Goal: Task Accomplishment & Management: Manage account settings

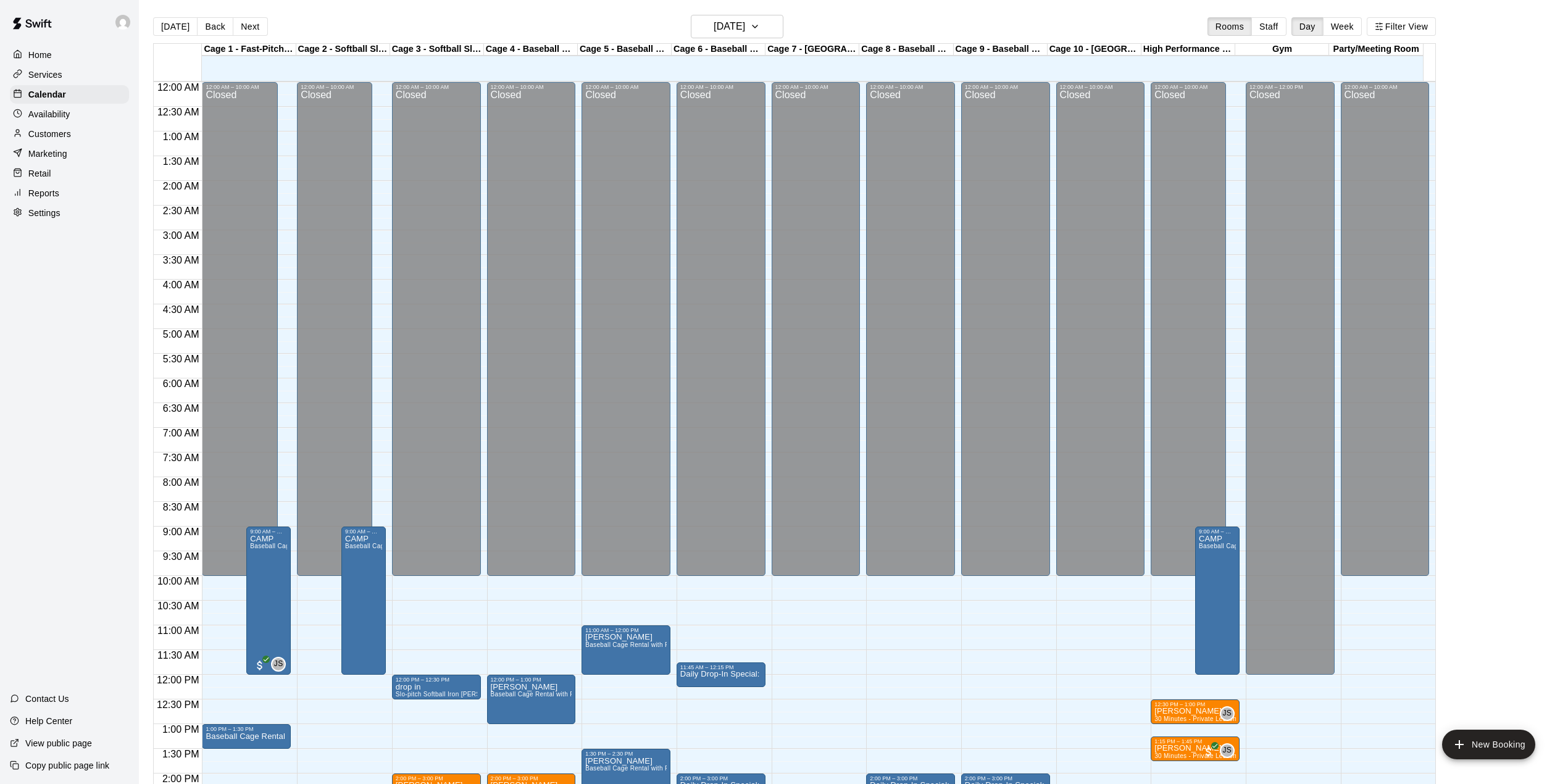
scroll to position [469, 0]
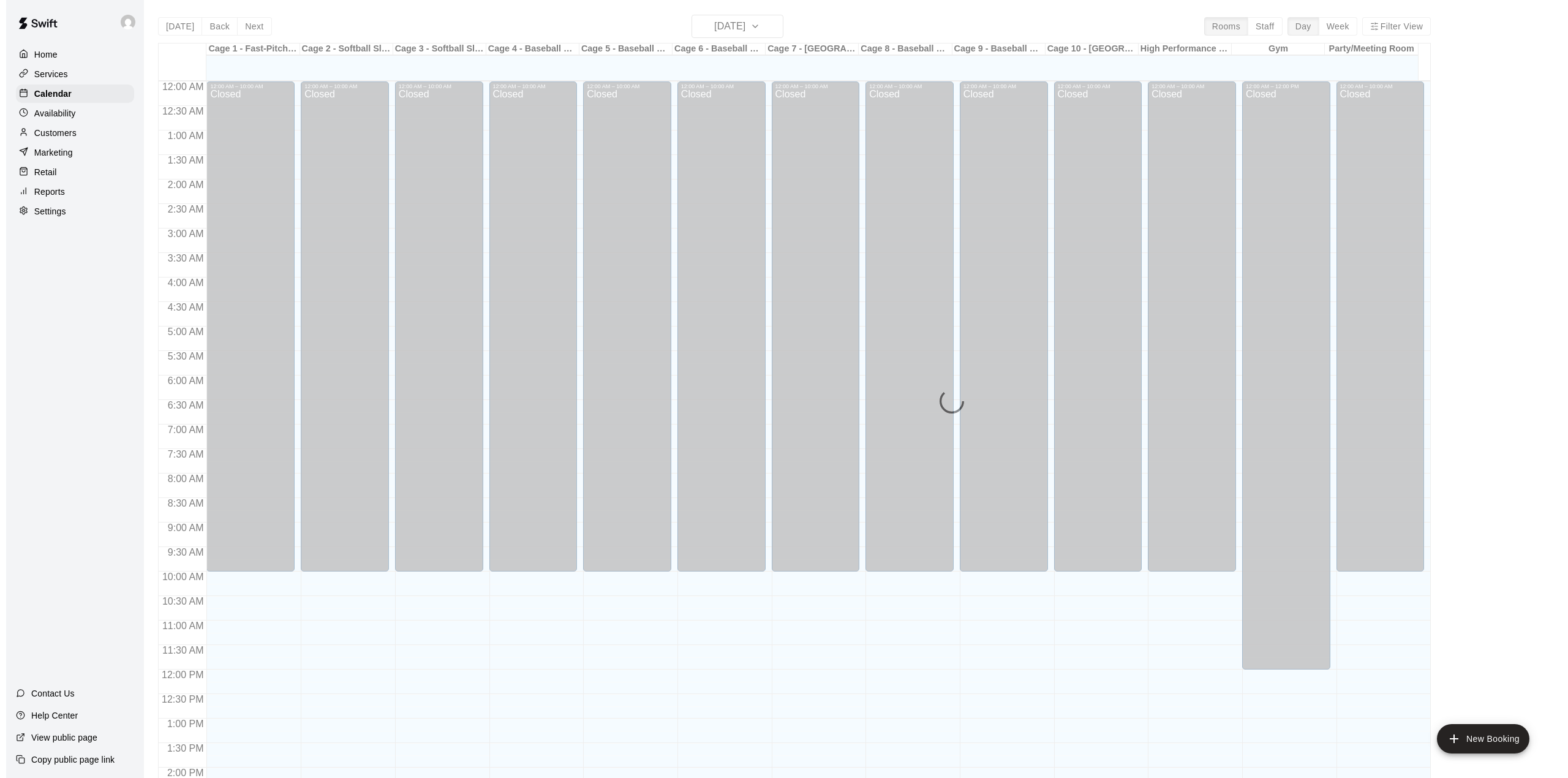
scroll to position [429, 0]
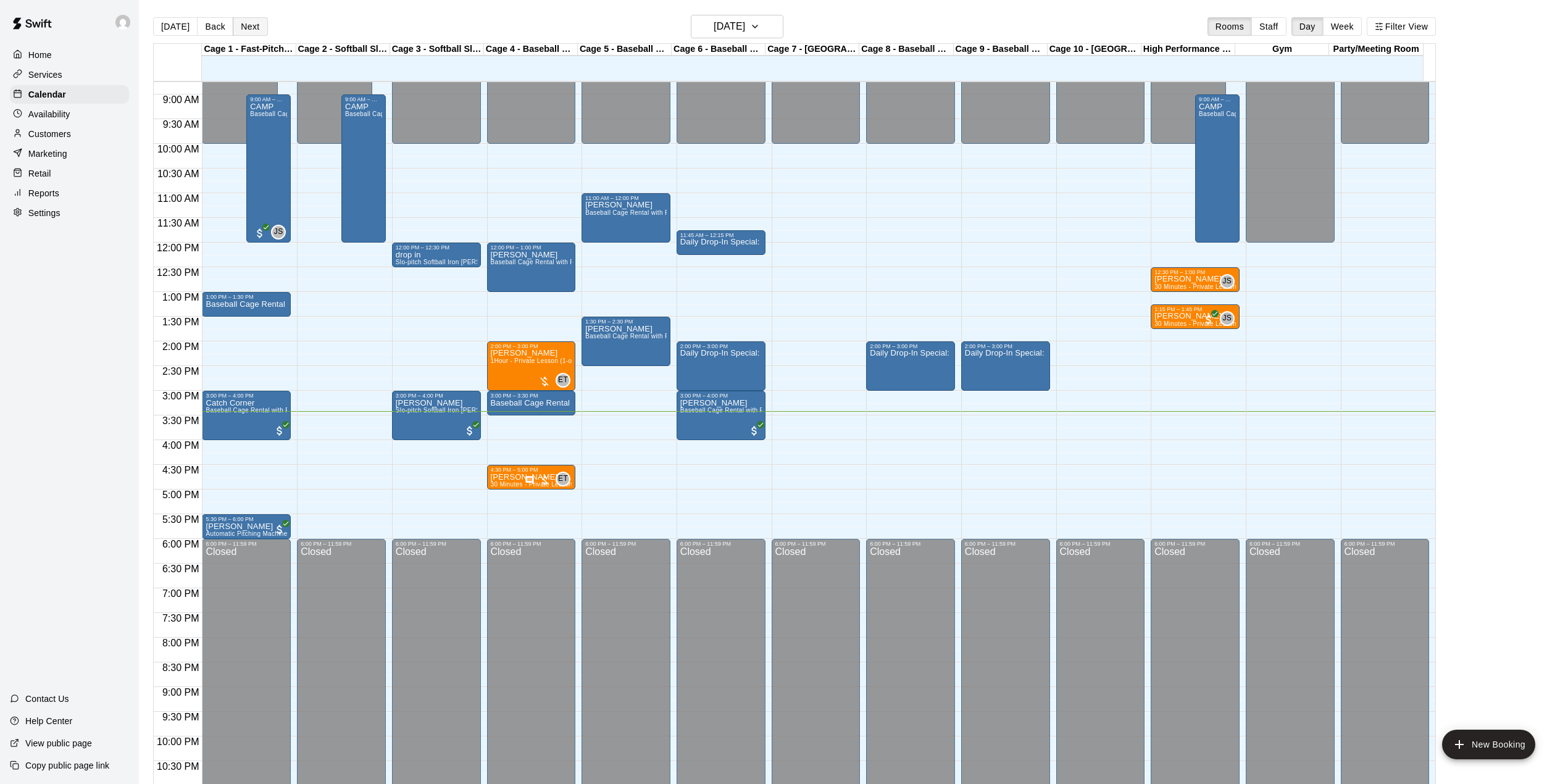
click at [243, 20] on button "Next" at bounding box center [250, 26] width 35 height 19
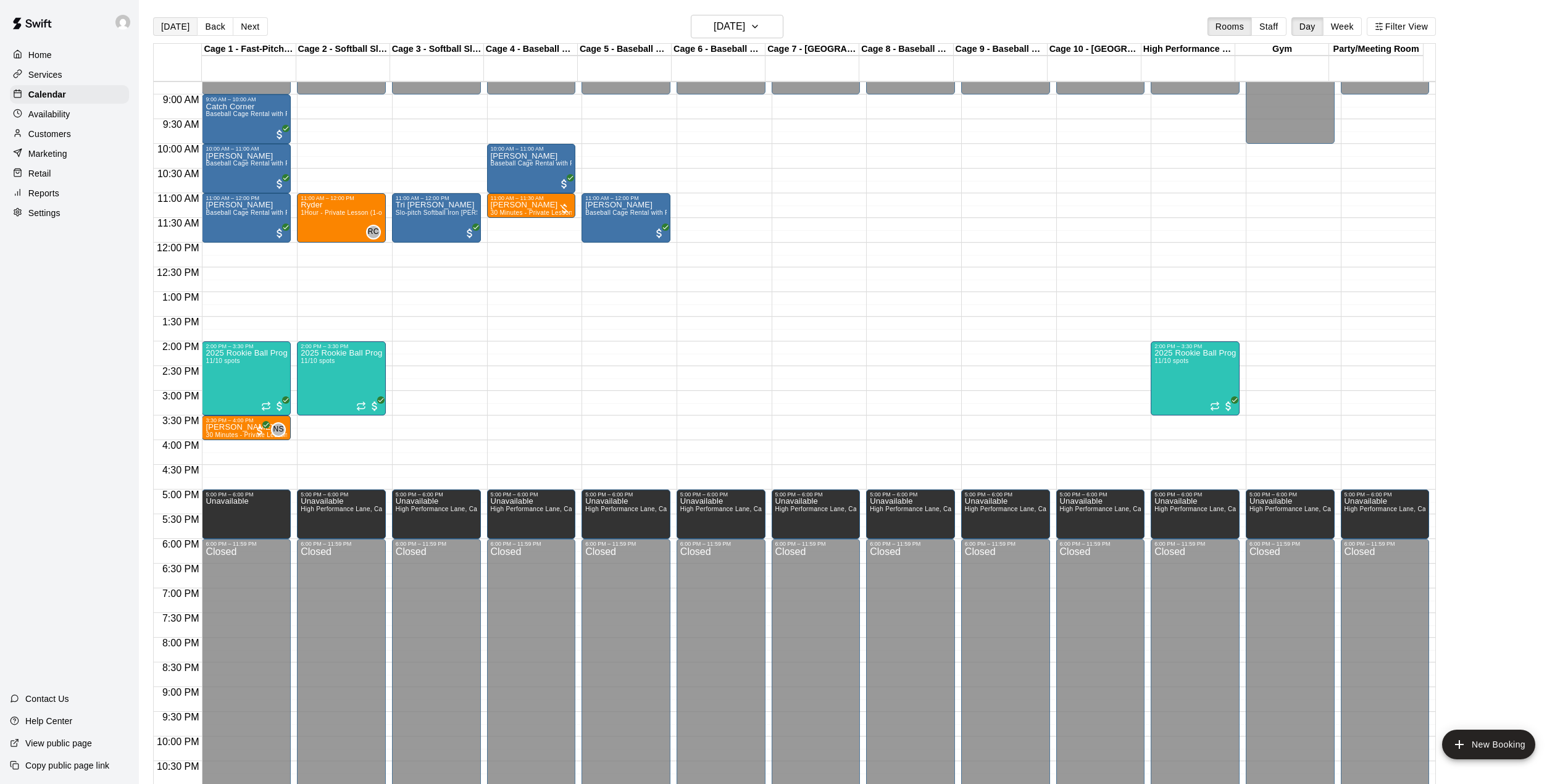
click at [178, 26] on button "[DATE]" at bounding box center [175, 26] width 45 height 19
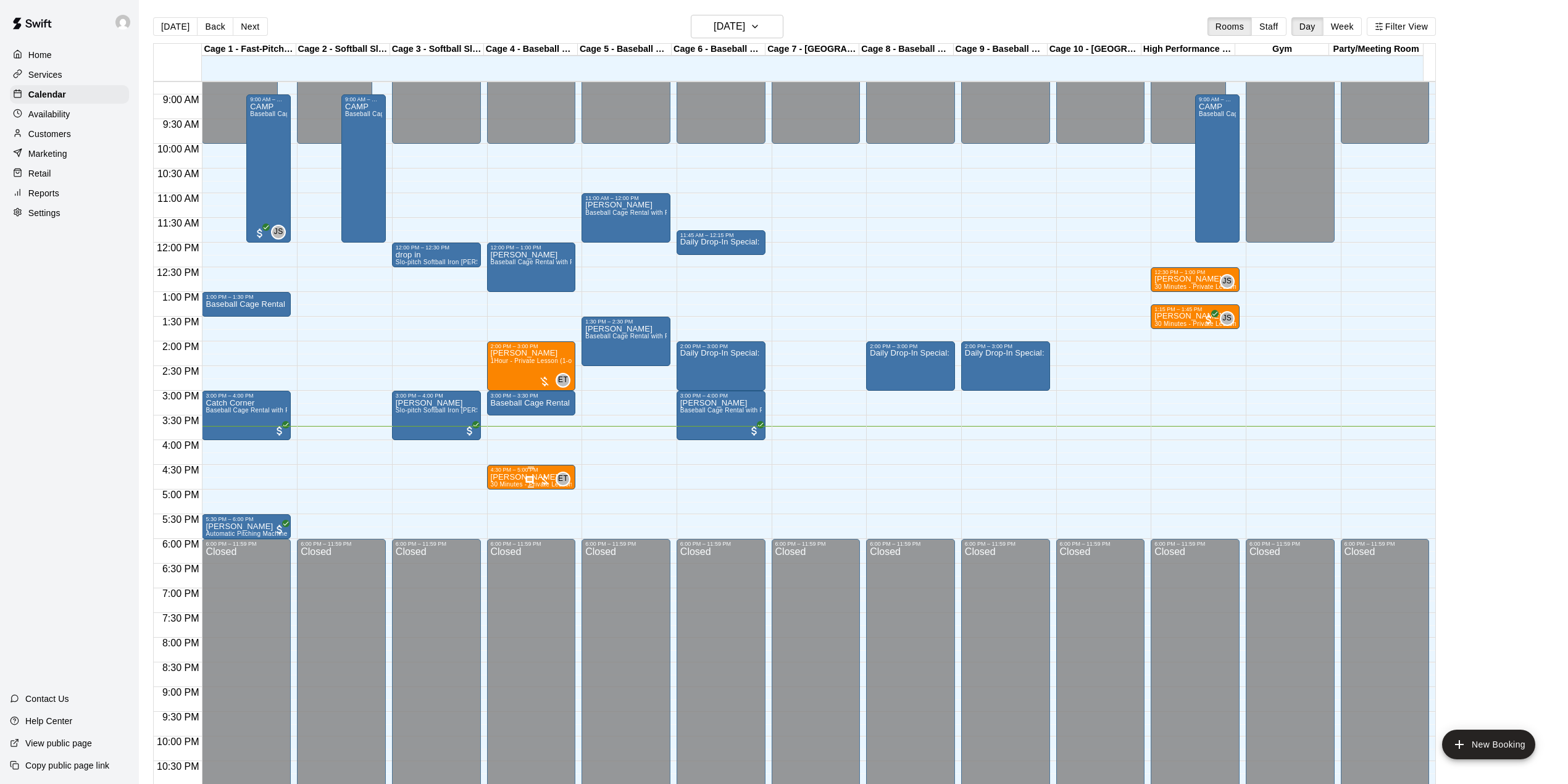
click at [500, 484] on span "30 Minutes - Private Lesson (1-on-1)" at bounding box center [544, 484] width 107 height 7
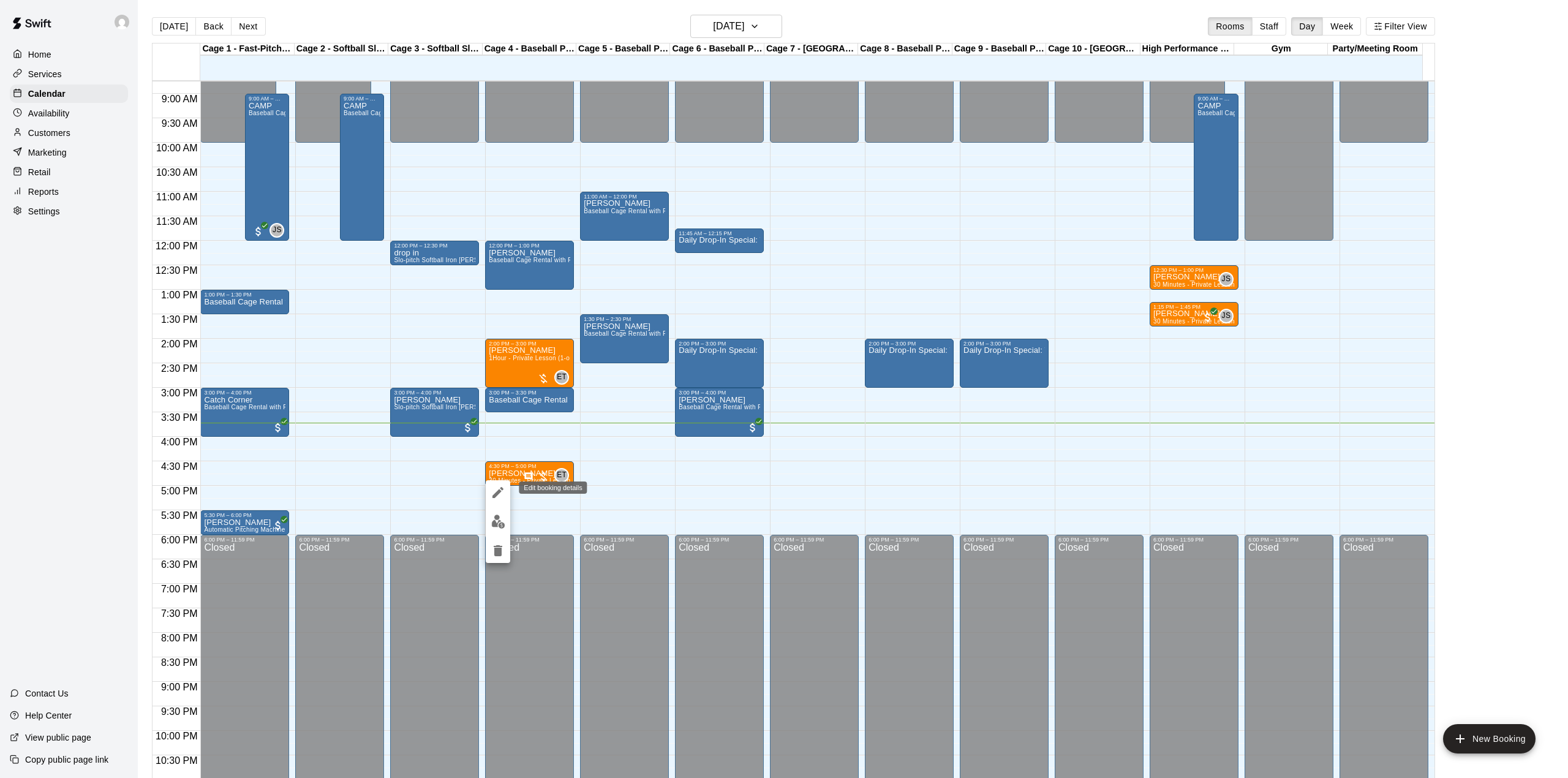
click at [495, 497] on icon "edit" at bounding box center [498, 492] width 11 height 11
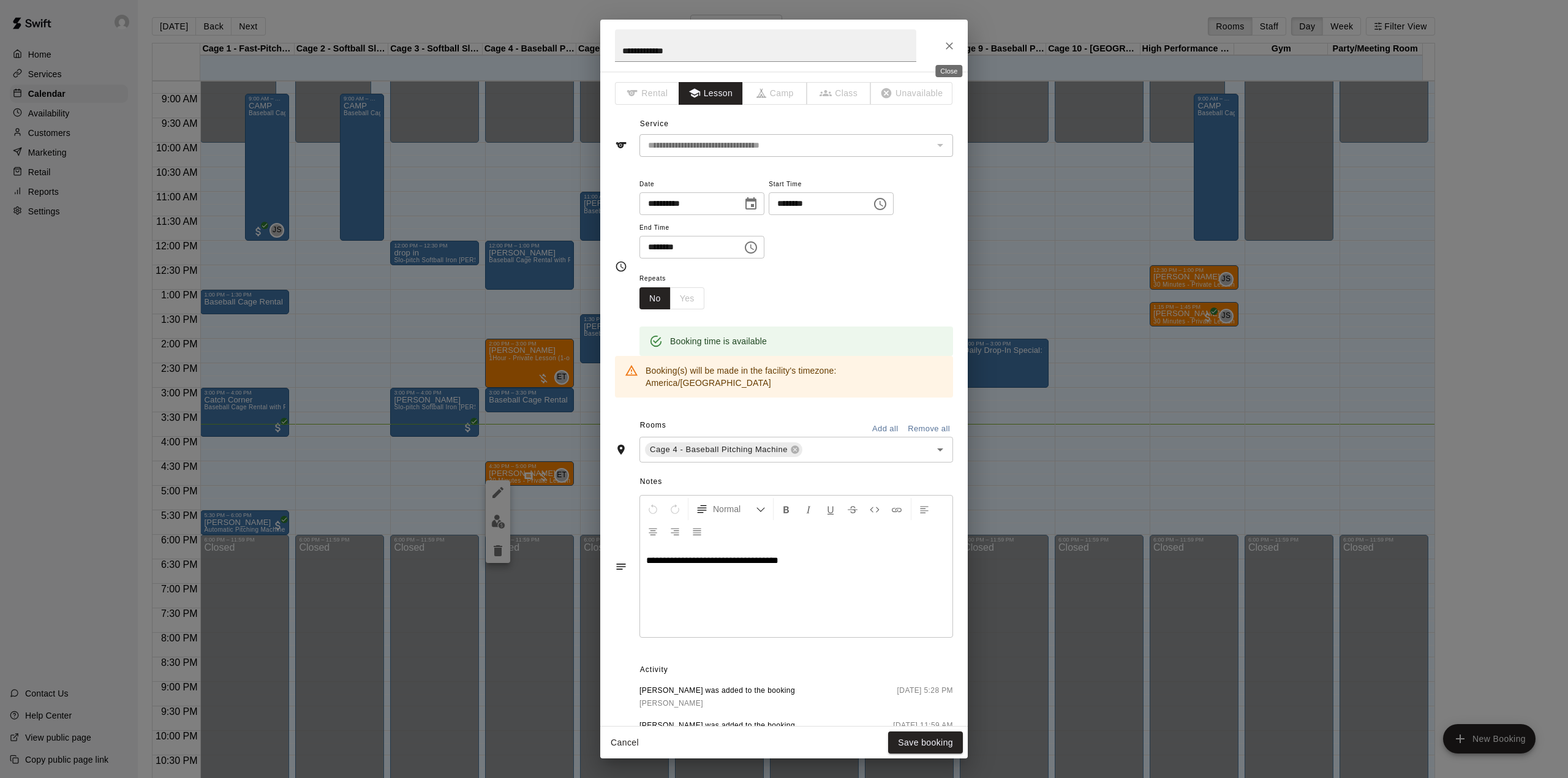
drag, startPoint x: 946, startPoint y: 47, endPoint x: 876, endPoint y: 271, distance: 234.7
click at [946, 47] on icon "Close" at bounding box center [949, 46] width 12 height 12
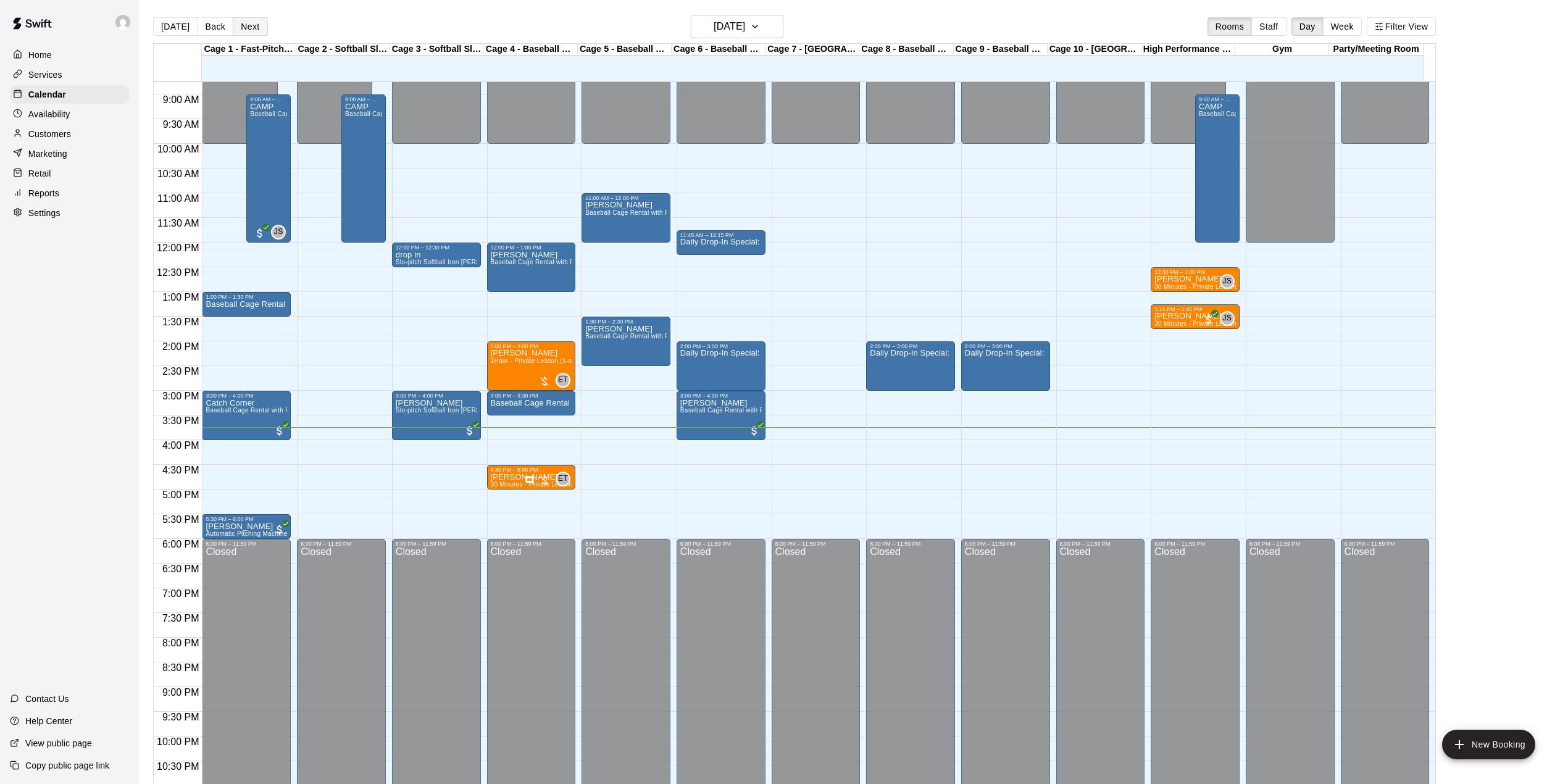
click at [236, 31] on button "Next" at bounding box center [250, 26] width 35 height 19
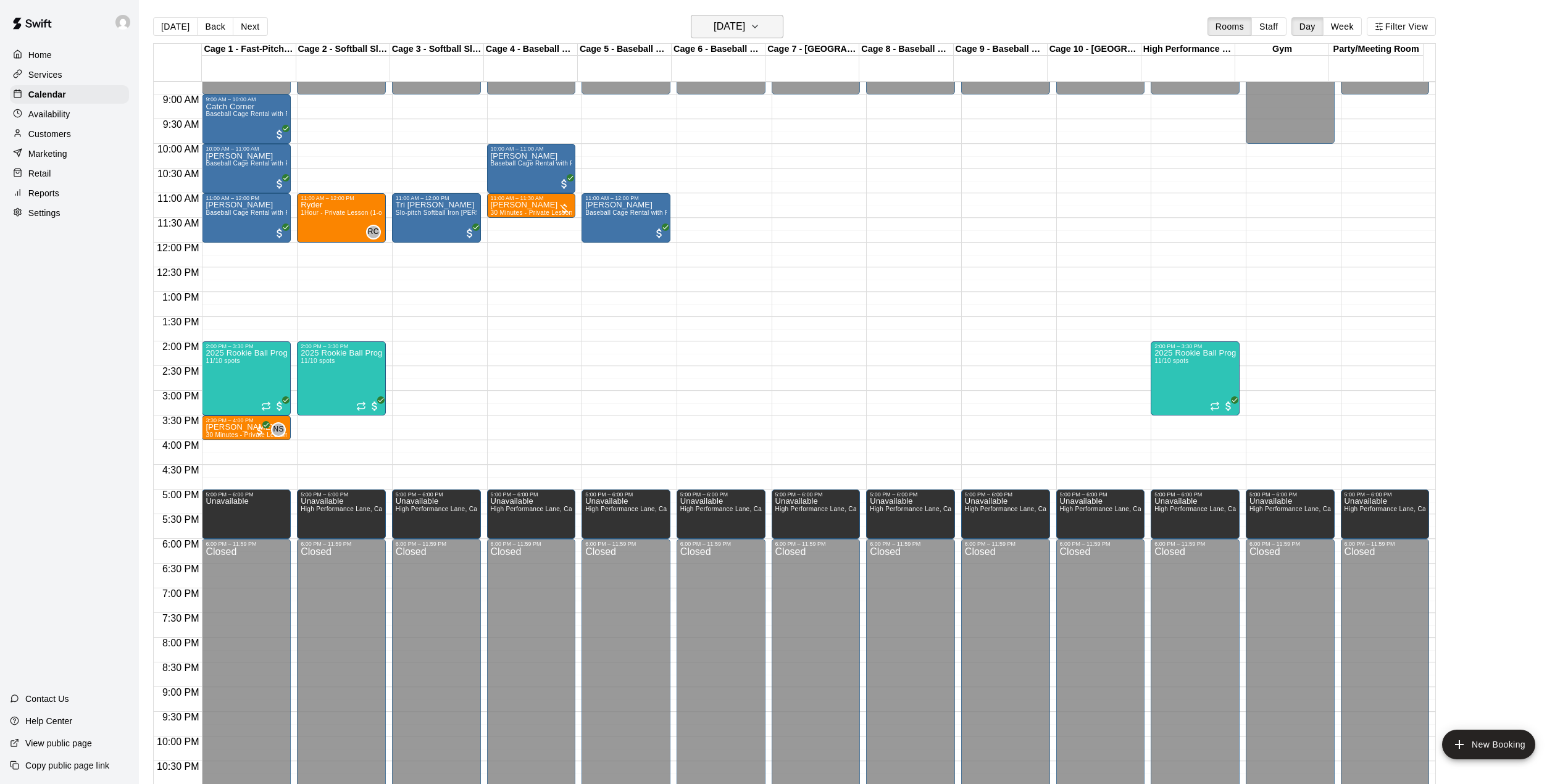
click at [714, 32] on h6 "Saturday Oct 11" at bounding box center [730, 26] width 32 height 17
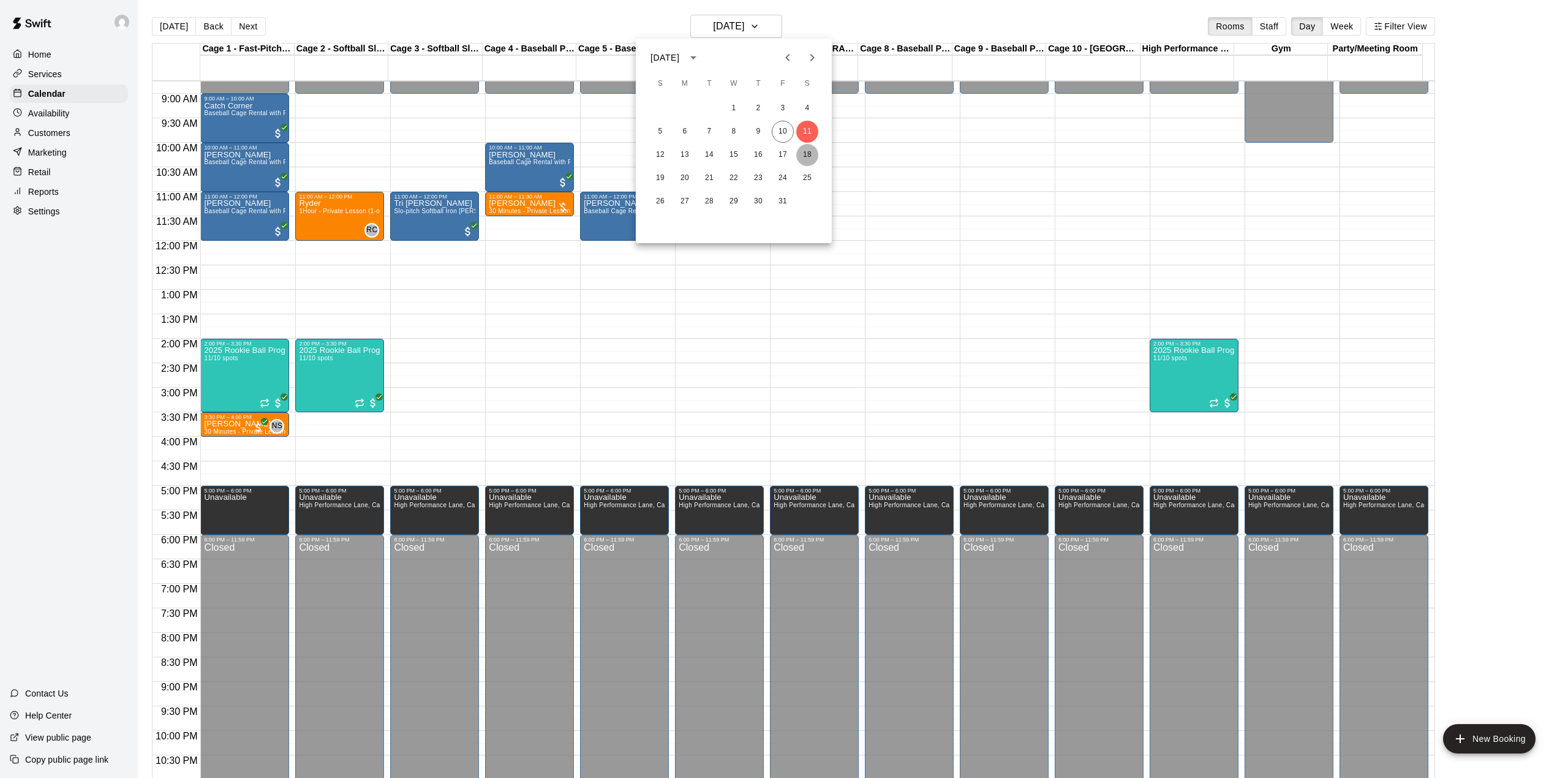
click at [802, 158] on button "18" at bounding box center [807, 155] width 22 height 22
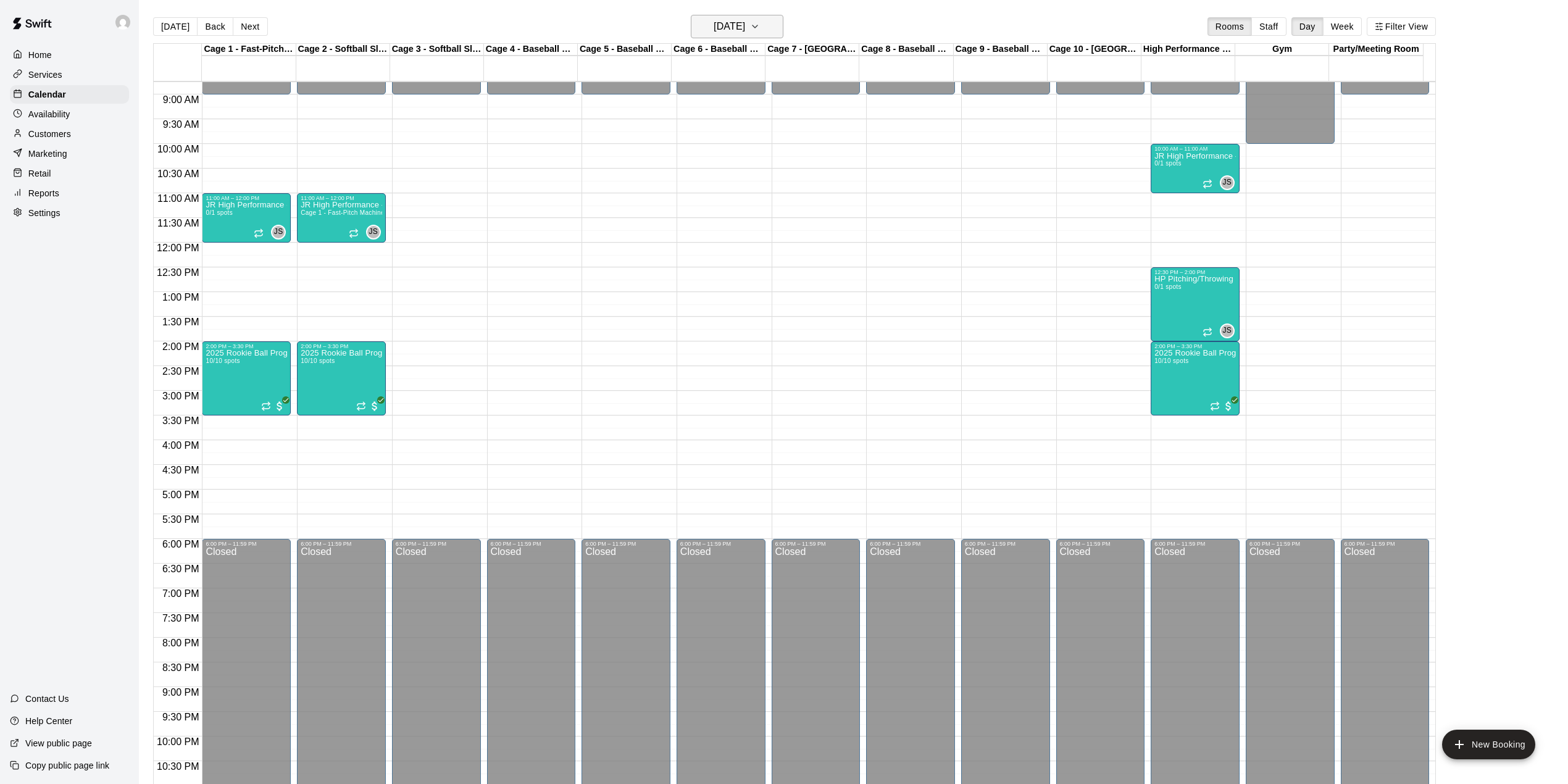
click at [723, 20] on h6 "Saturday Oct 18" at bounding box center [730, 26] width 32 height 17
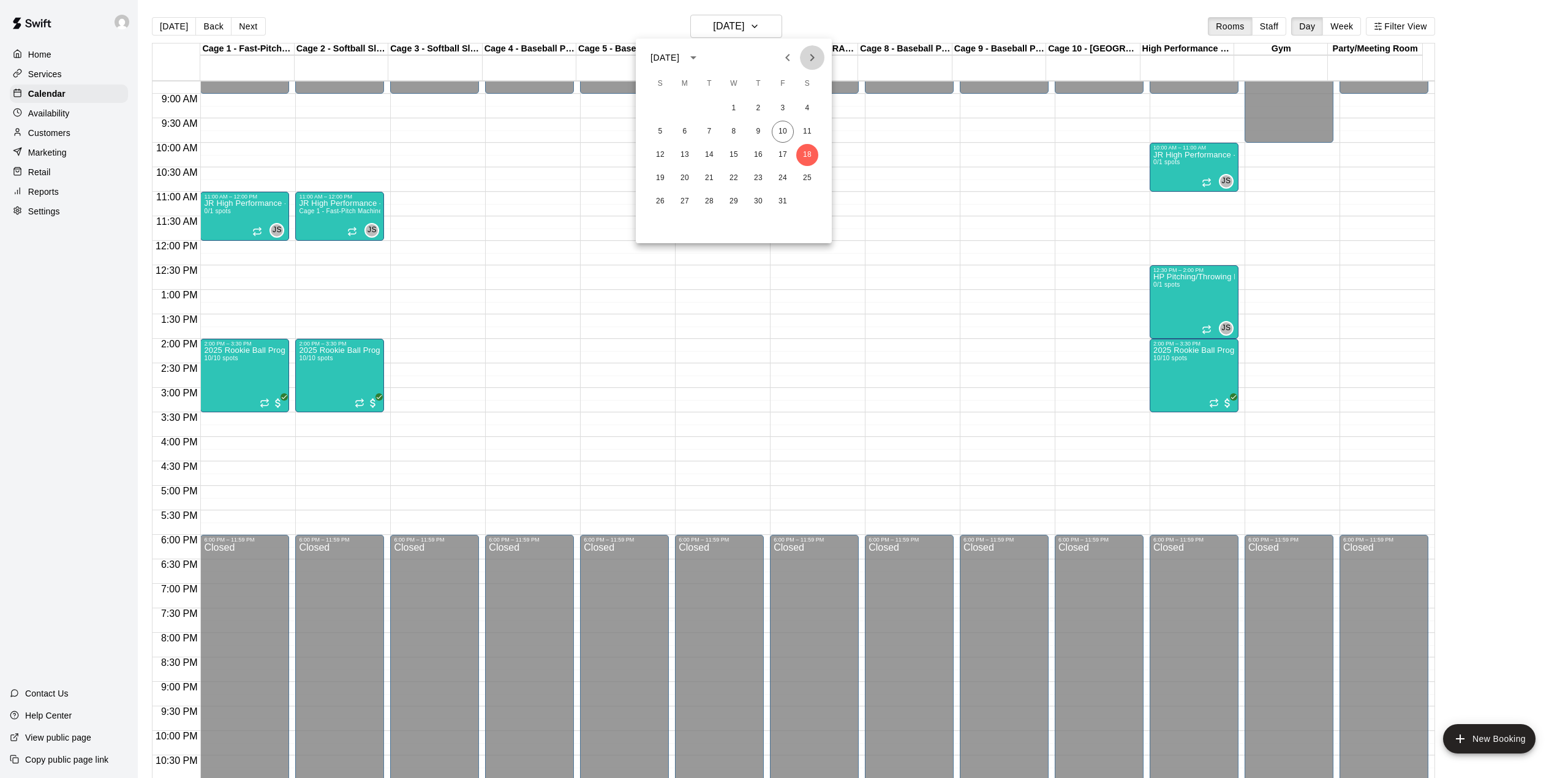
click at [814, 58] on icon "Next month" at bounding box center [812, 58] width 4 height 8
click at [807, 111] on button "1" at bounding box center [807, 108] width 22 height 22
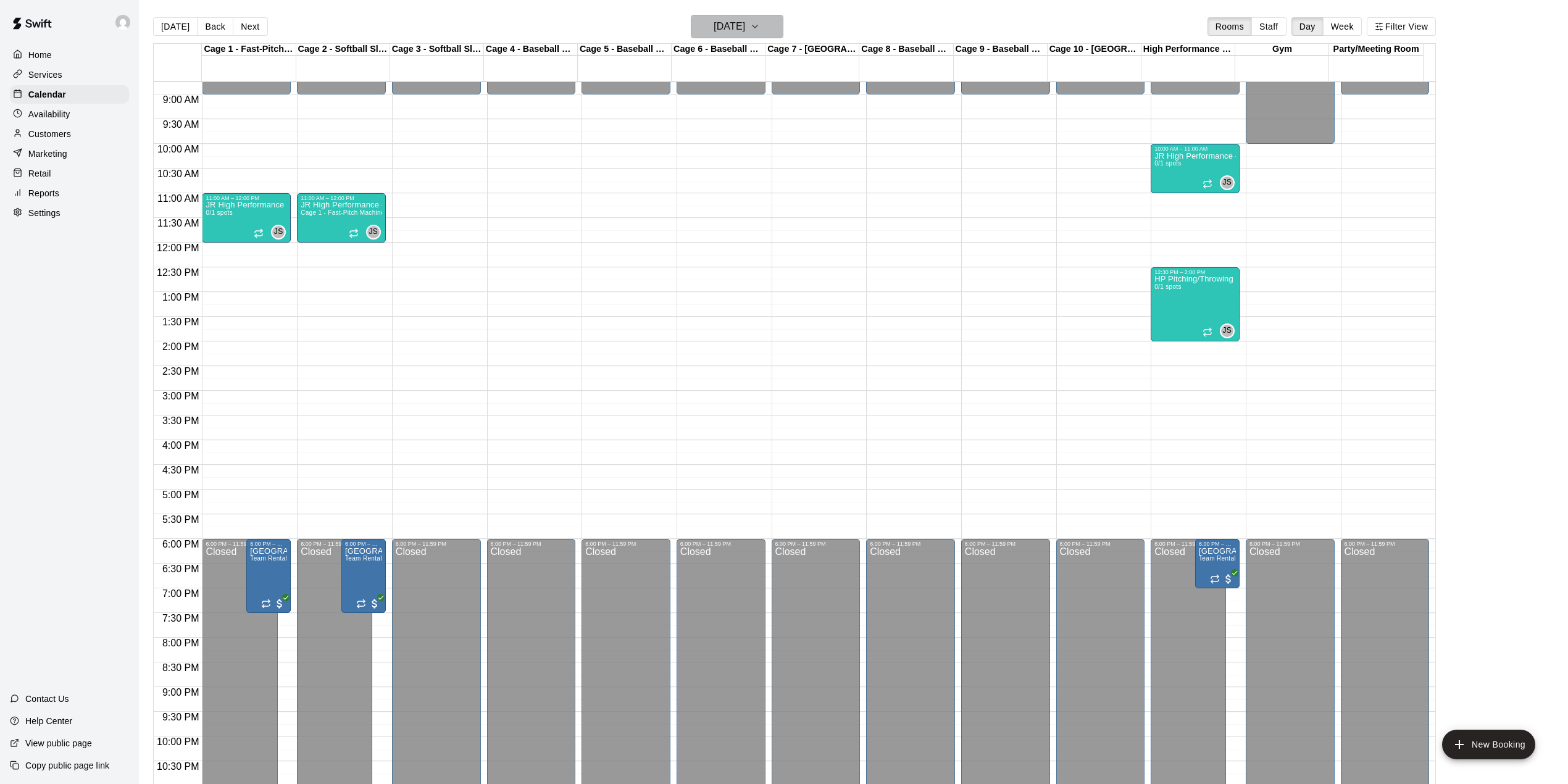
click at [739, 28] on h6 "Saturday Nov 01" at bounding box center [730, 26] width 32 height 17
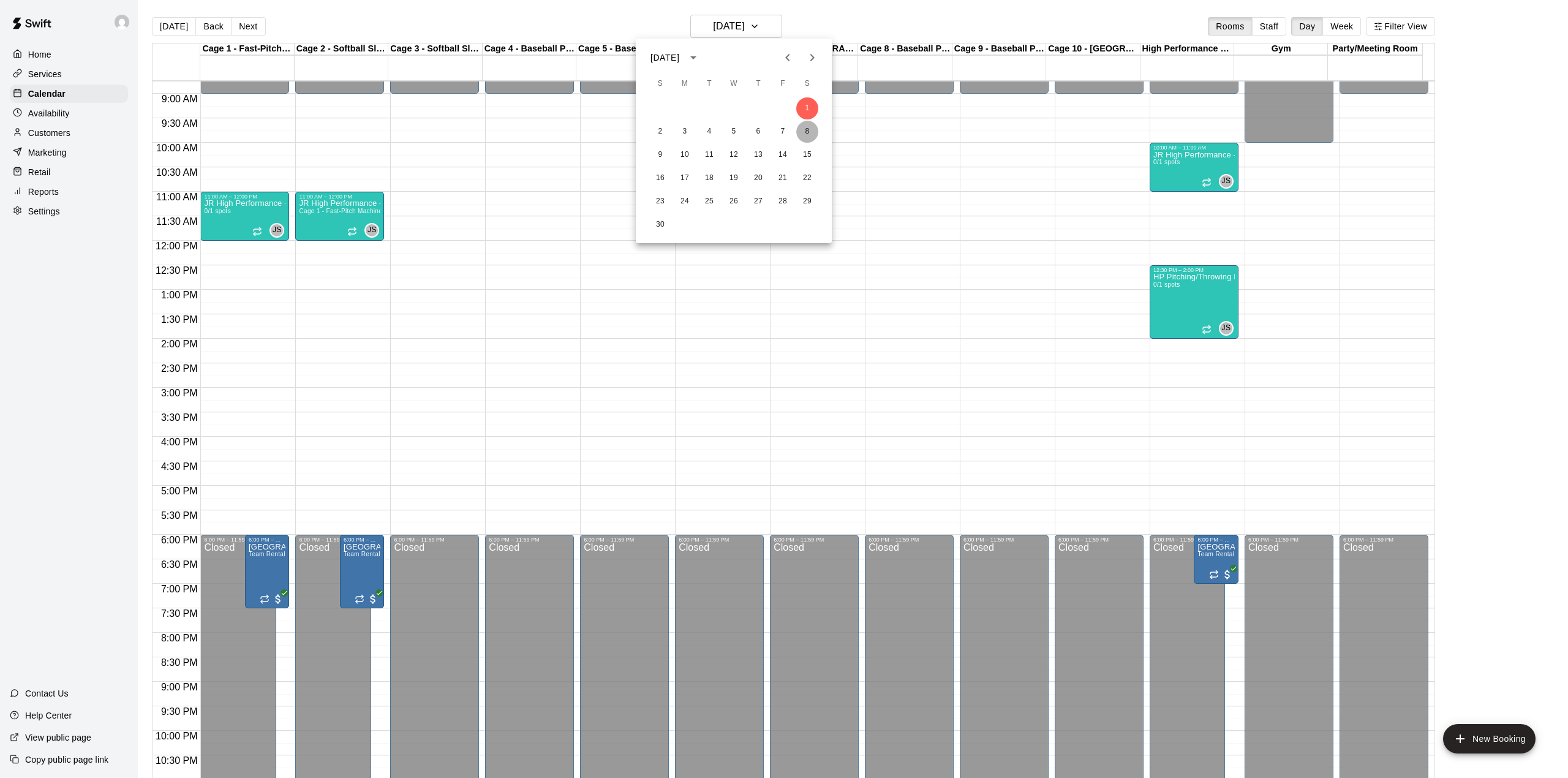
click at [809, 131] on button "8" at bounding box center [807, 131] width 22 height 22
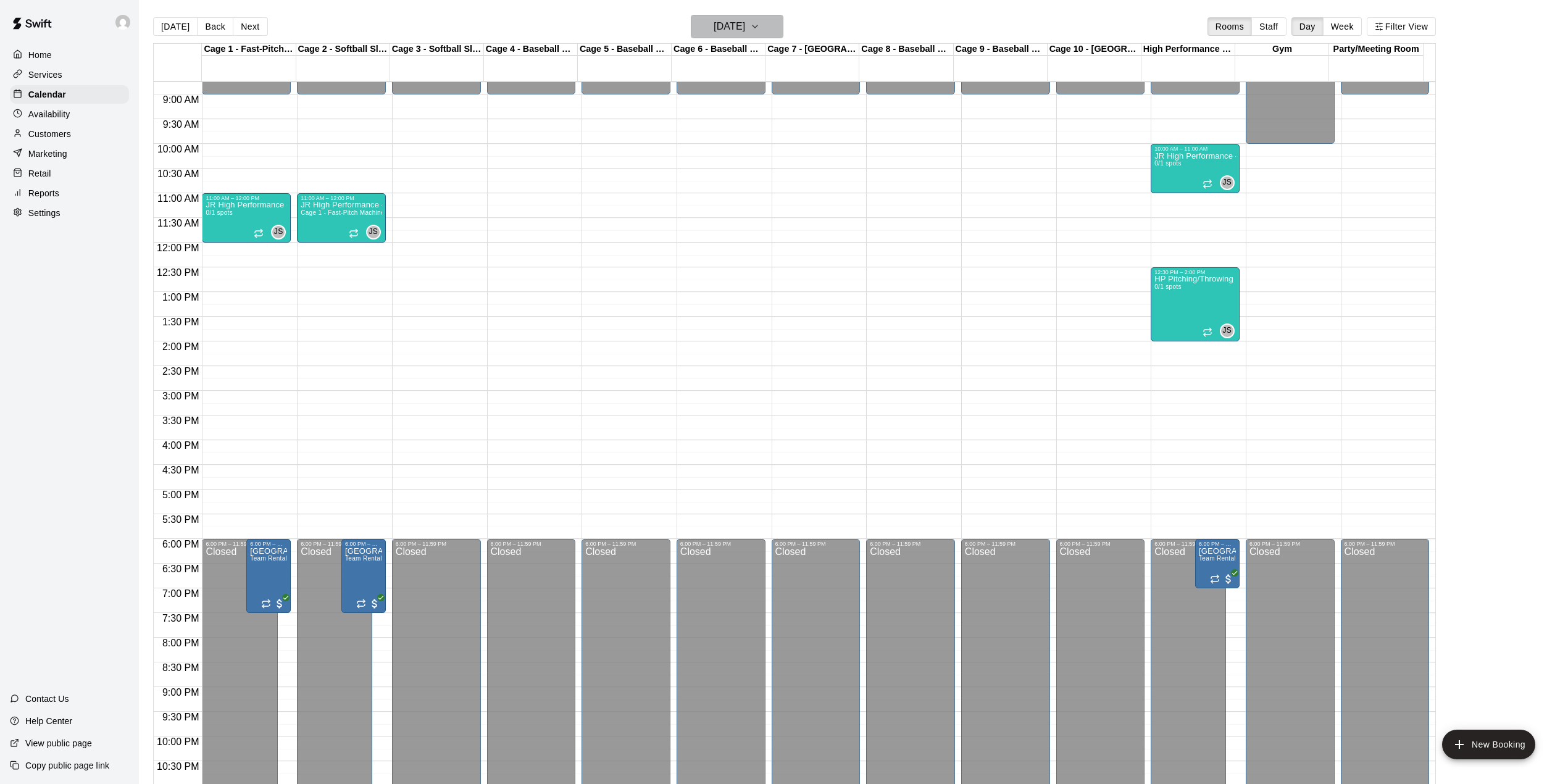
click at [745, 32] on h6 "Saturday Nov 08" at bounding box center [730, 26] width 32 height 17
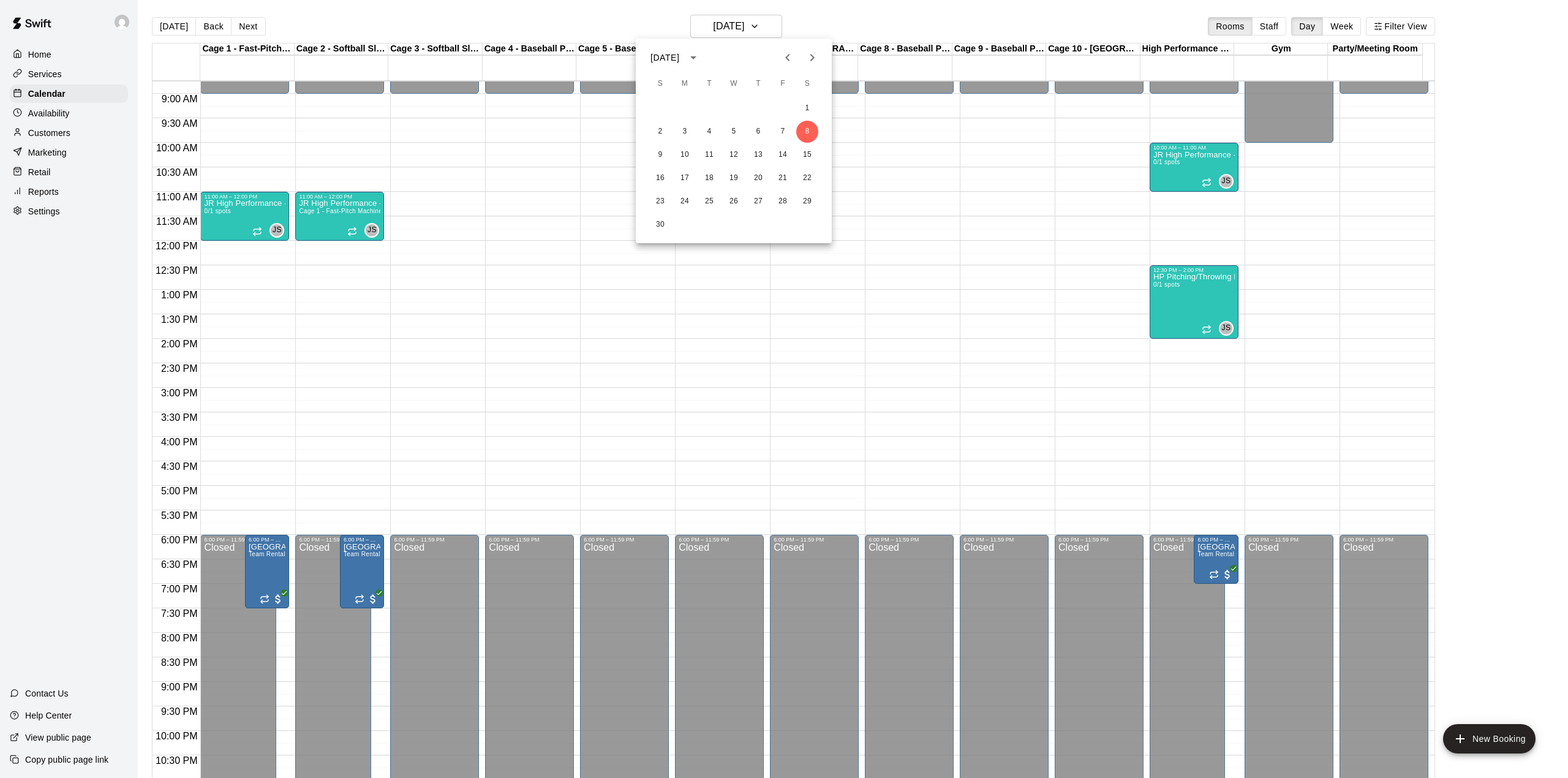
click at [792, 58] on icon "Previous month" at bounding box center [787, 58] width 15 height 15
click at [810, 176] on button "25" at bounding box center [807, 178] width 22 height 22
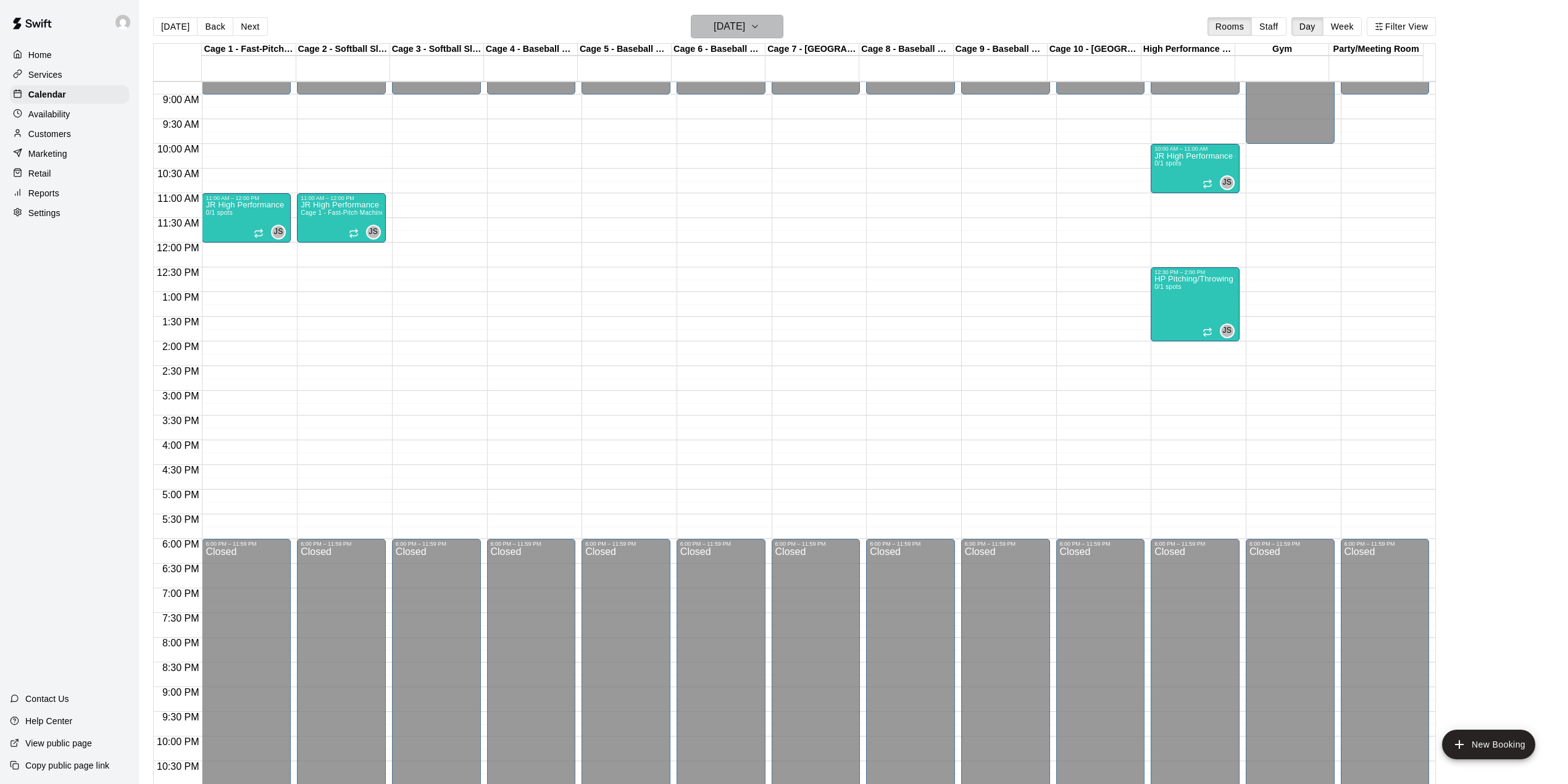
click at [730, 19] on h6 "Saturday Oct 25" at bounding box center [730, 26] width 32 height 17
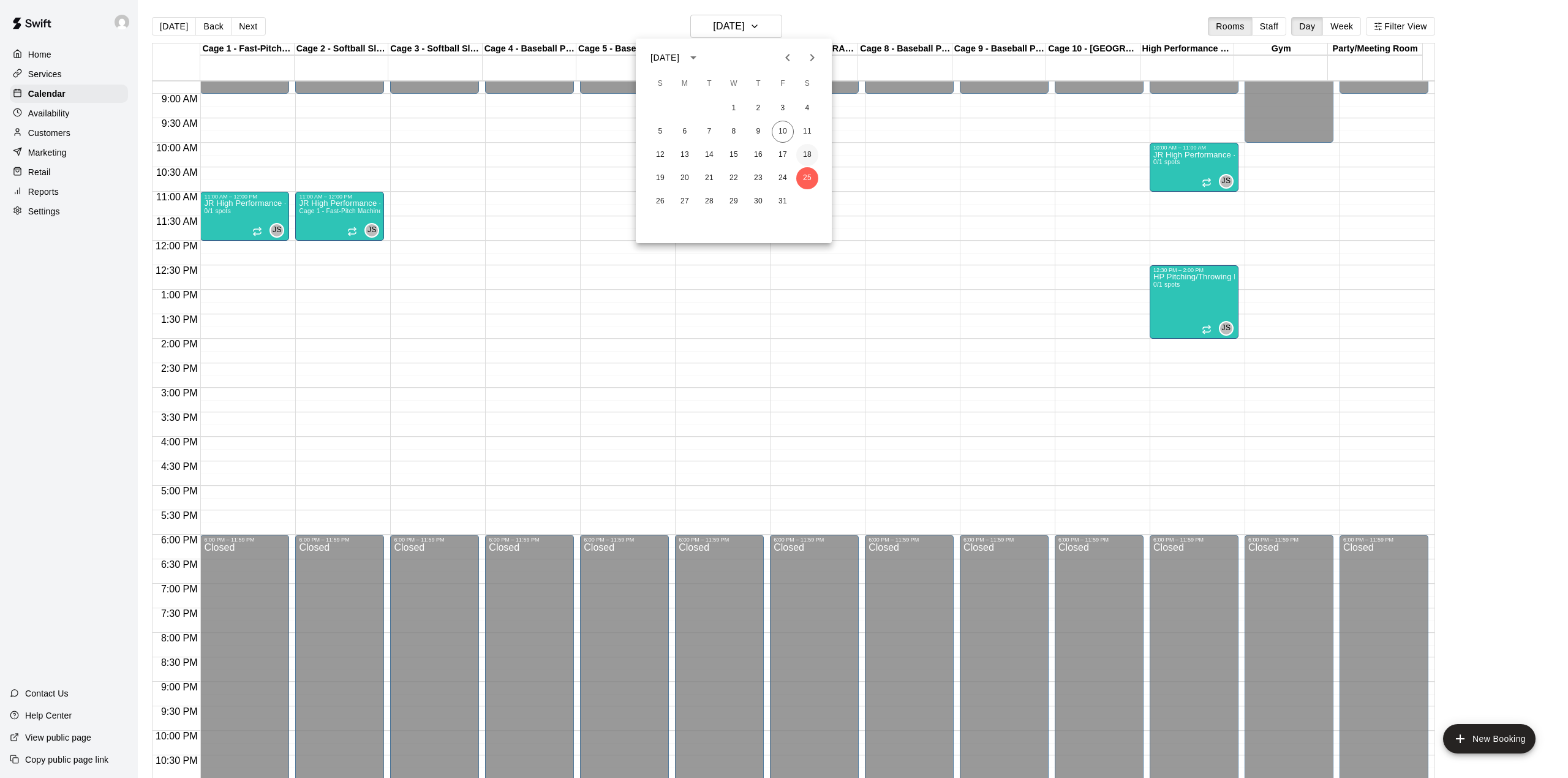
click at [808, 150] on button "18" at bounding box center [807, 155] width 22 height 22
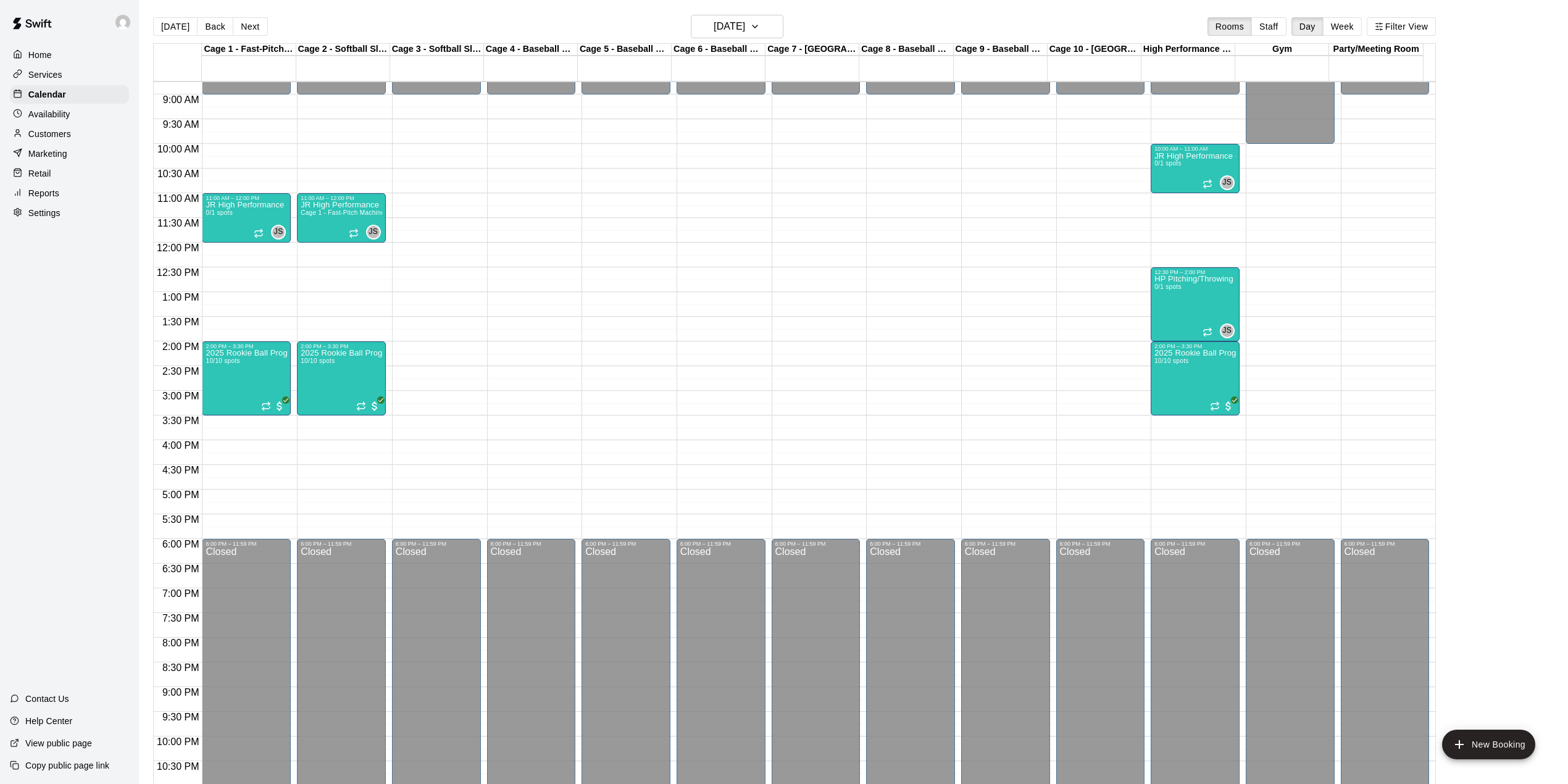
click at [174, 36] on div "Today Back Next Saturday Oct 18 Rooms Staff Day Week Filter View" at bounding box center [795, 29] width 1283 height 29
click at [172, 25] on button "[DATE]" at bounding box center [175, 26] width 45 height 19
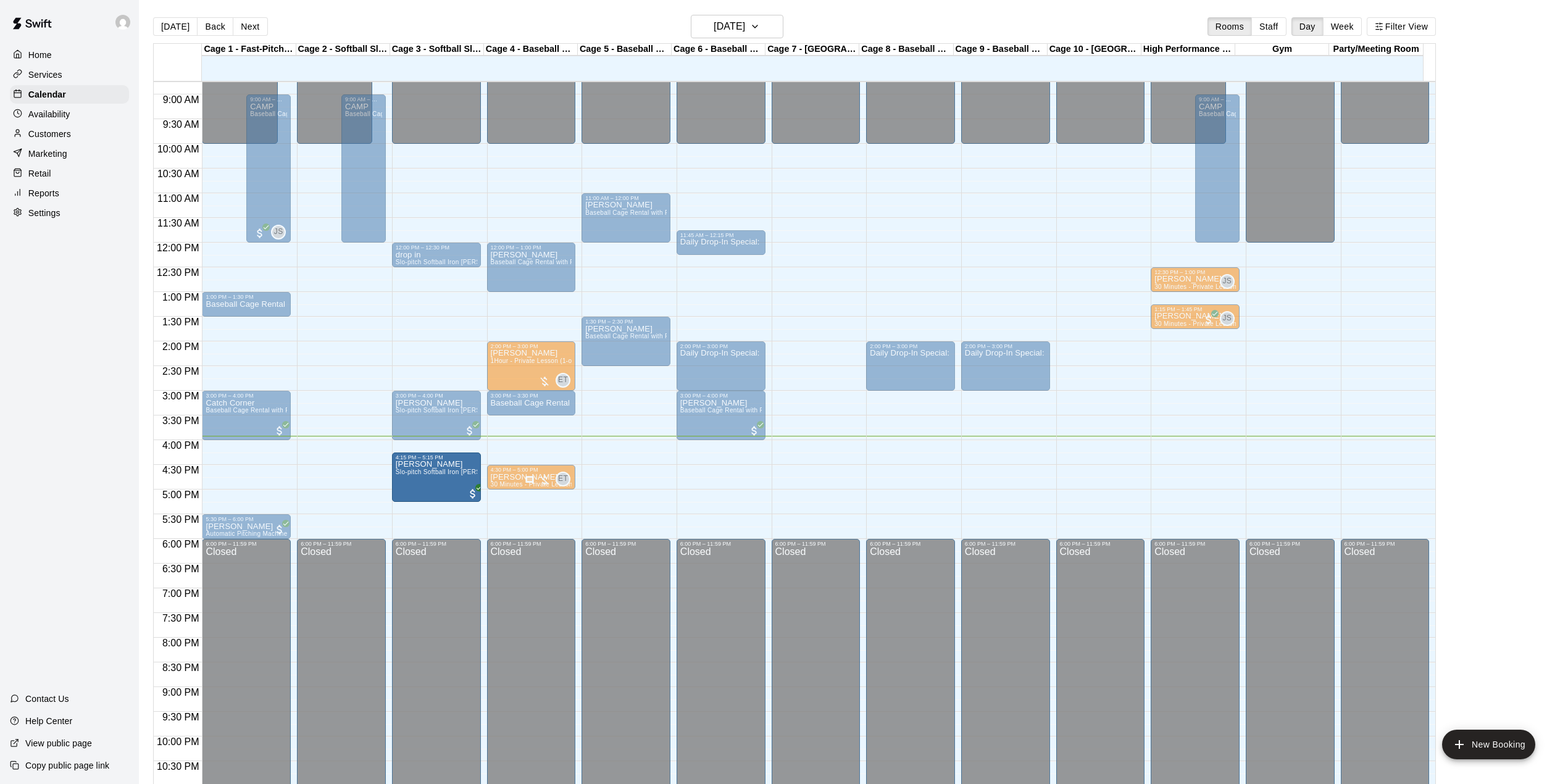
drag, startPoint x: 438, startPoint y: 411, endPoint x: 450, endPoint y: 480, distance: 70.0
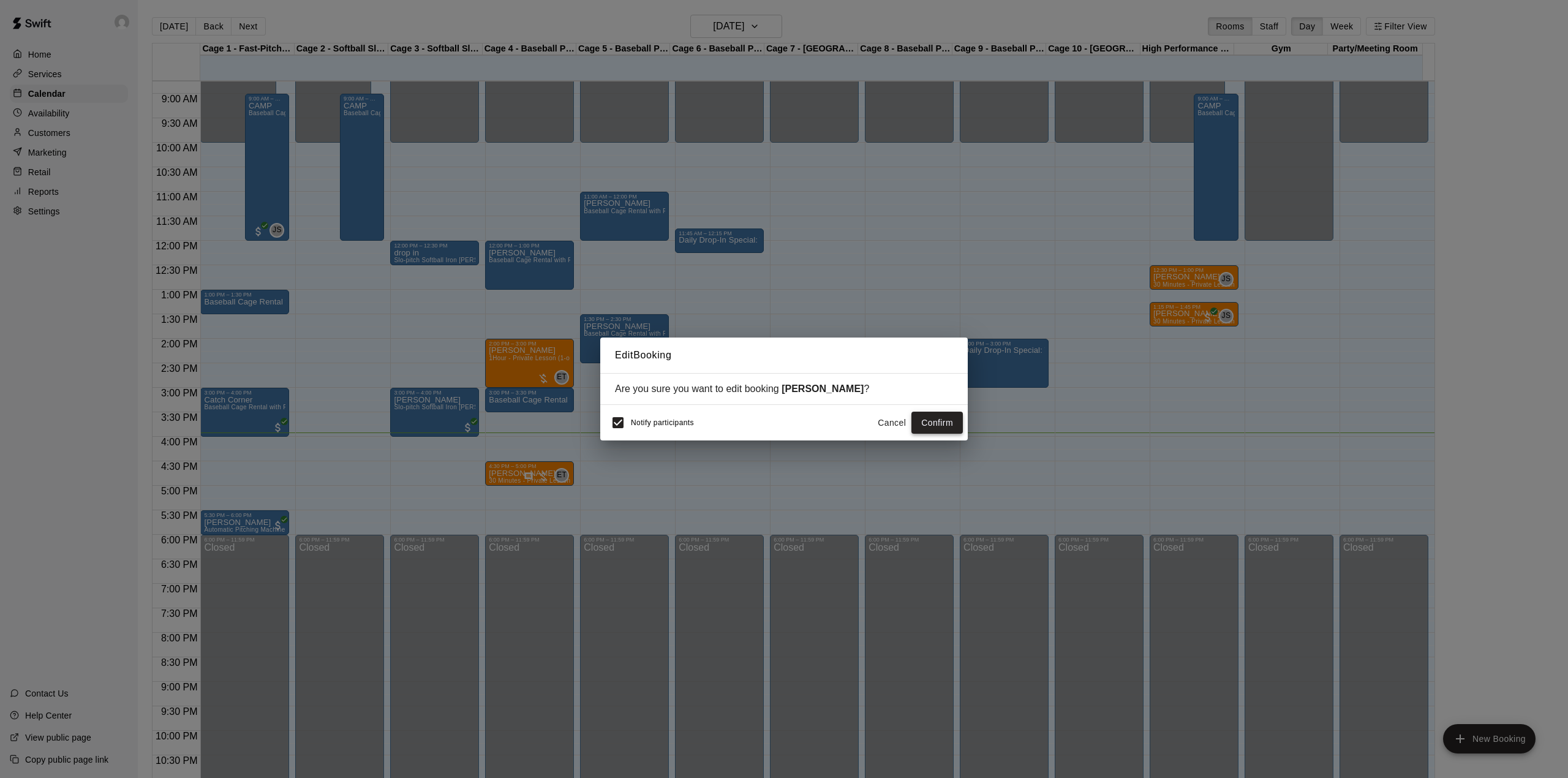
click at [937, 414] on button "Confirm" at bounding box center [937, 423] width 52 height 23
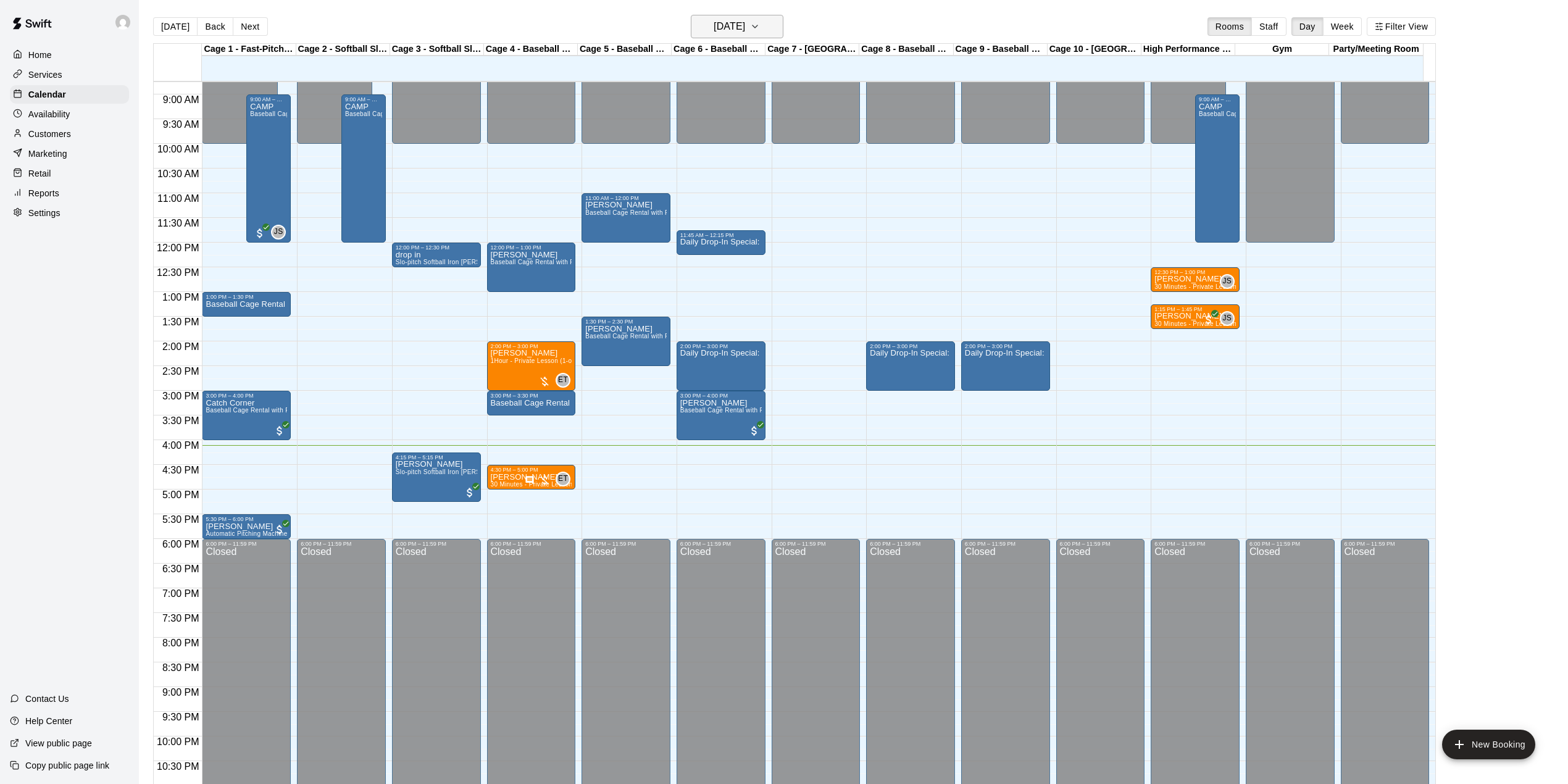
click at [764, 25] on button "[DATE]" at bounding box center [737, 26] width 93 height 23
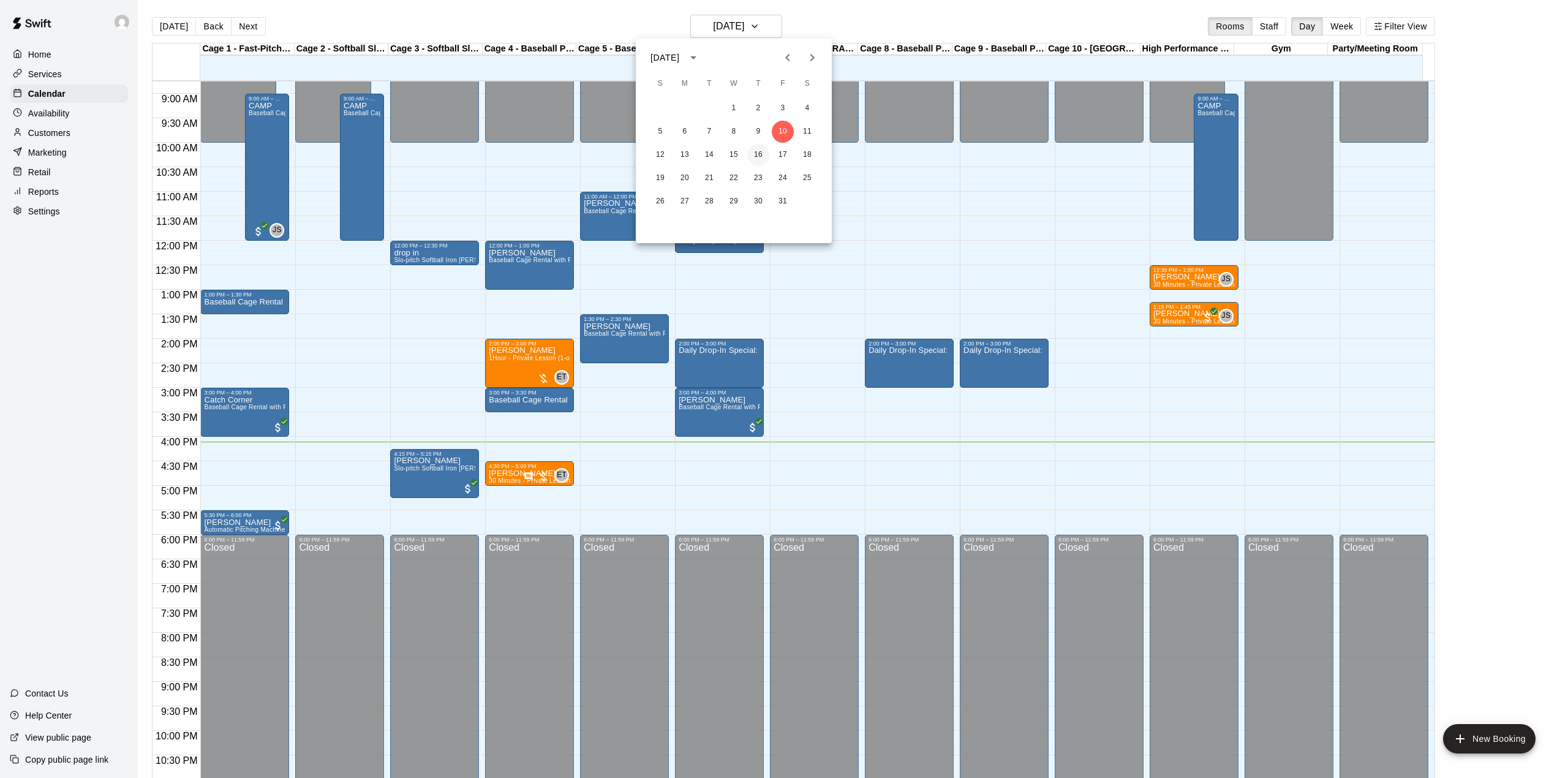
click at [756, 155] on button "16" at bounding box center [757, 155] width 22 height 22
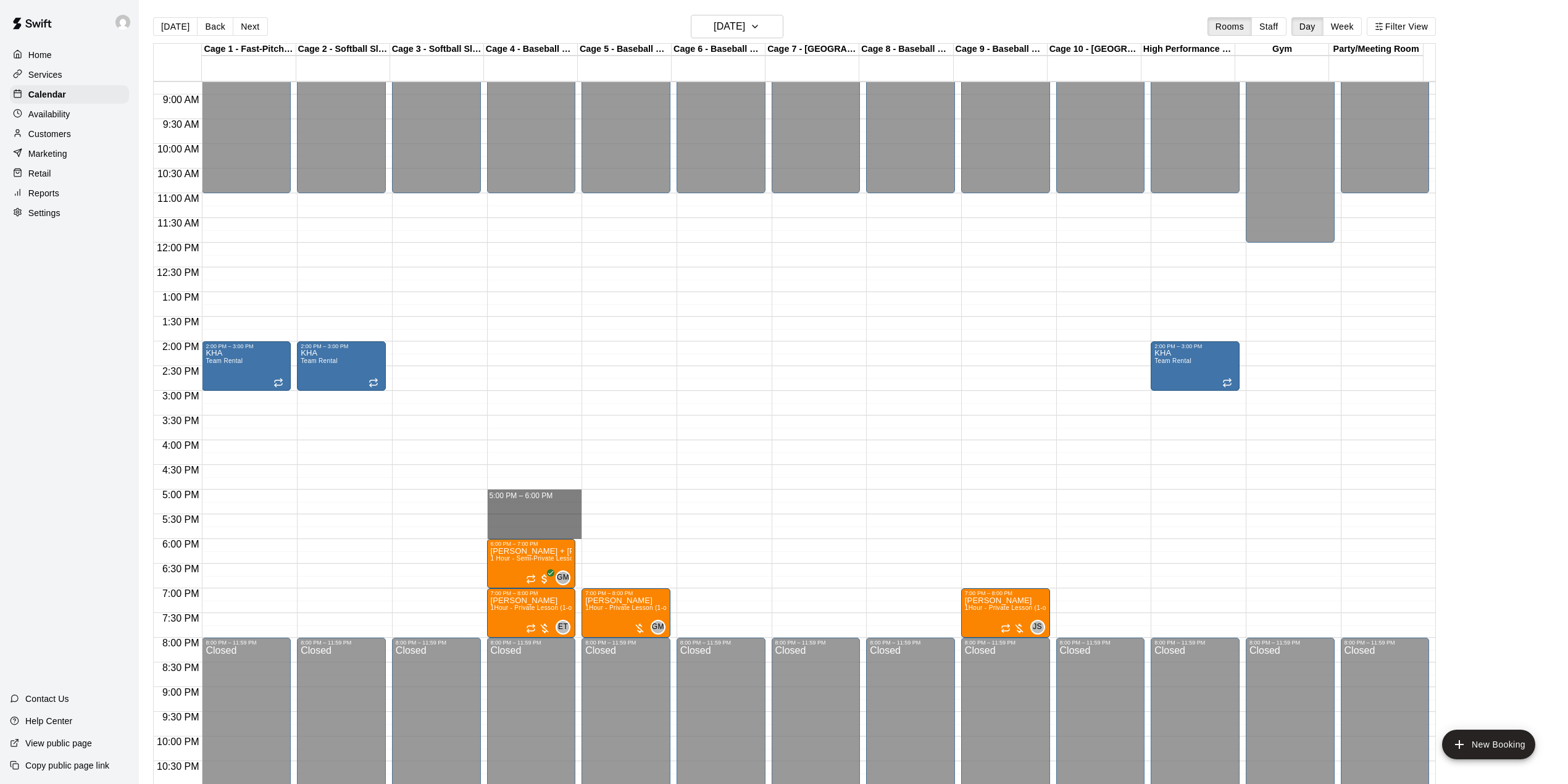
drag, startPoint x: 517, startPoint y: 492, endPoint x: 519, endPoint y: 530, distance: 38.1
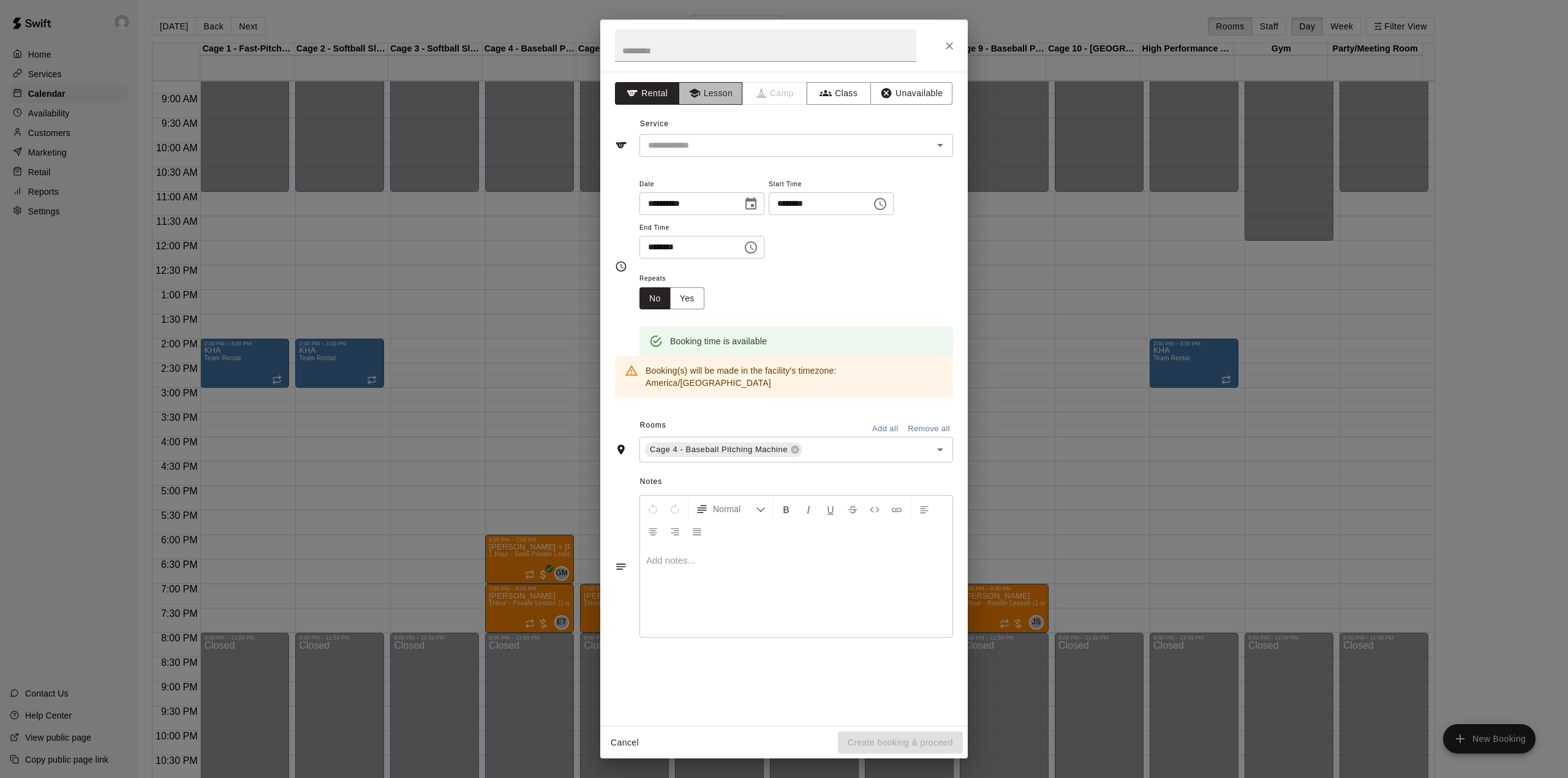
click at [719, 95] on button "Lesson" at bounding box center [711, 93] width 64 height 23
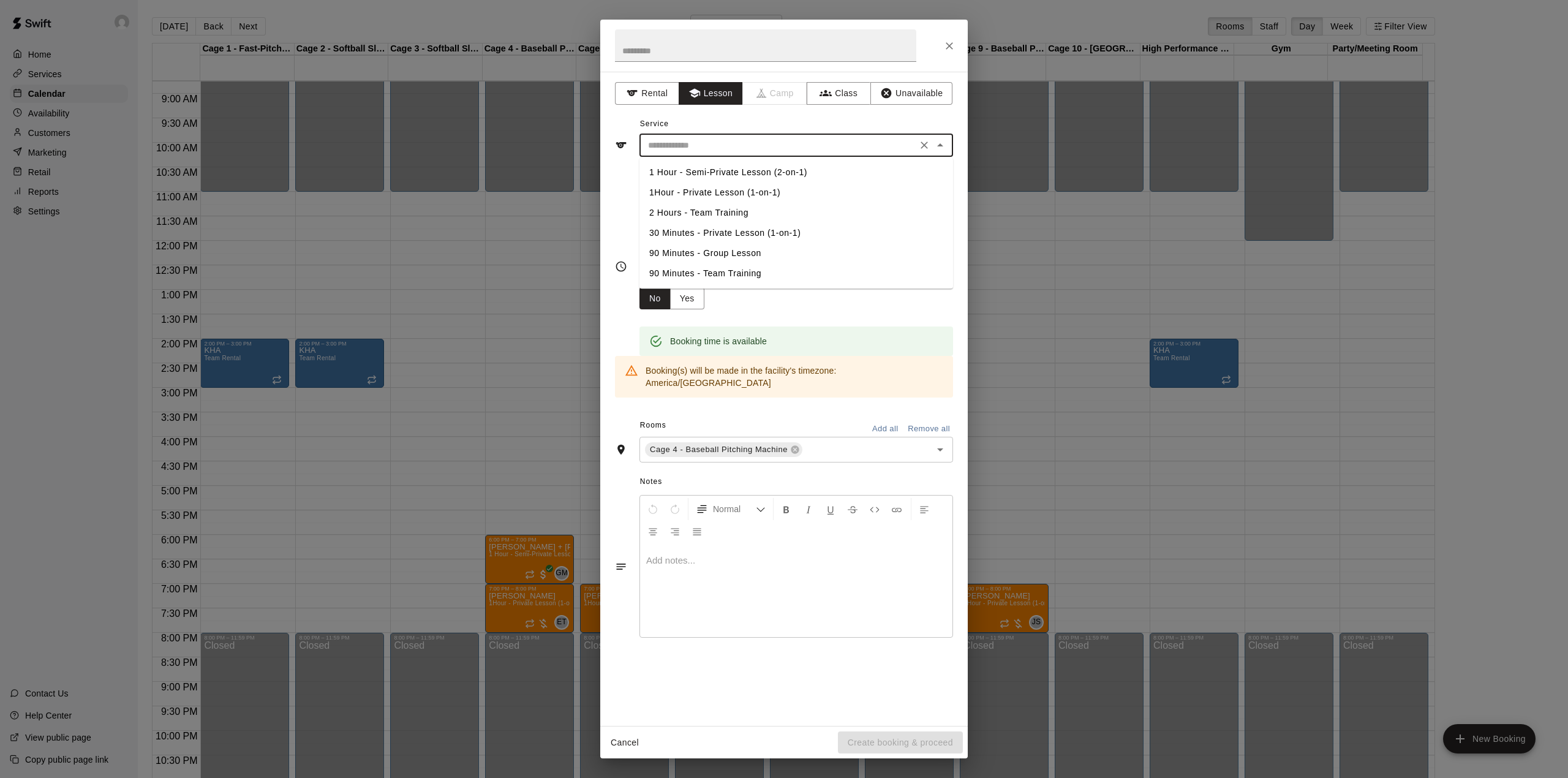
click at [693, 147] on input "text" at bounding box center [778, 146] width 270 height 15
click at [728, 192] on li "1Hour - Private Lesson (1-on-1)" at bounding box center [796, 192] width 313 height 20
type input "**********"
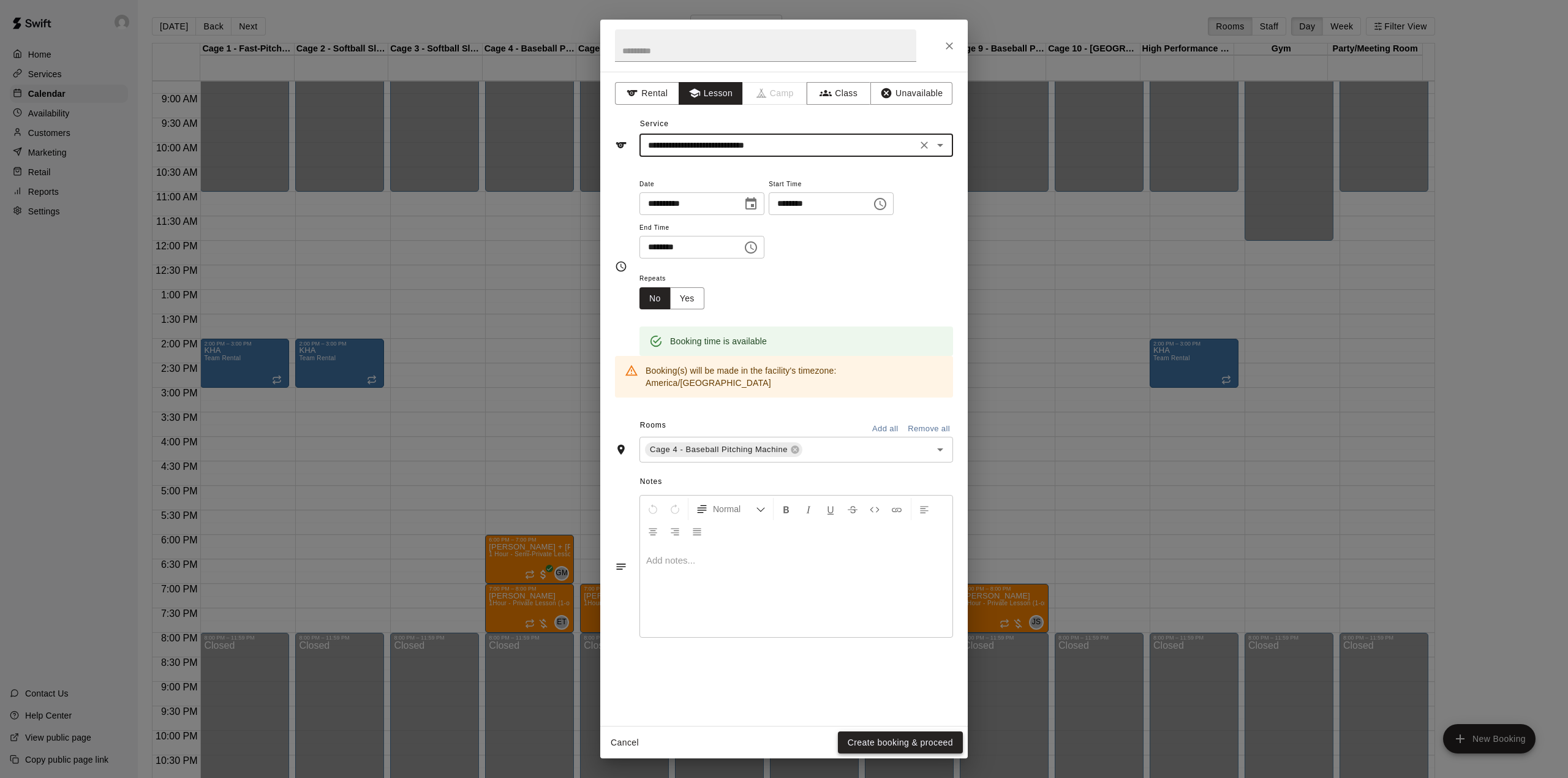
click at [883, 743] on button "Create booking & proceed" at bounding box center [900, 743] width 125 height 23
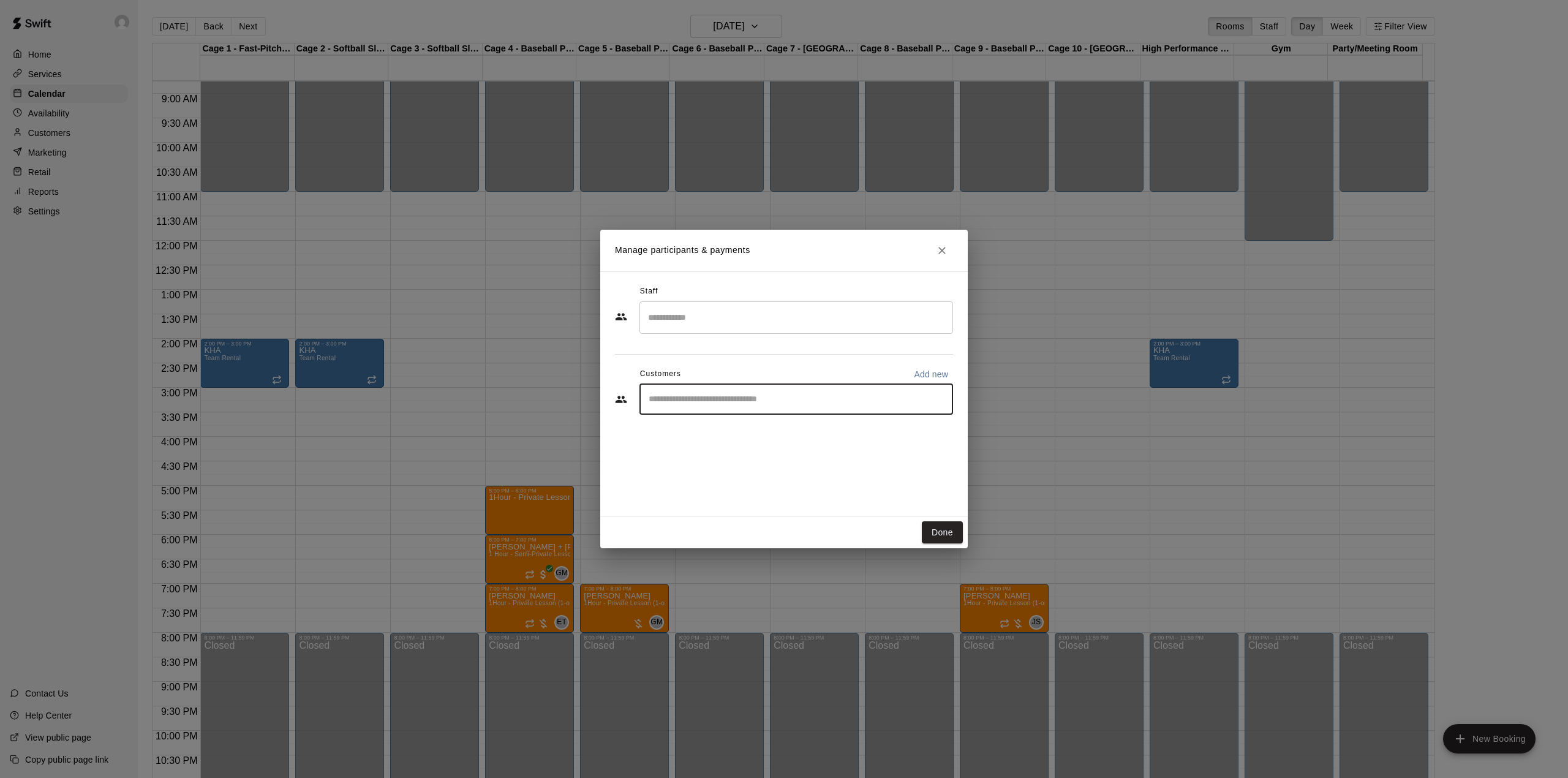
click at [750, 406] on input "Start typing to search customers..." at bounding box center [796, 399] width 302 height 12
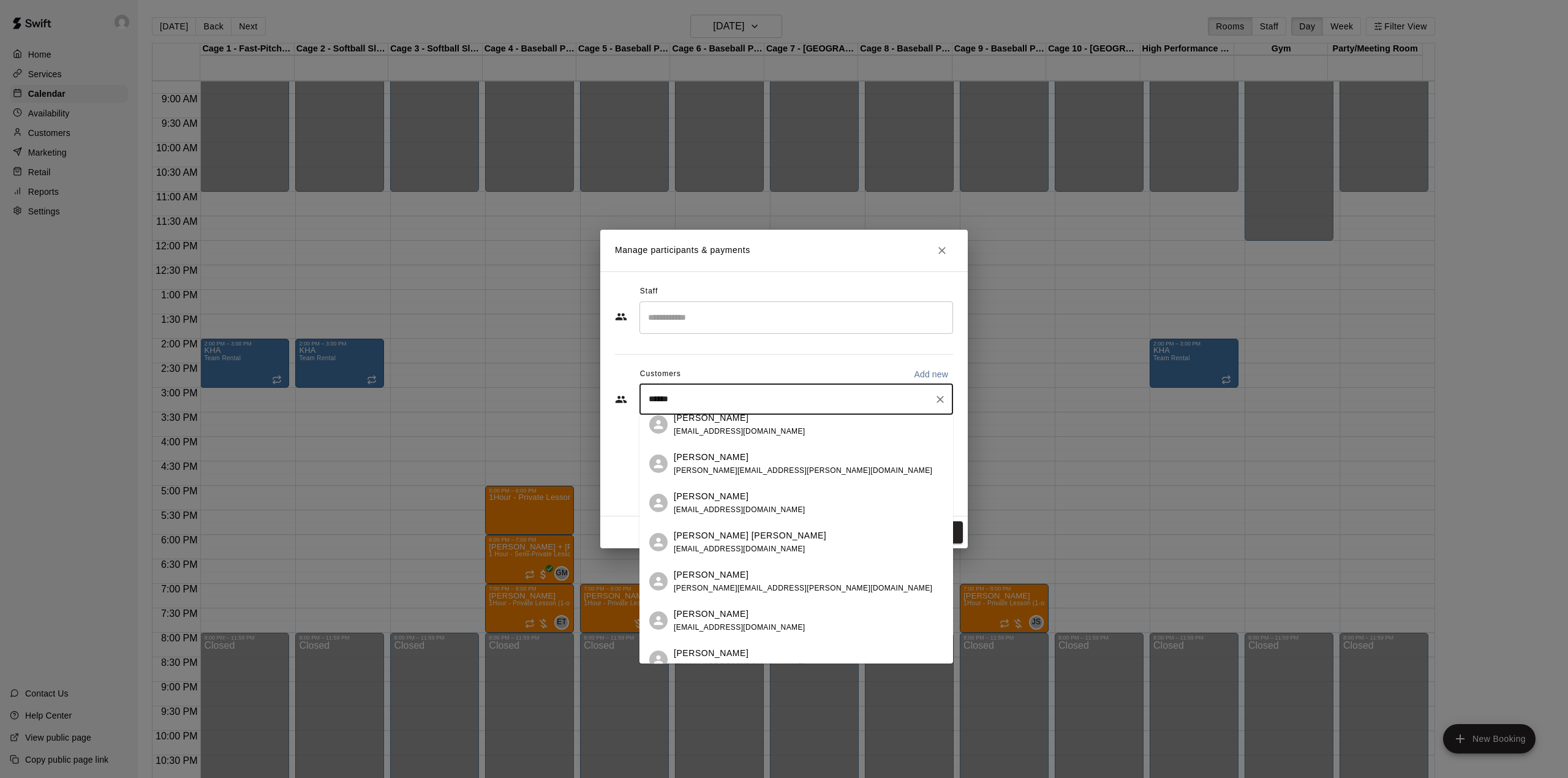
scroll to position [0, 0]
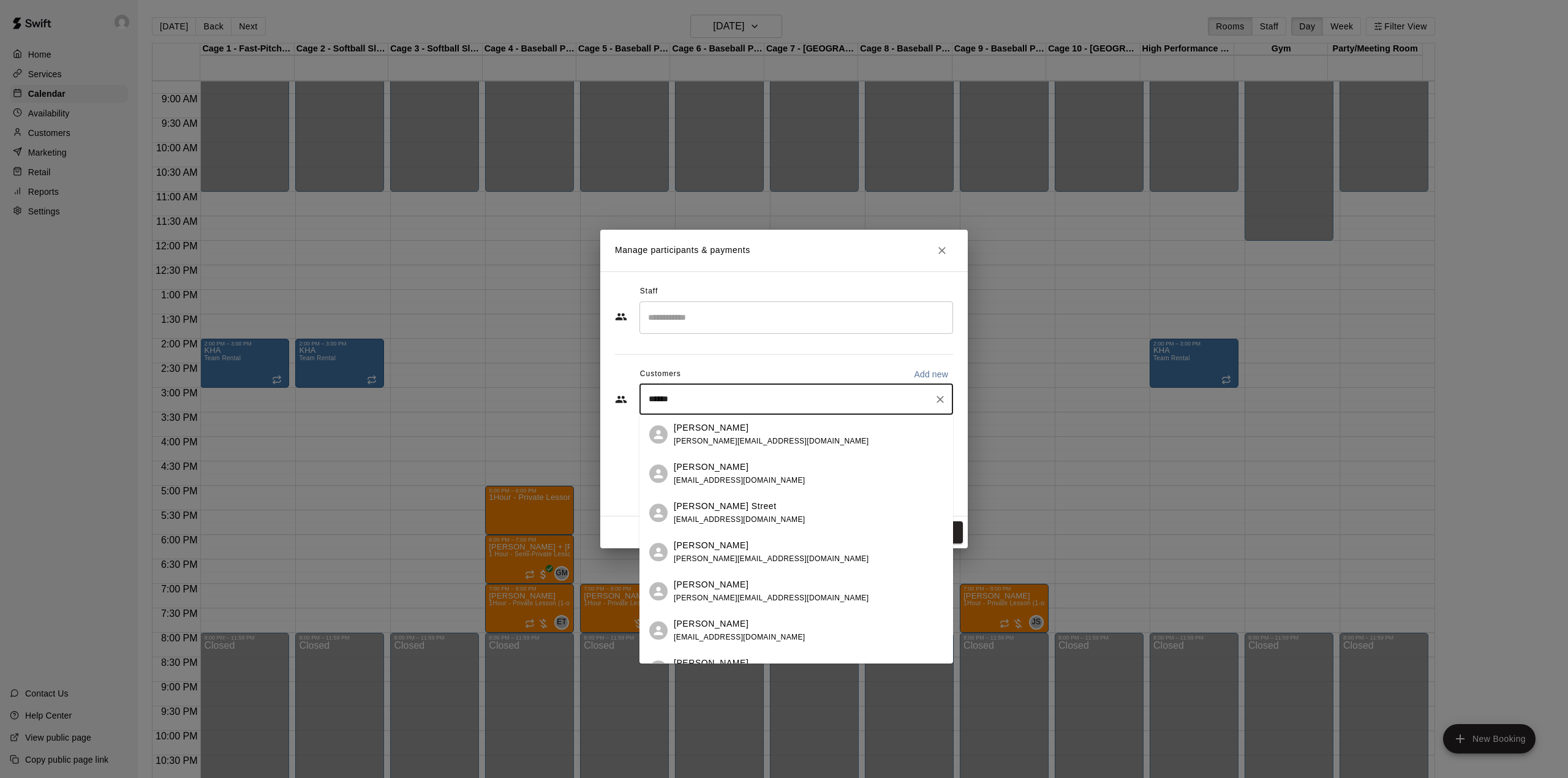
type input "*******"
click at [731, 437] on span "amoremiojoo@naver.com" at bounding box center [739, 440] width 132 height 8
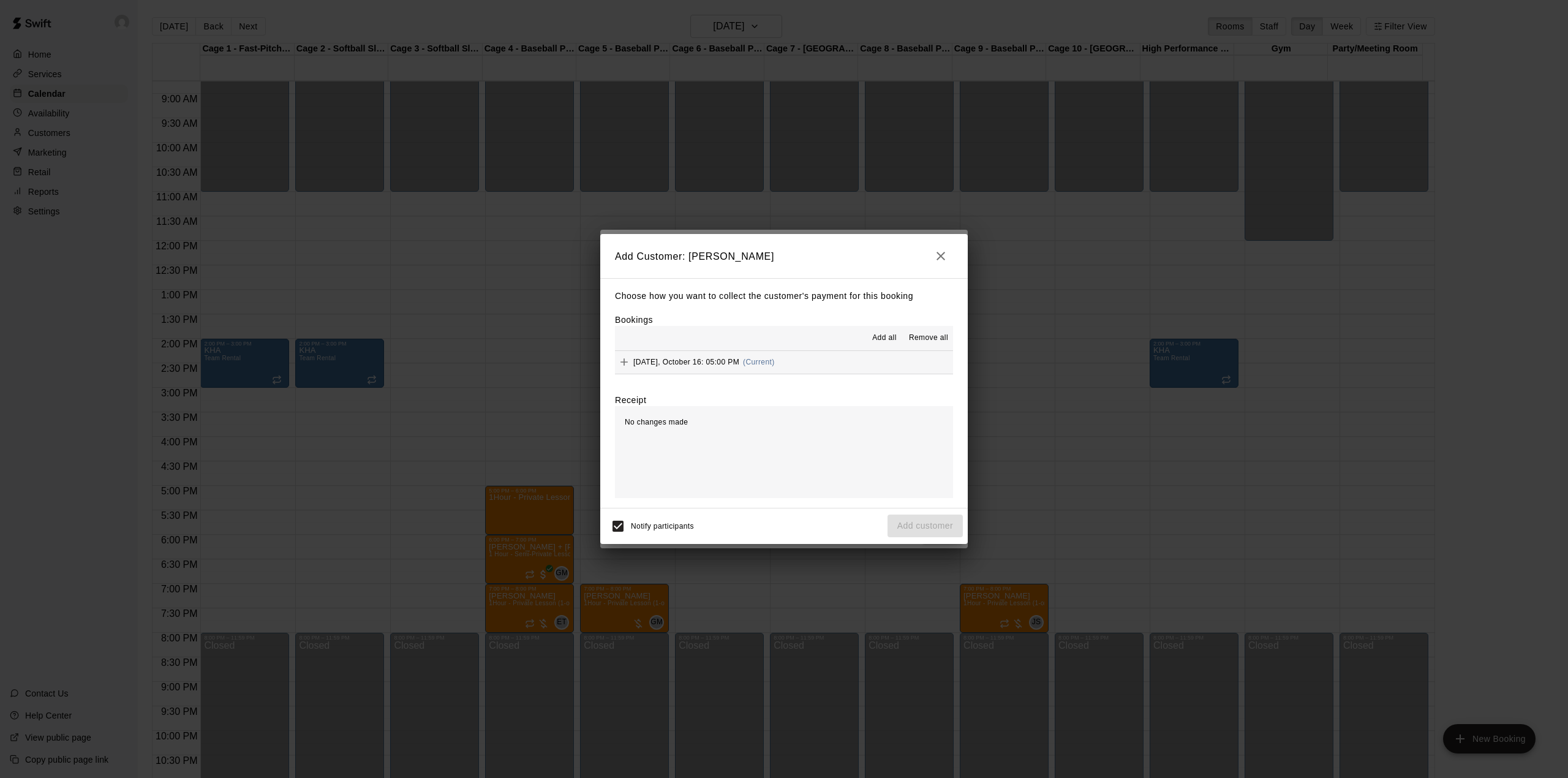
click at [890, 341] on span "Add all" at bounding box center [884, 338] width 25 height 12
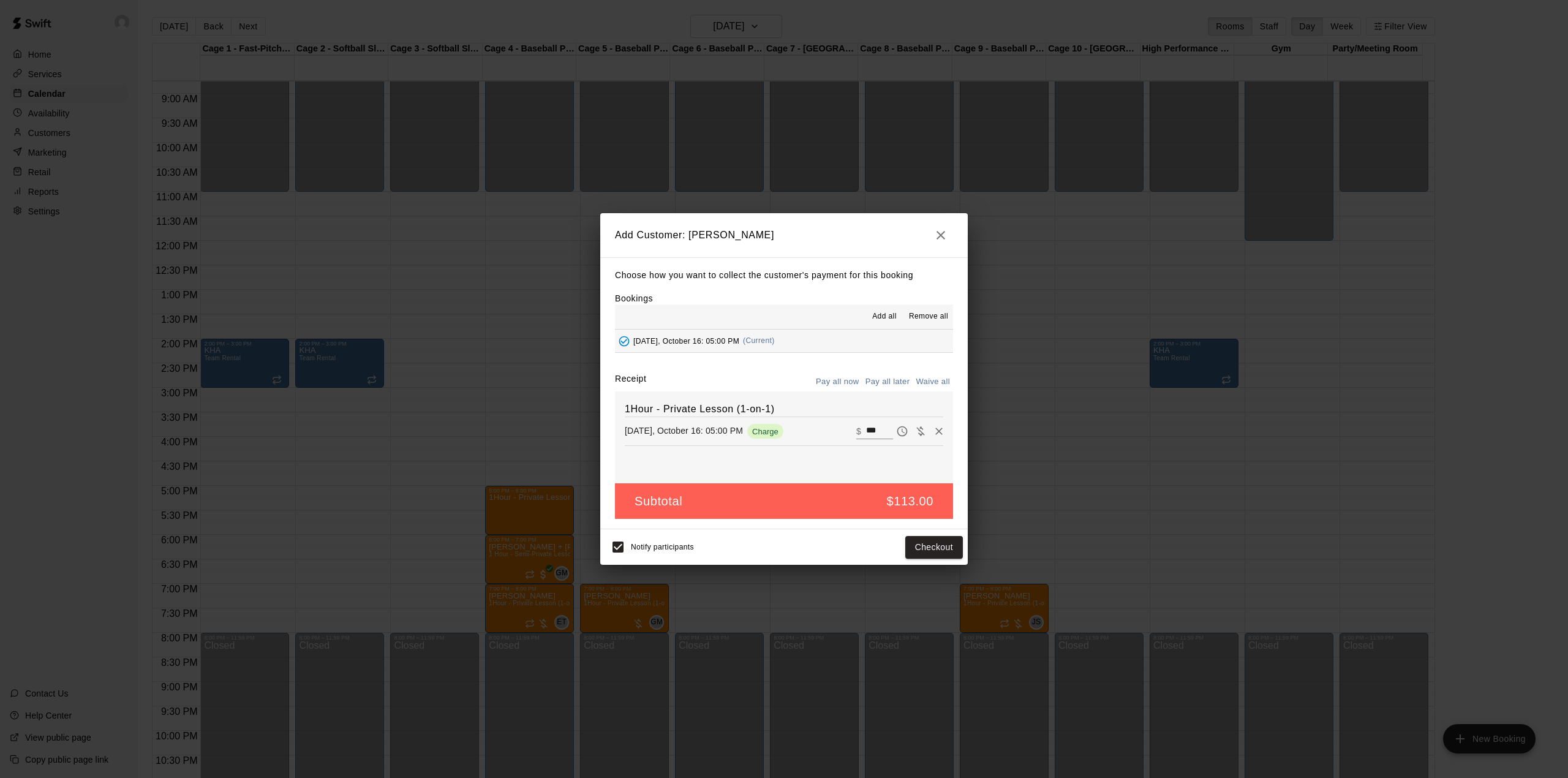
click at [898, 378] on button "Pay all later" at bounding box center [888, 382] width 51 height 19
click at [934, 546] on button "Add customer" at bounding box center [925, 548] width 75 height 23
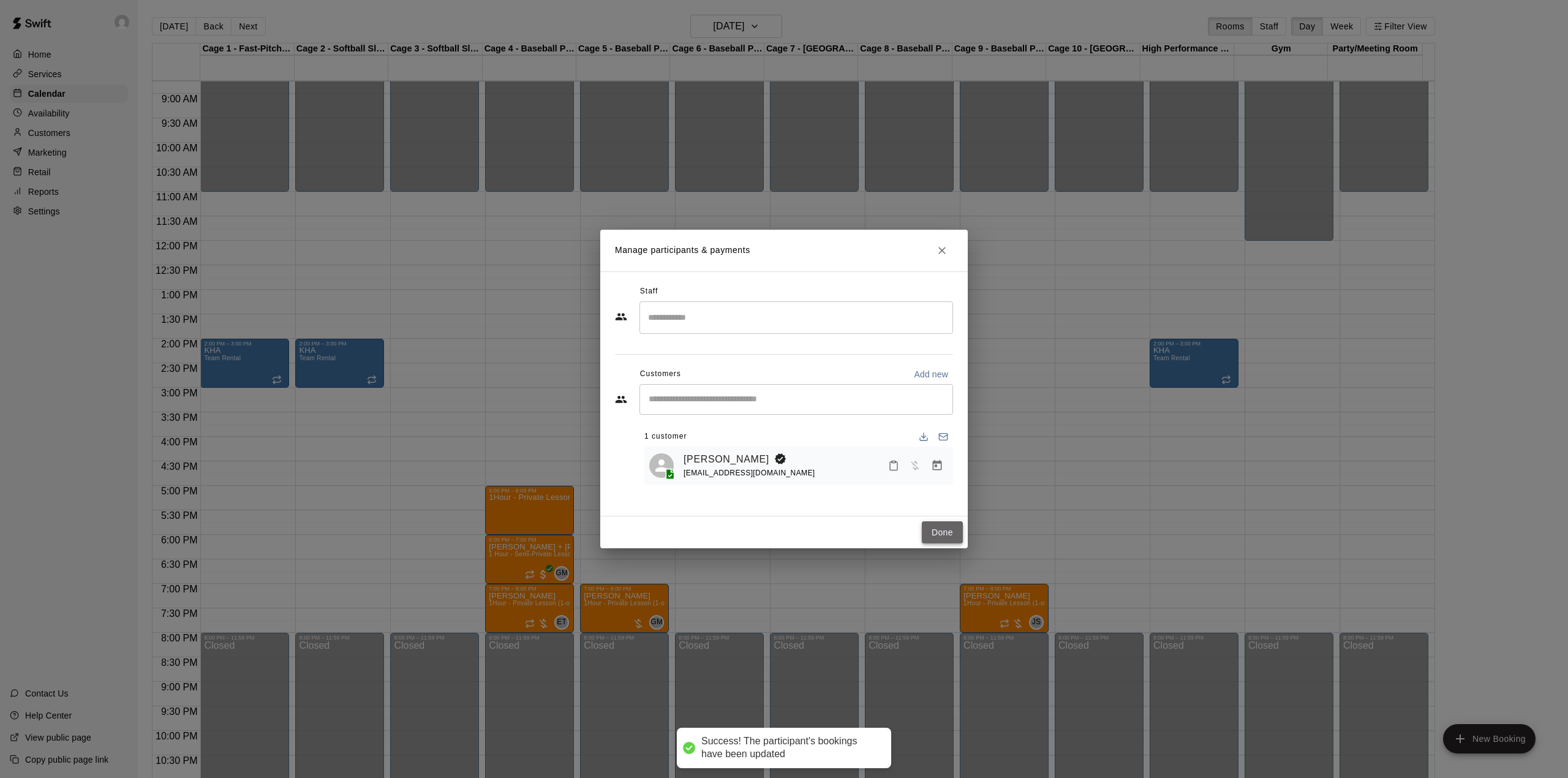
click at [927, 532] on button "Done" at bounding box center [942, 533] width 41 height 23
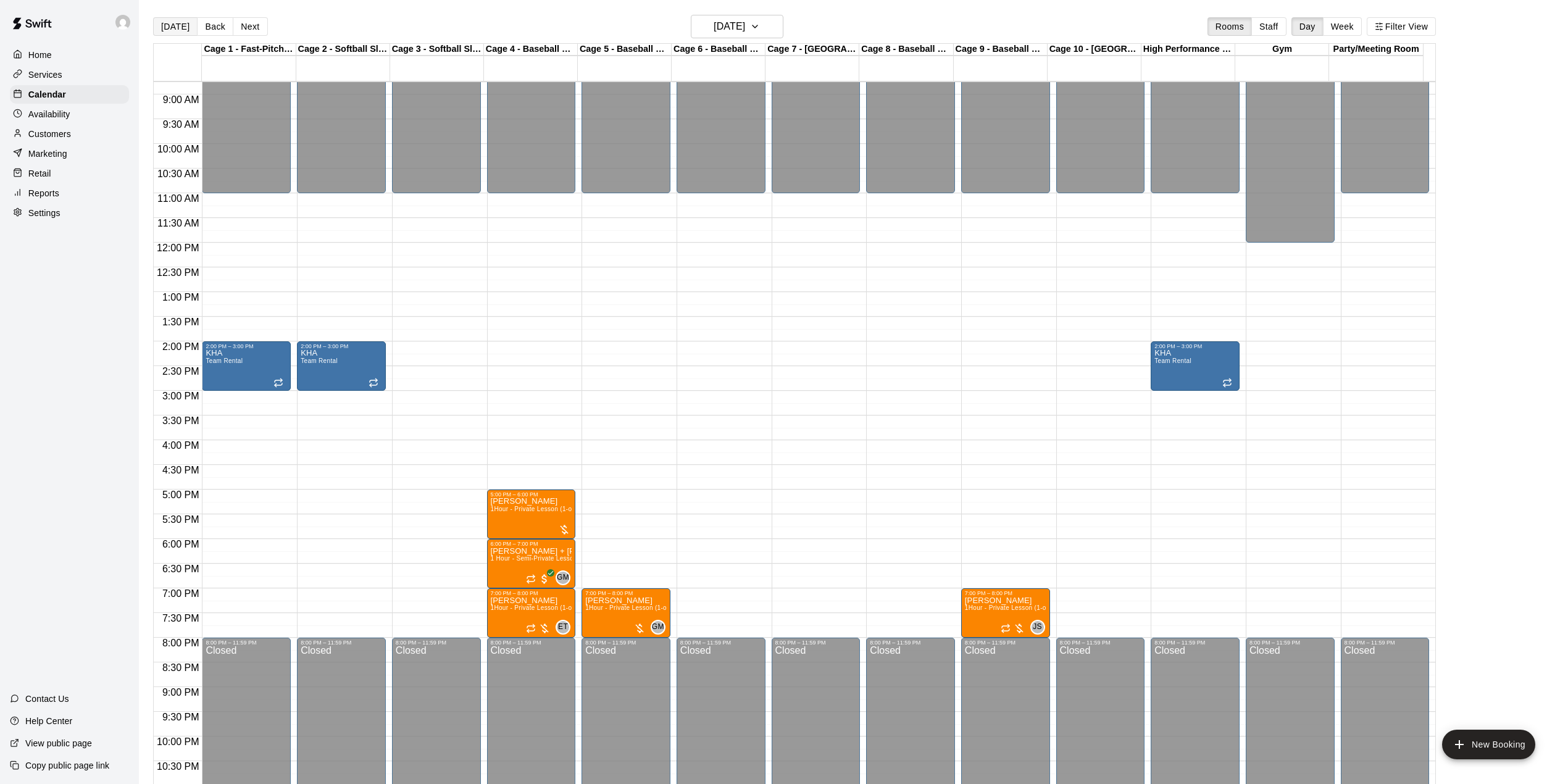
click at [175, 33] on button "[DATE]" at bounding box center [175, 26] width 45 height 19
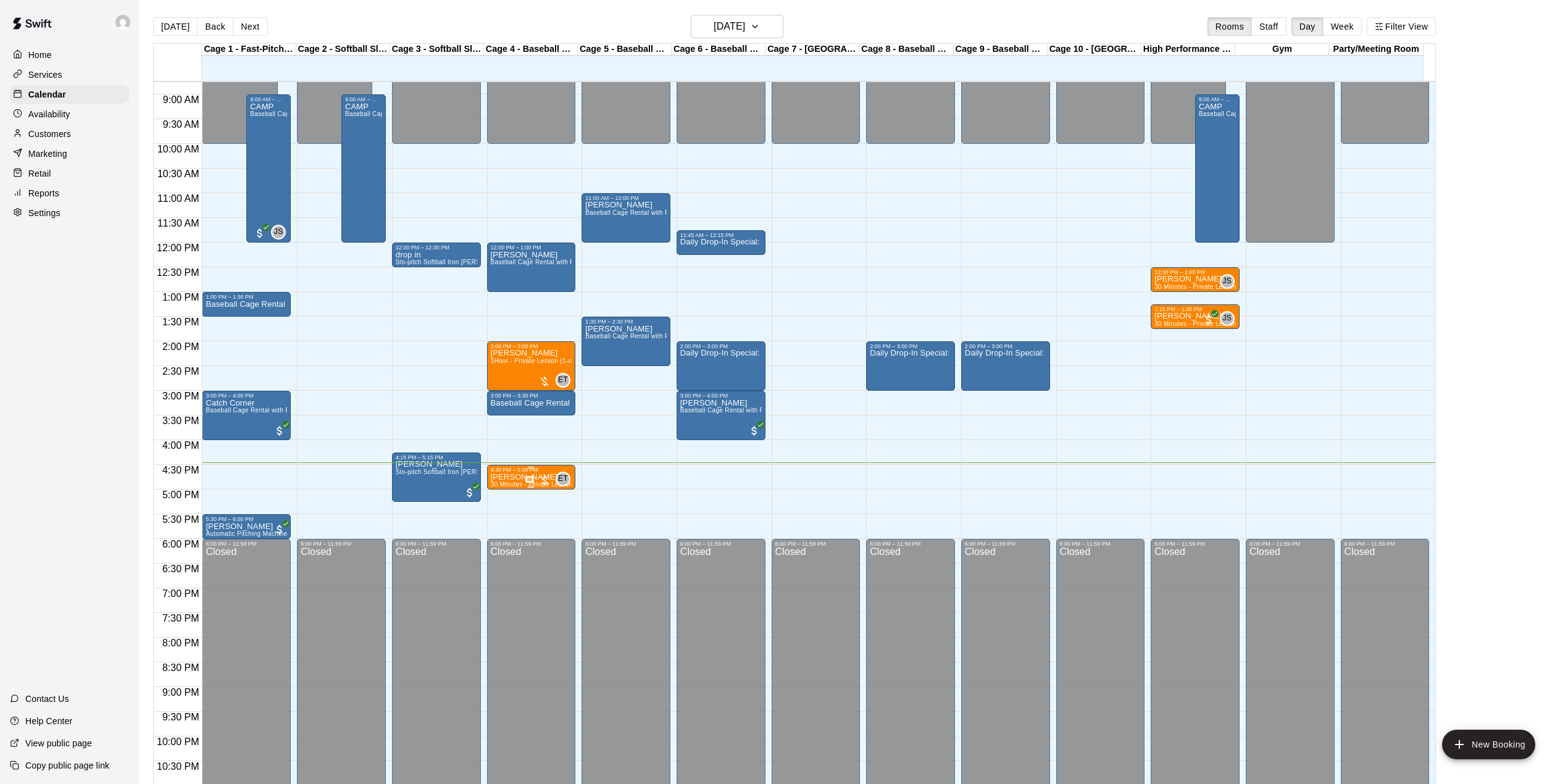
click at [504, 477] on p "[PERSON_NAME]" at bounding box center [531, 477] width 82 height 0
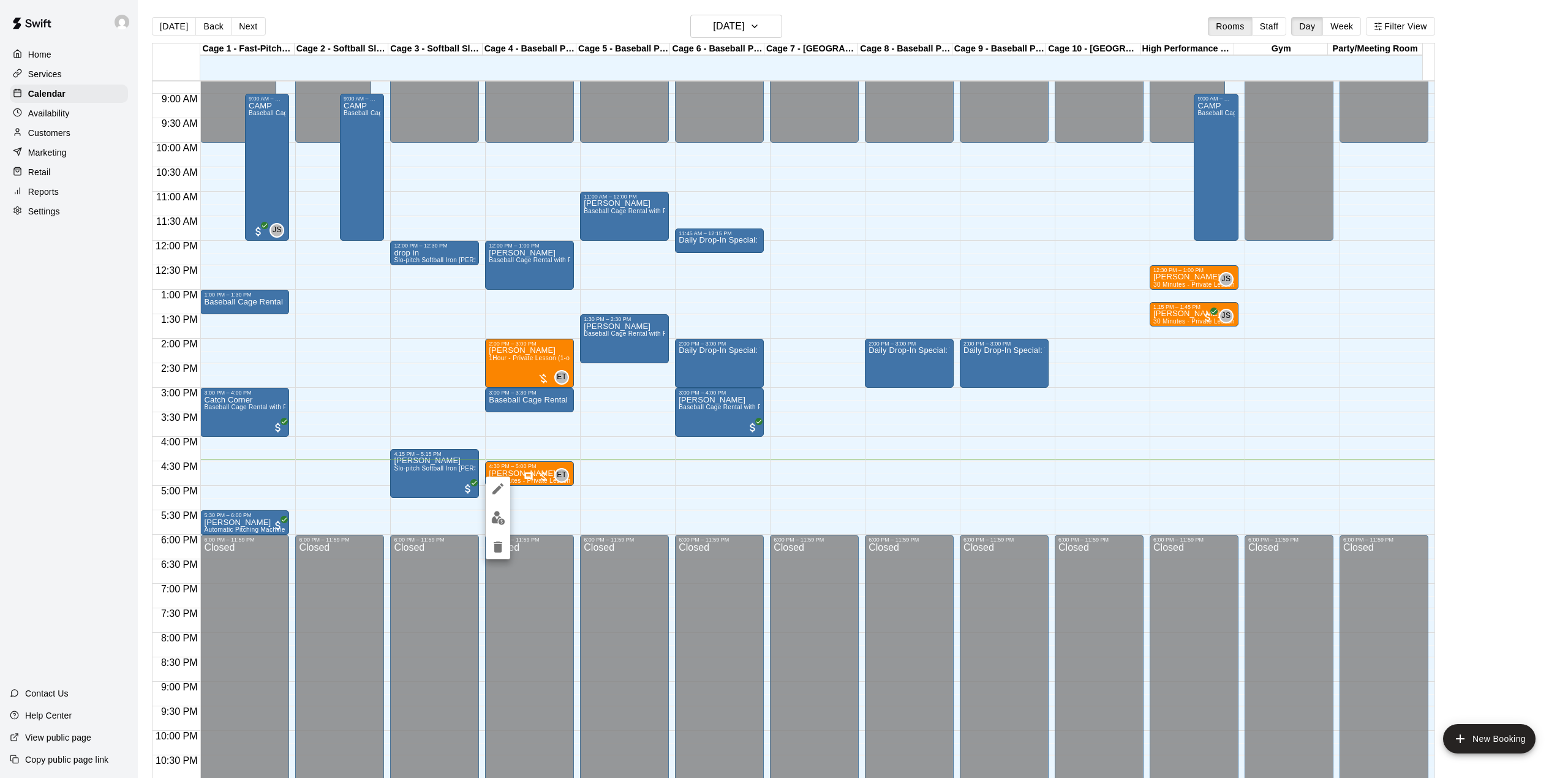
click at [516, 479] on div at bounding box center [784, 389] width 1568 height 778
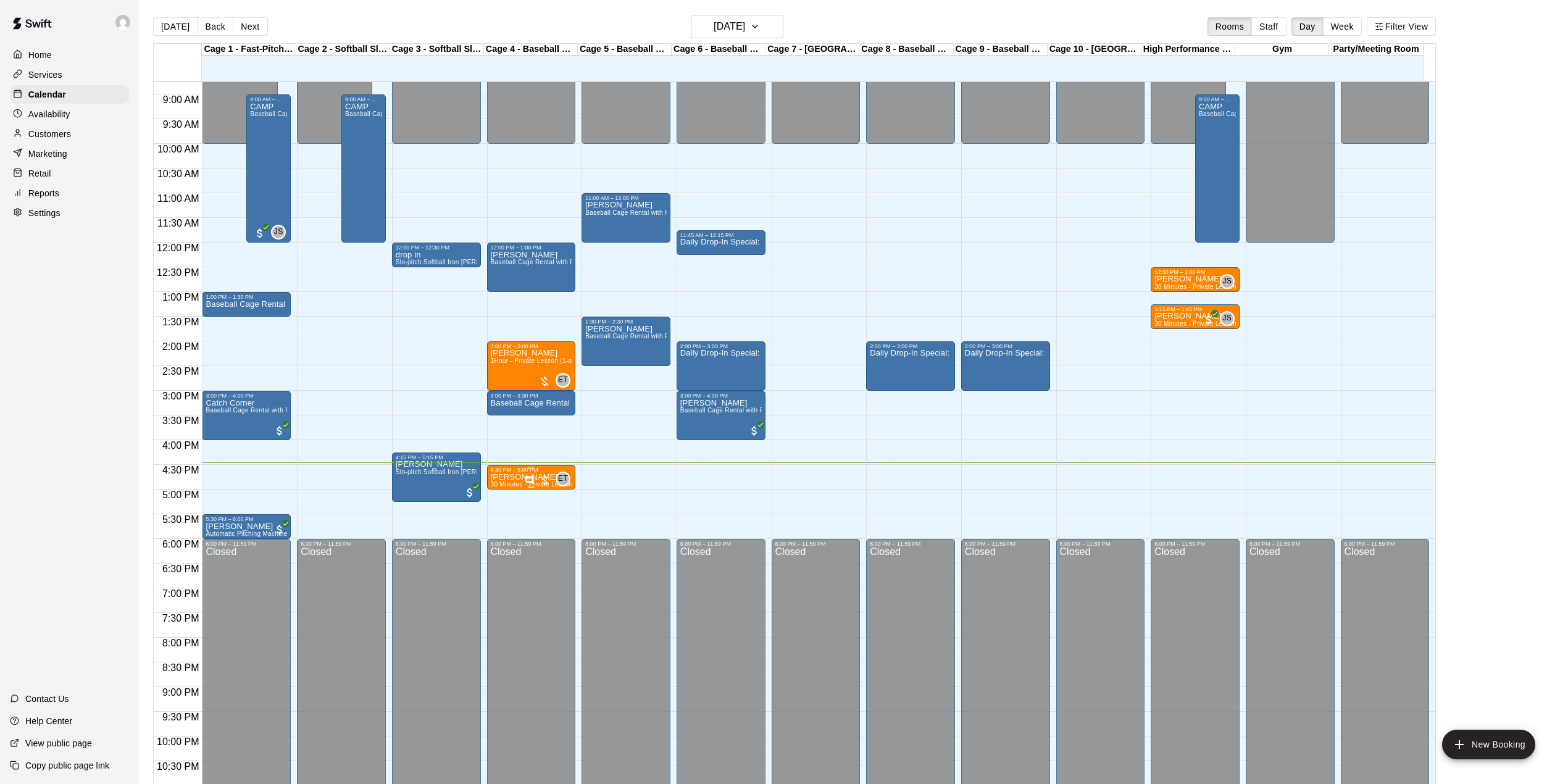
click at [516, 477] on p "[PERSON_NAME]" at bounding box center [531, 477] width 82 height 0
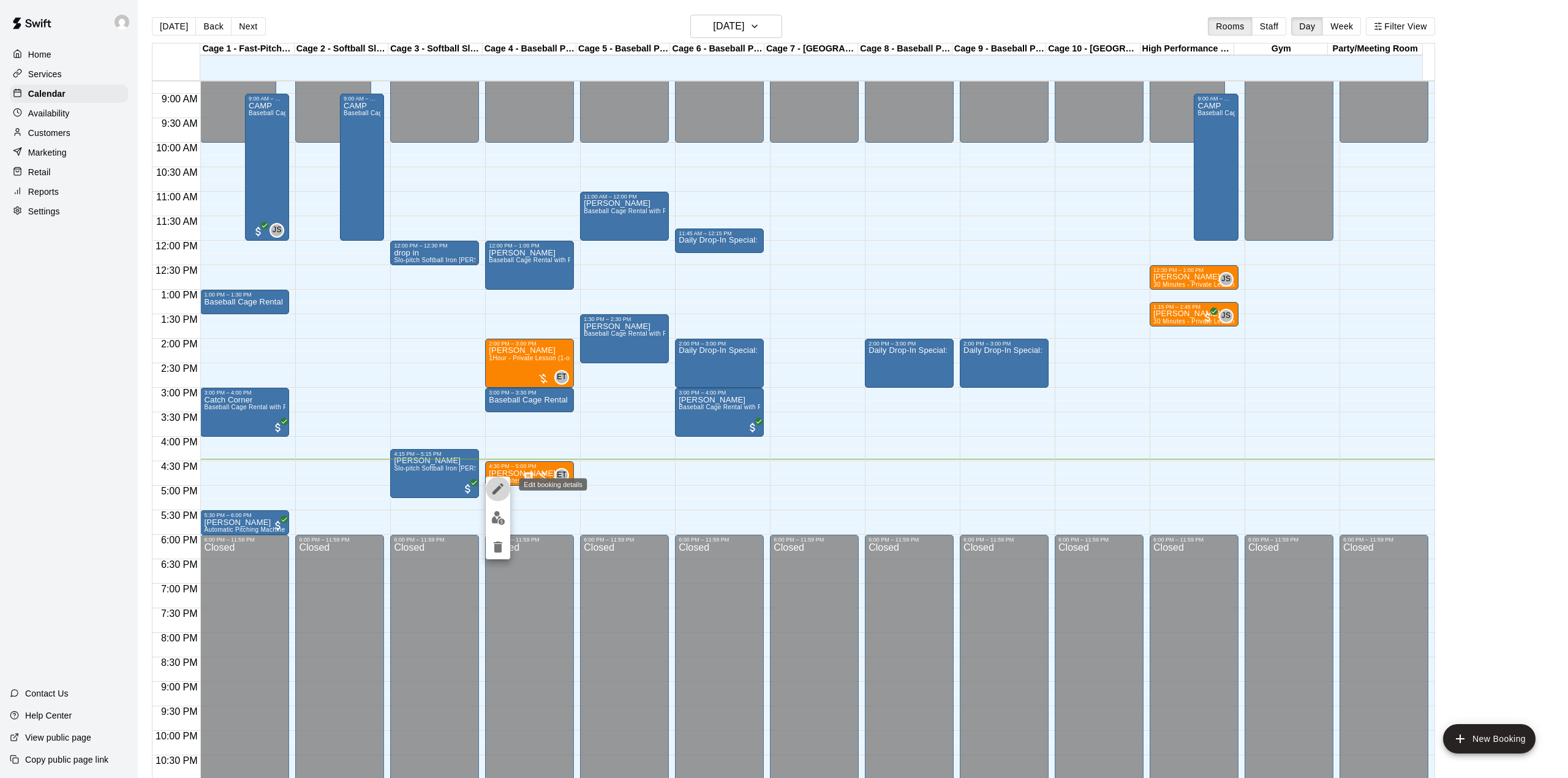
click at [501, 494] on icon "edit" at bounding box center [498, 489] width 15 height 15
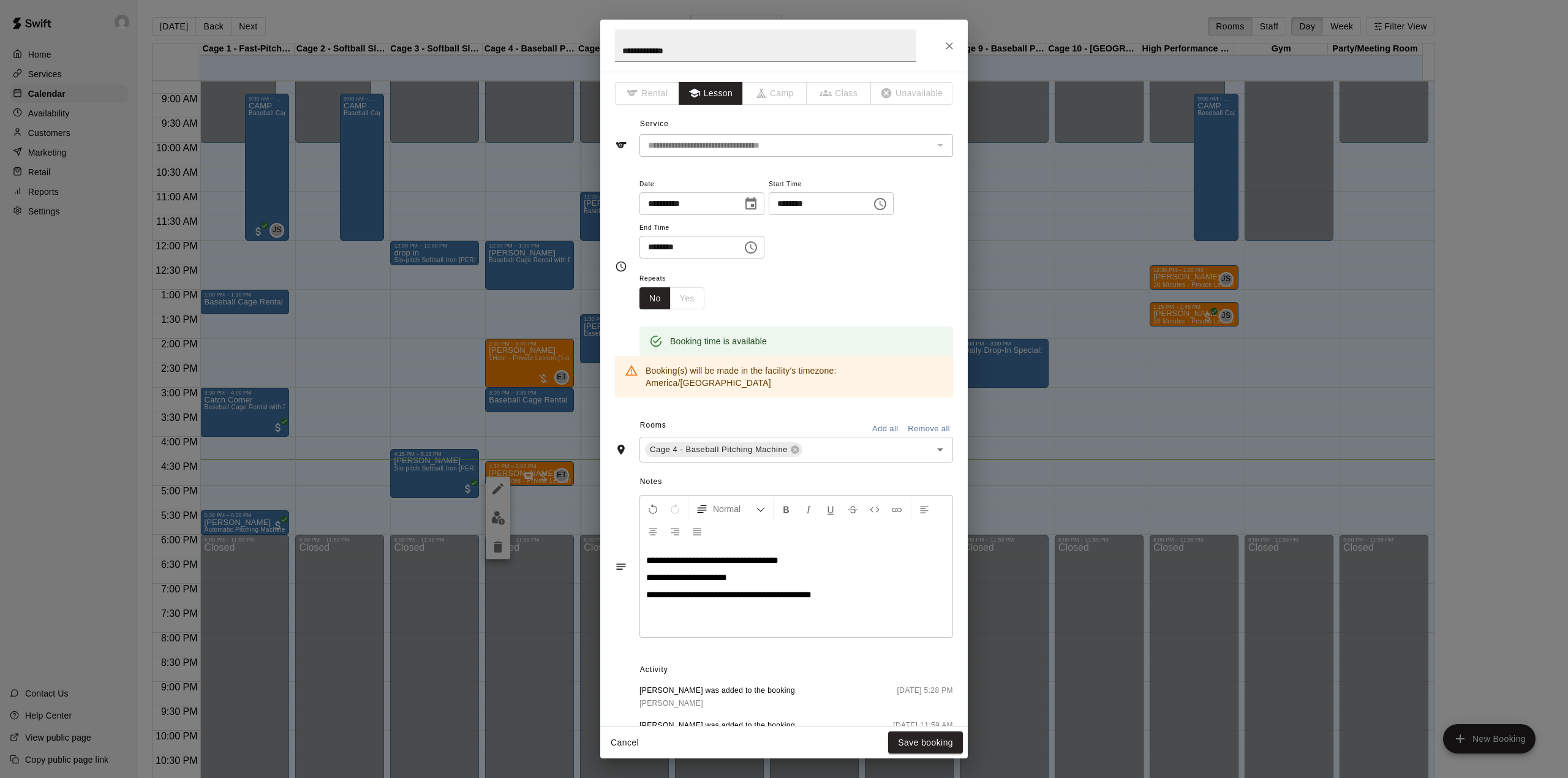
click at [659, 590] on span "**********" at bounding box center [729, 594] width 166 height 9
click at [672, 590] on span "**********" at bounding box center [729, 594] width 166 height 9
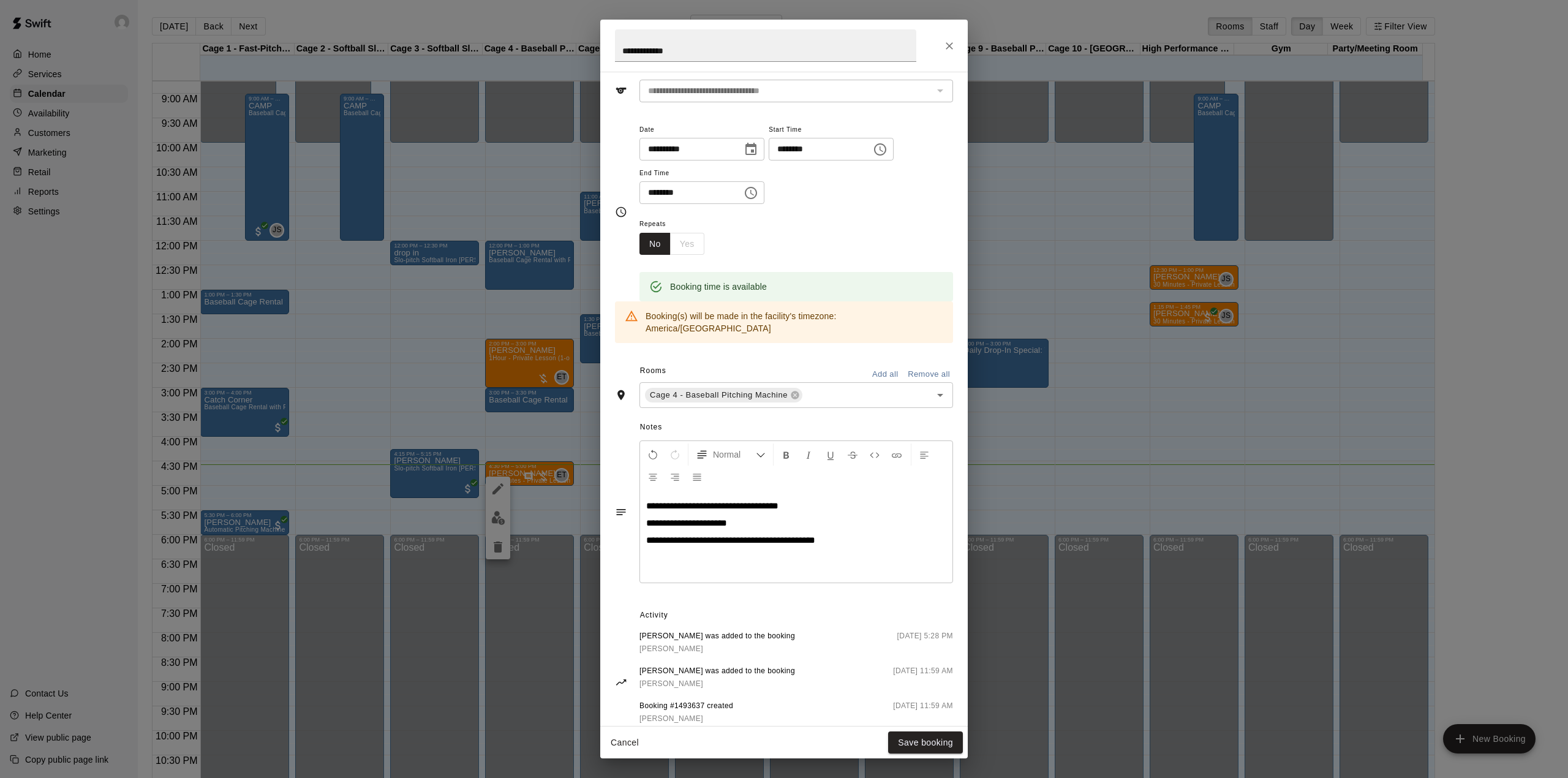
scroll to position [77, 0]
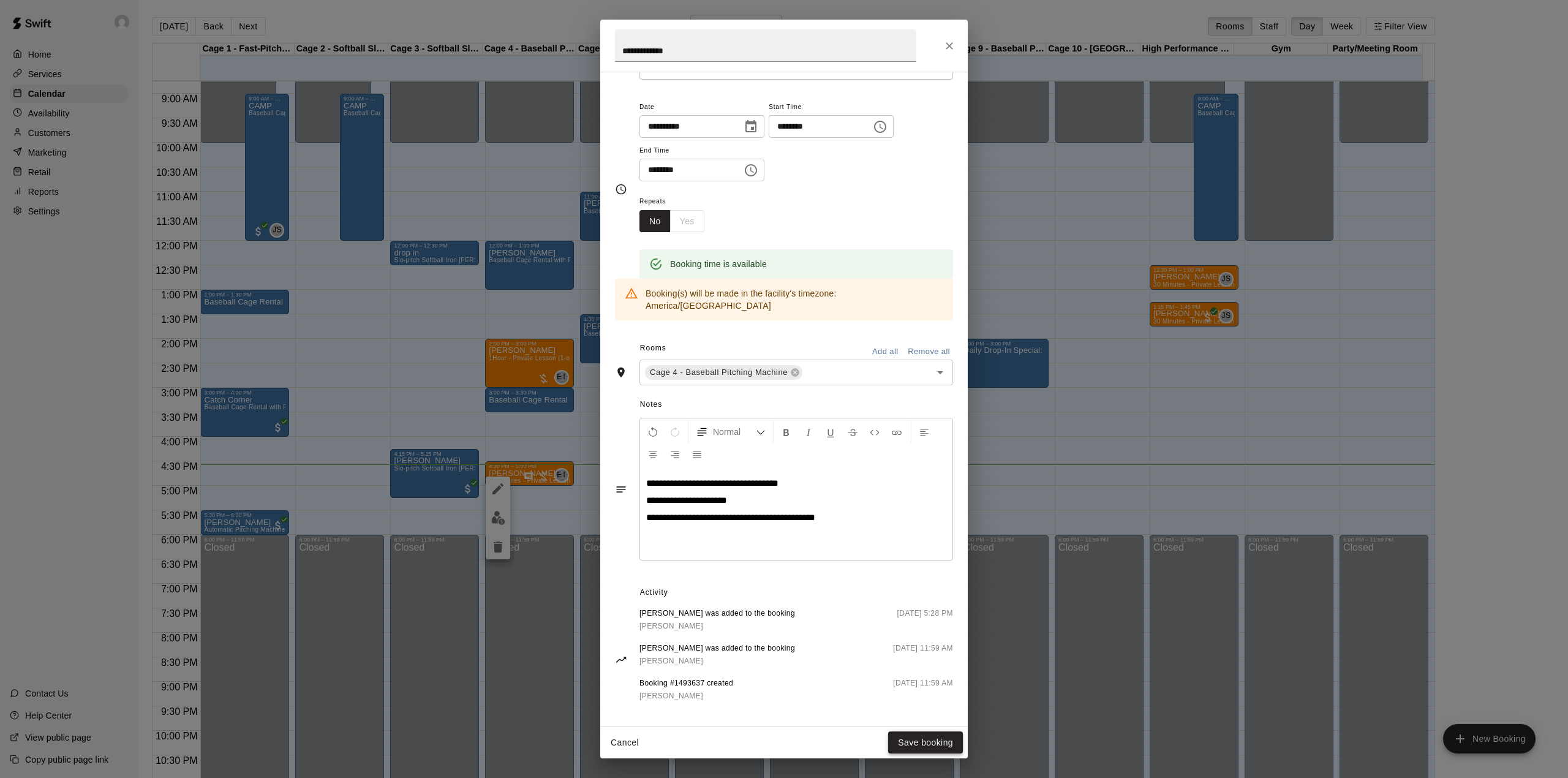
click at [912, 737] on button "Save booking" at bounding box center [925, 743] width 75 height 23
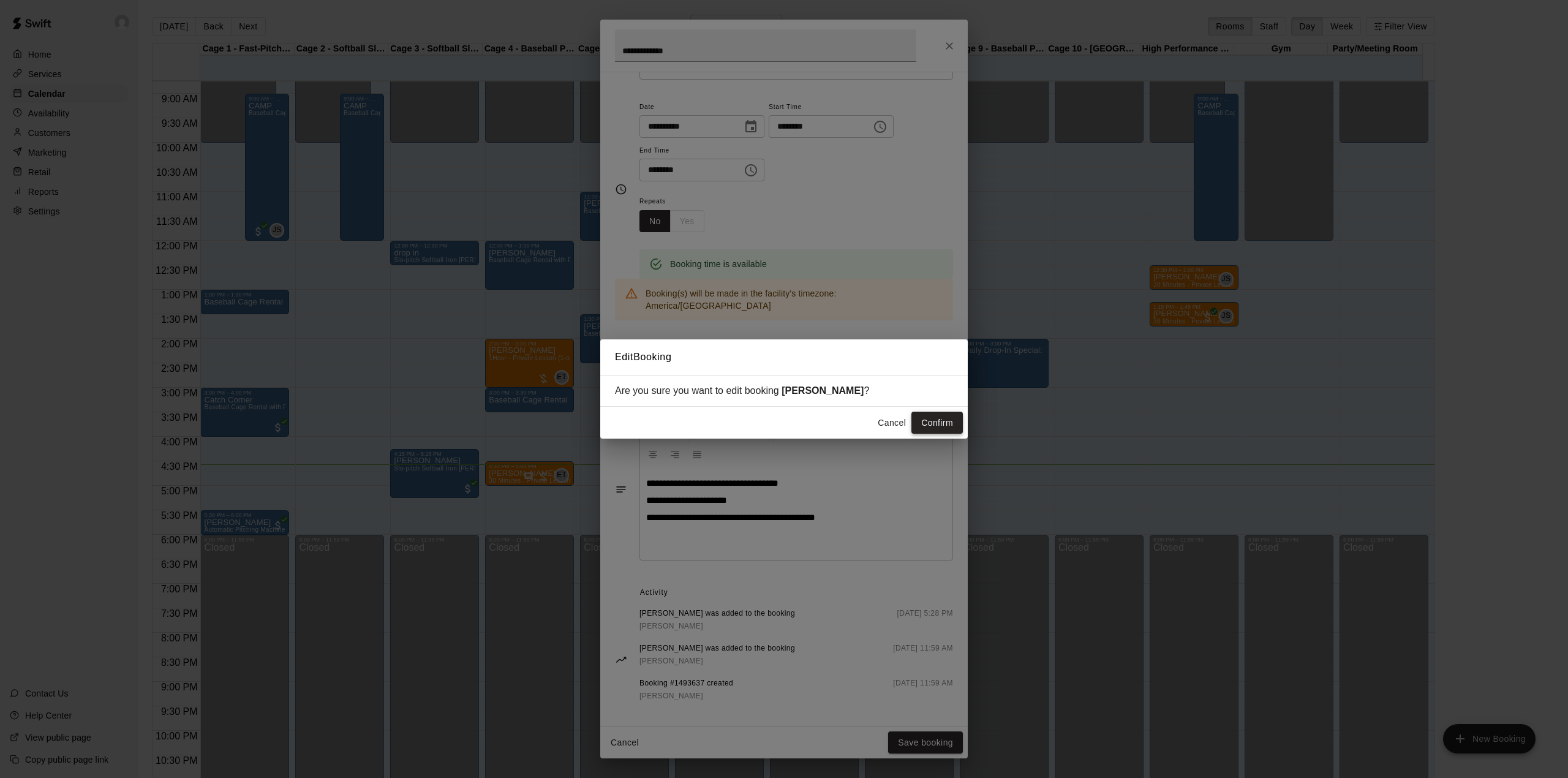
click at [951, 422] on button "Confirm" at bounding box center [937, 423] width 52 height 23
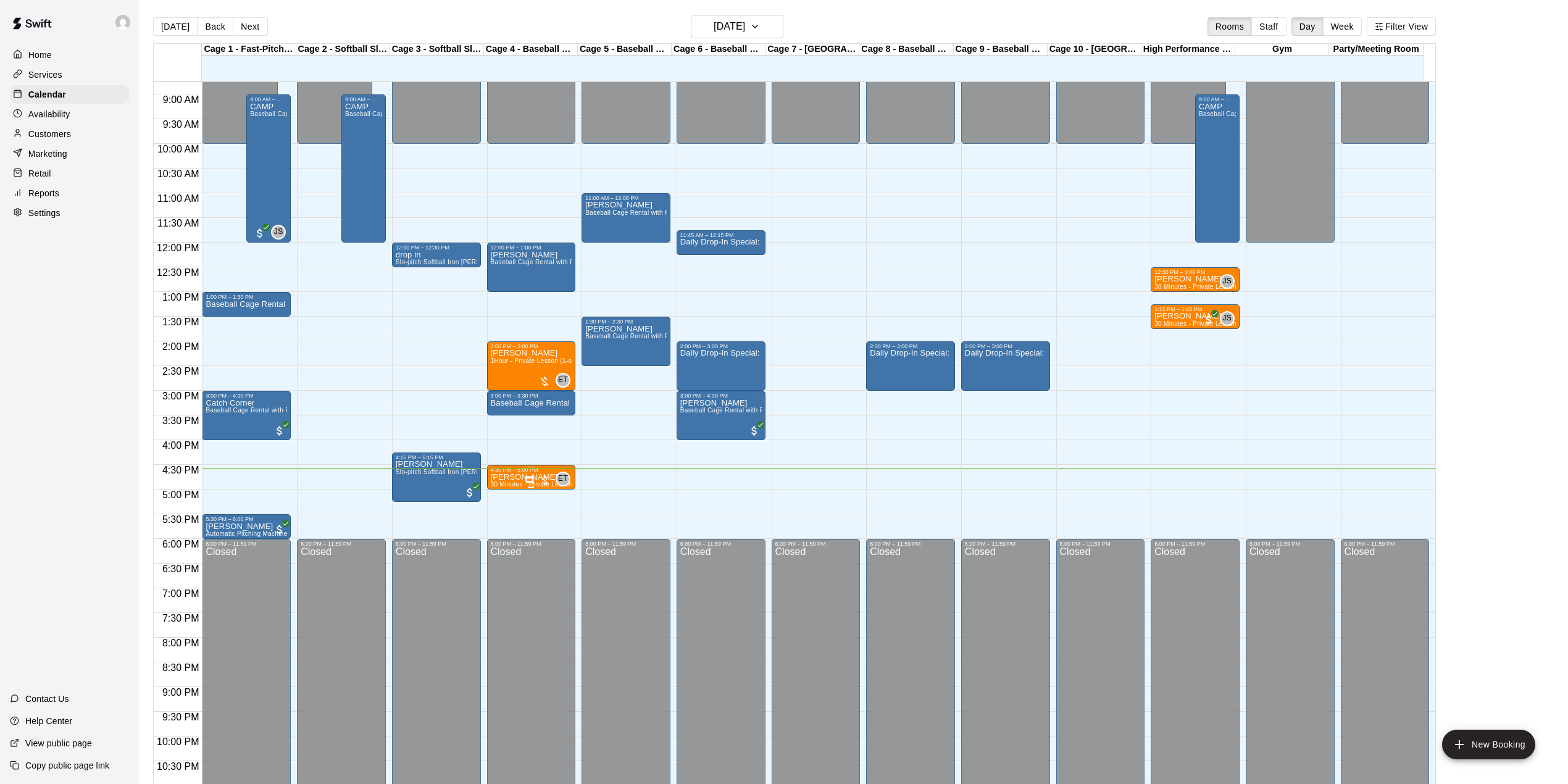
click at [512, 477] on p "[PERSON_NAME]" at bounding box center [531, 477] width 82 height 0
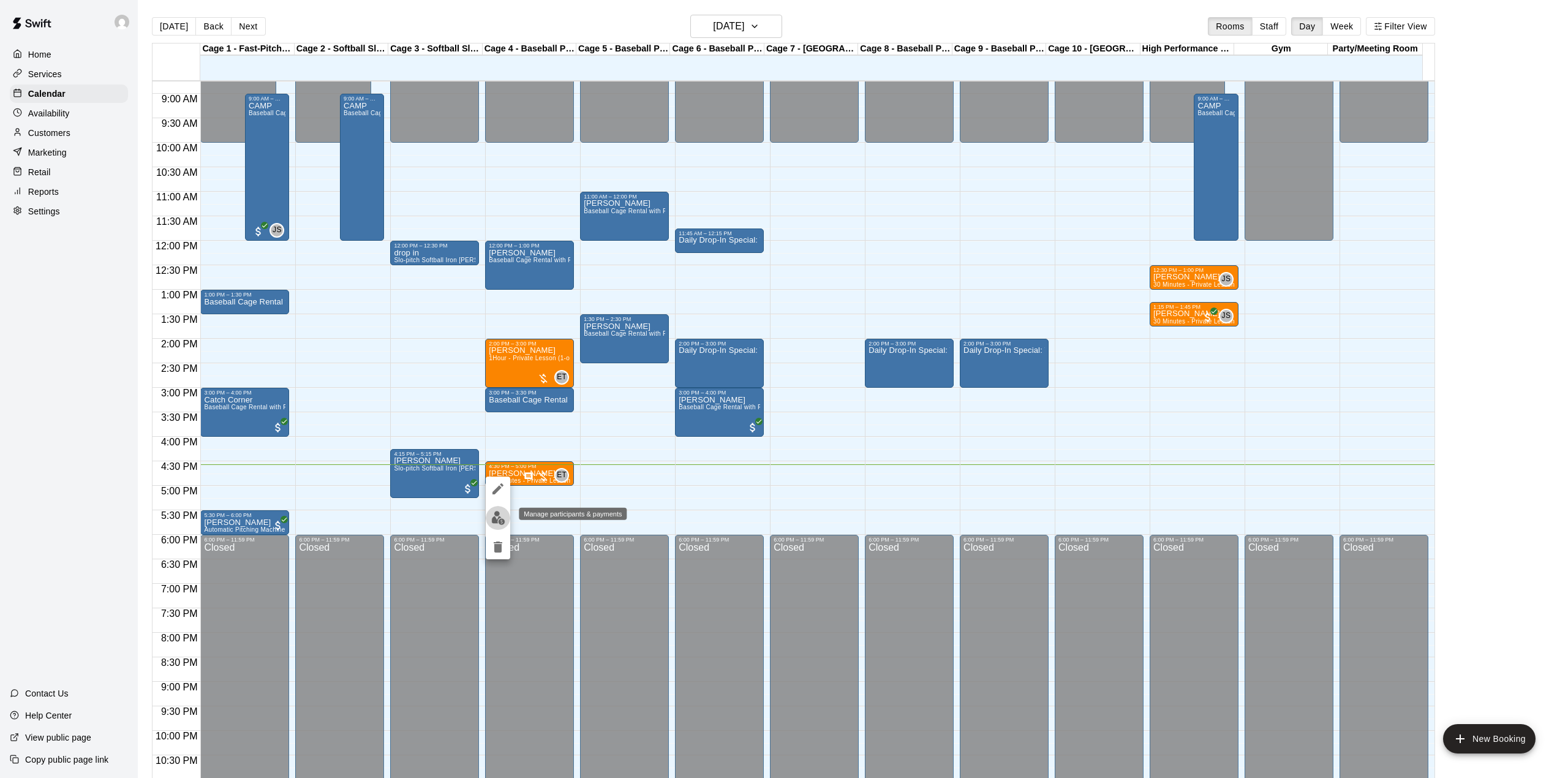
click at [498, 515] on img "edit" at bounding box center [498, 518] width 14 height 14
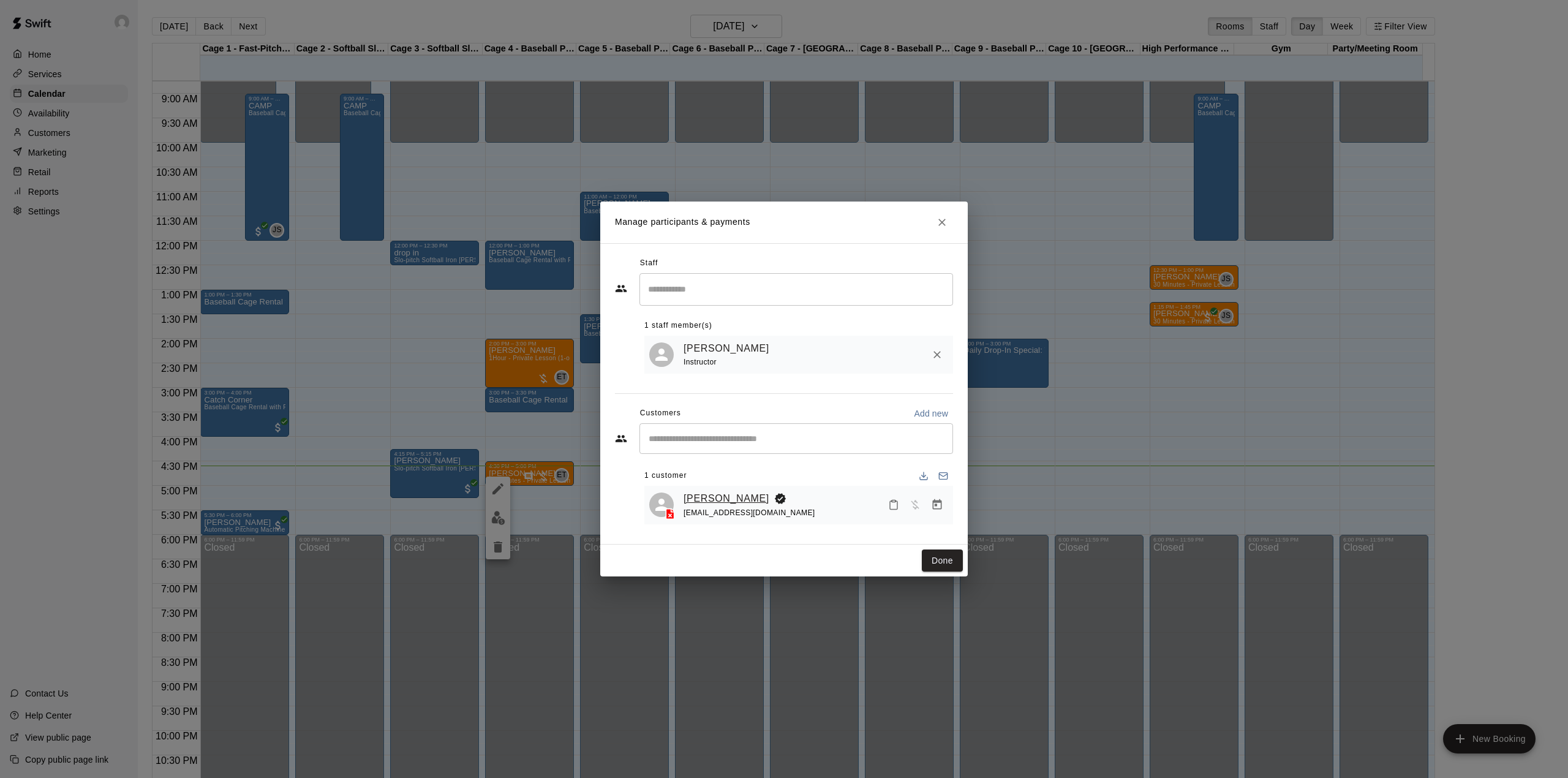
click at [698, 497] on link "[PERSON_NAME]" at bounding box center [726, 498] width 85 height 16
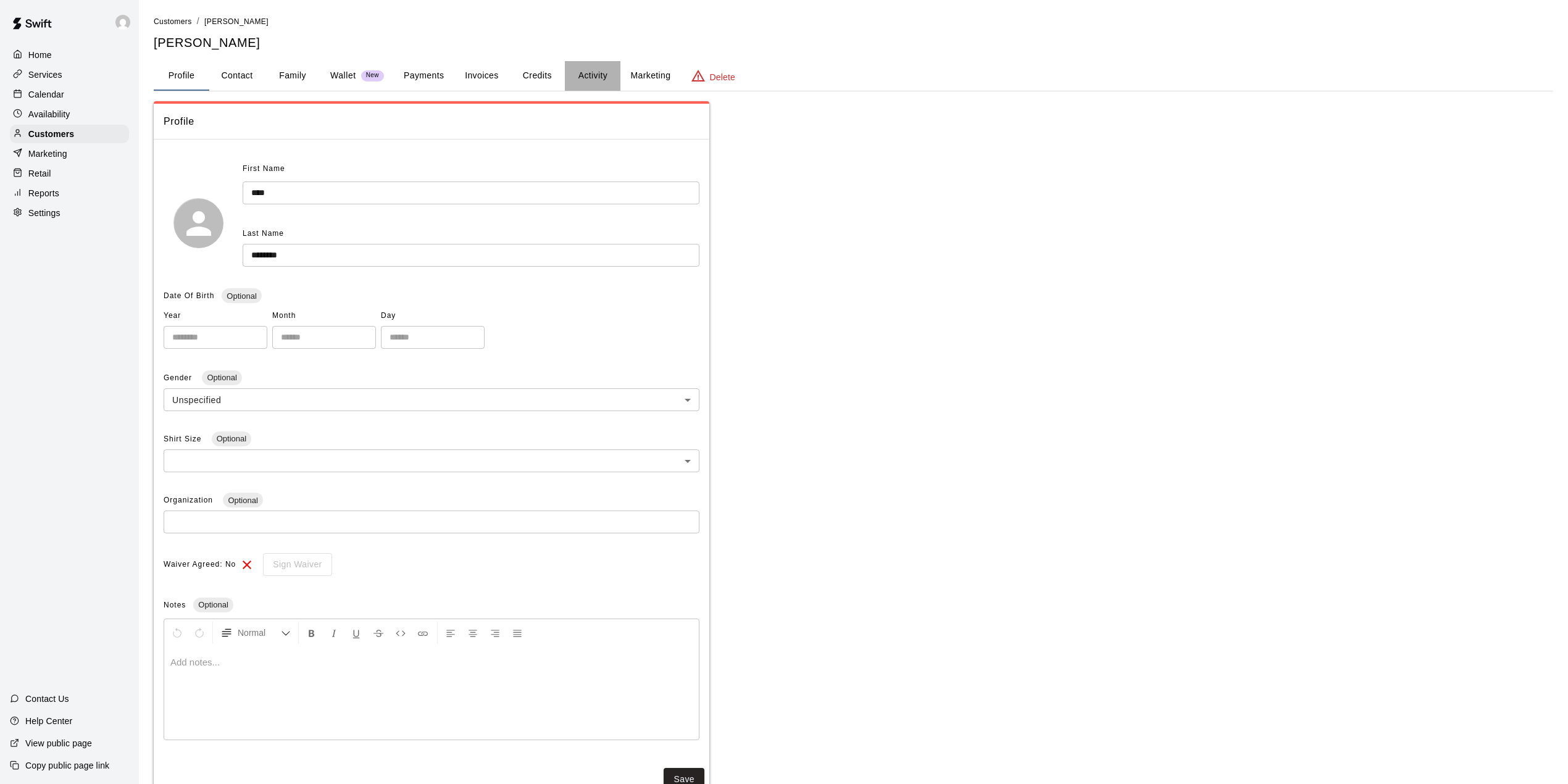
click at [590, 70] on button "Activity" at bounding box center [593, 76] width 56 height 29
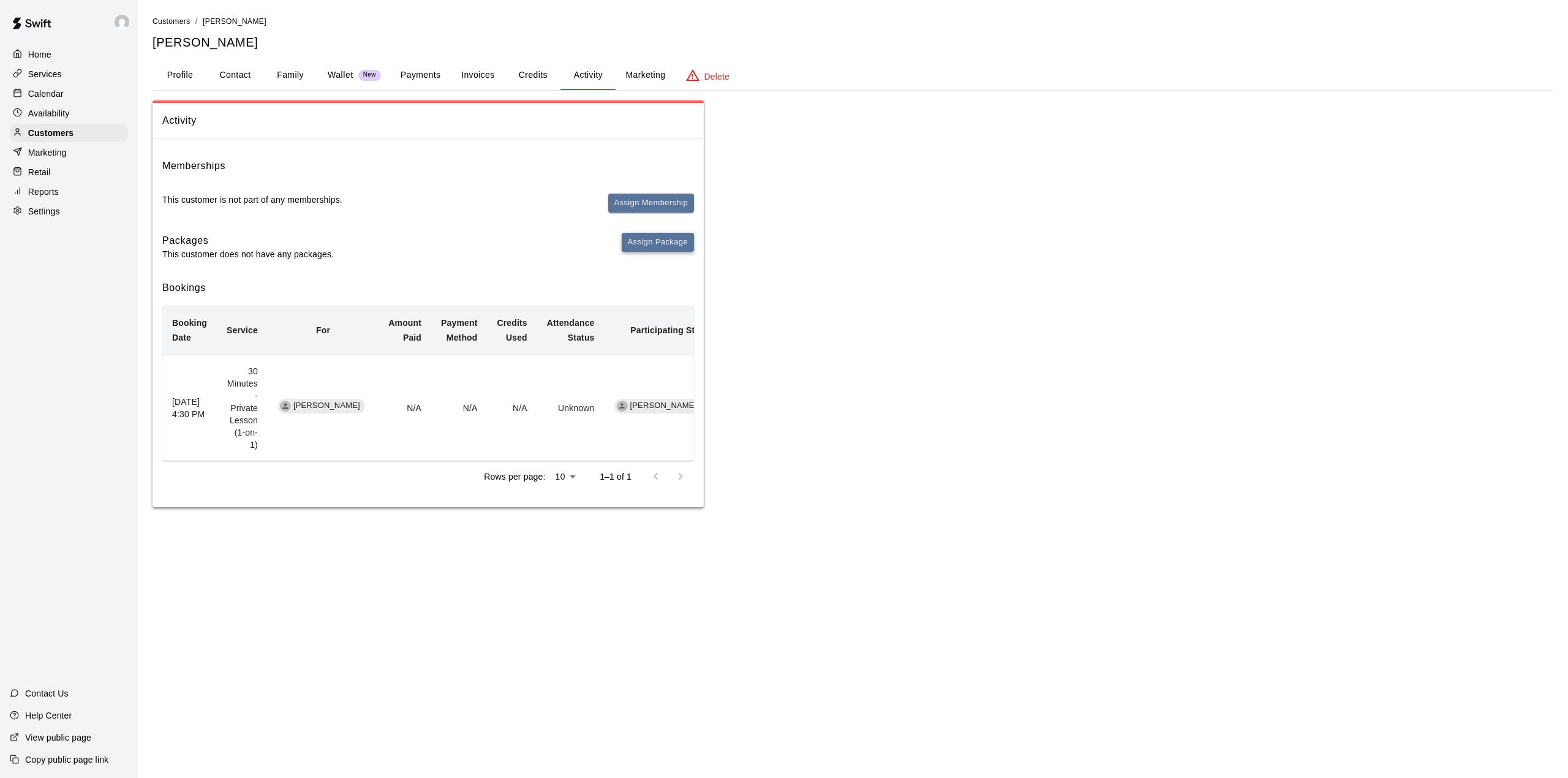
click at [640, 245] on button "Assign Package" at bounding box center [658, 242] width 72 height 19
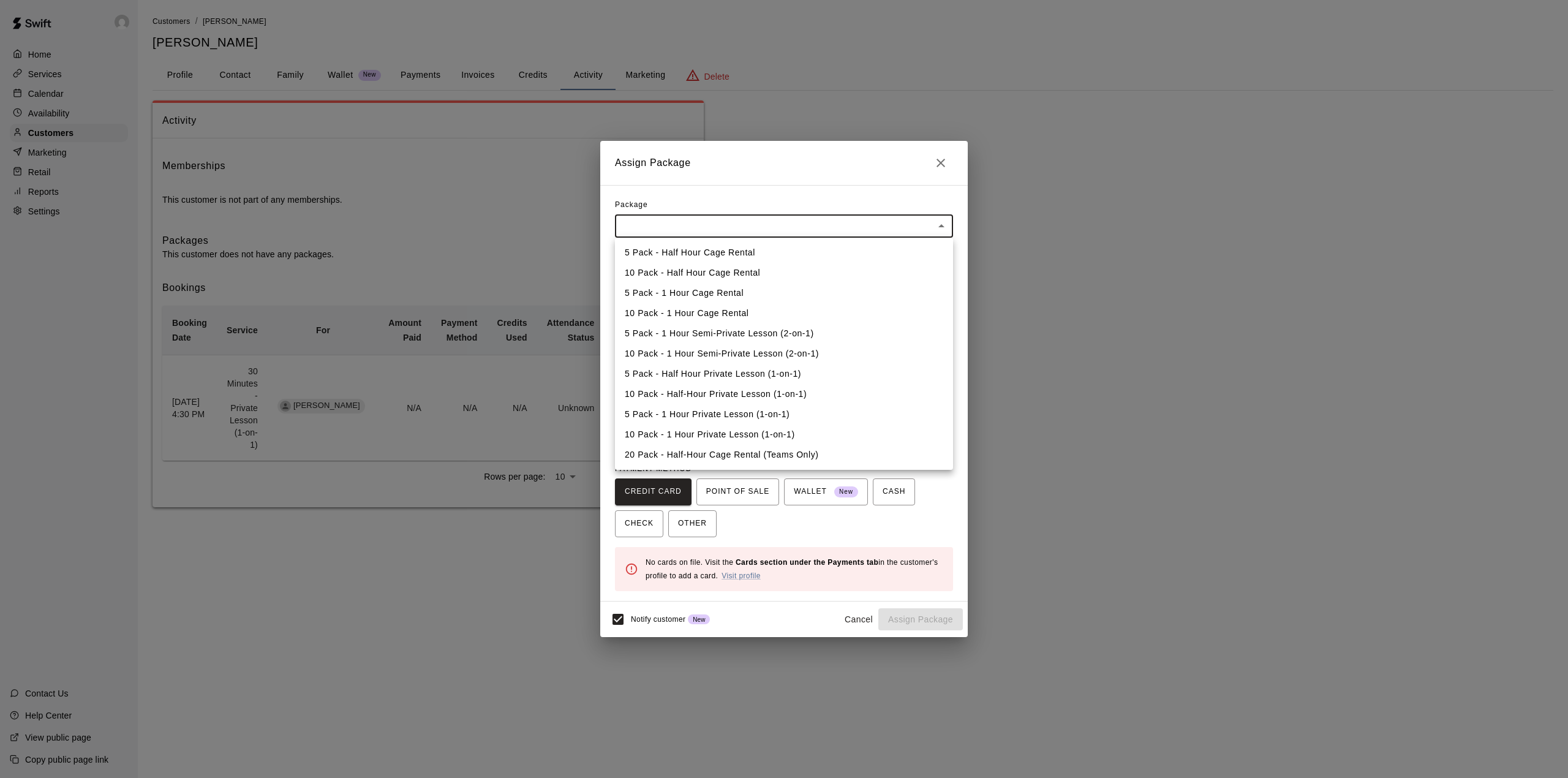
click at [716, 221] on body "Home Services Calendar Availability Customers Marketing Retail Reports Settings…" at bounding box center [784, 266] width 1568 height 532
click at [721, 392] on li "10 Pack - Half-Hour Private Lesson (1-on-1)" at bounding box center [784, 394] width 338 height 20
type input "**********"
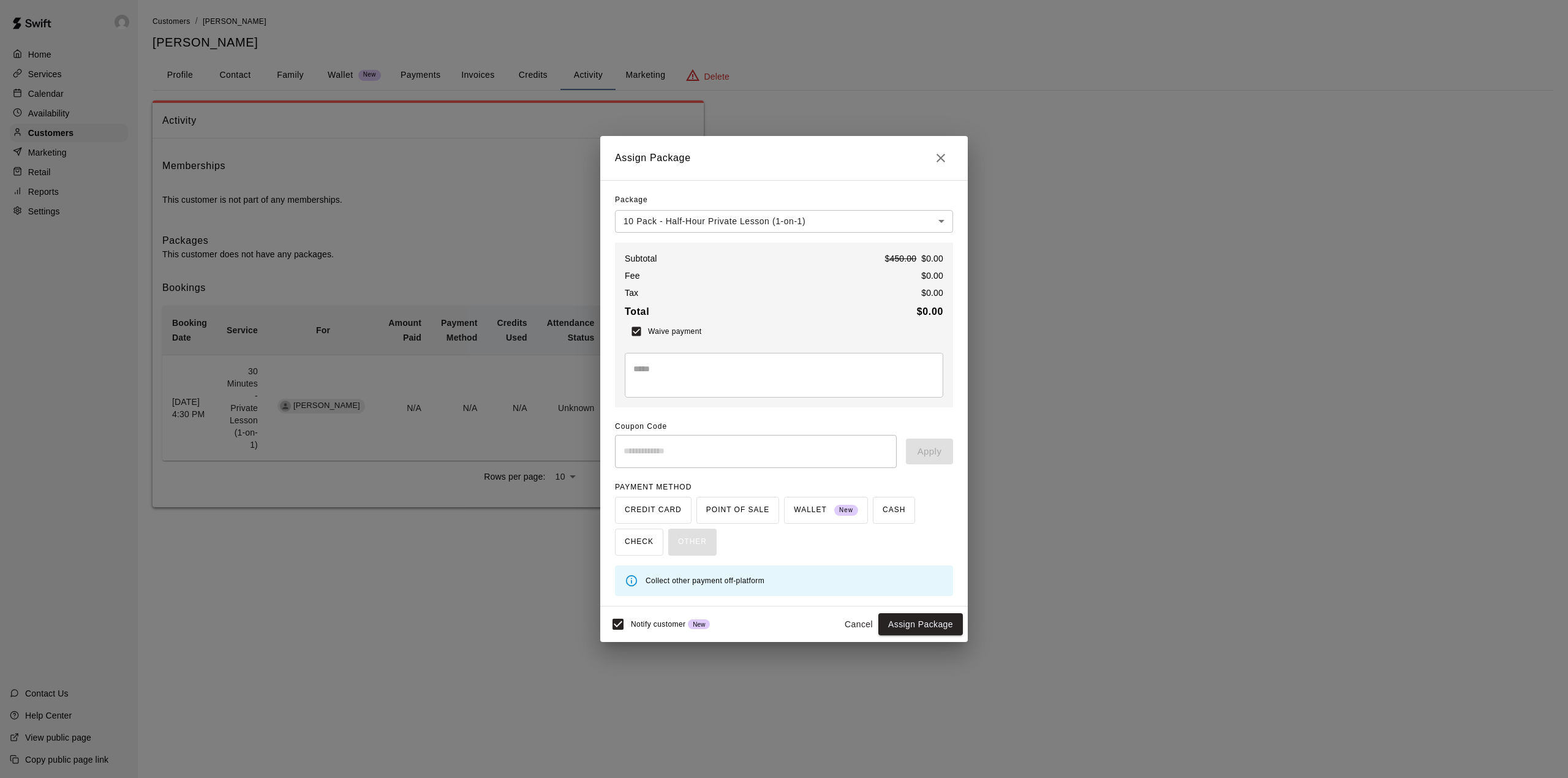
click at [712, 379] on textarea at bounding box center [784, 374] width 301 height 25
type textarea "**********"
click at [920, 619] on button "Assign Package" at bounding box center [920, 625] width 85 height 23
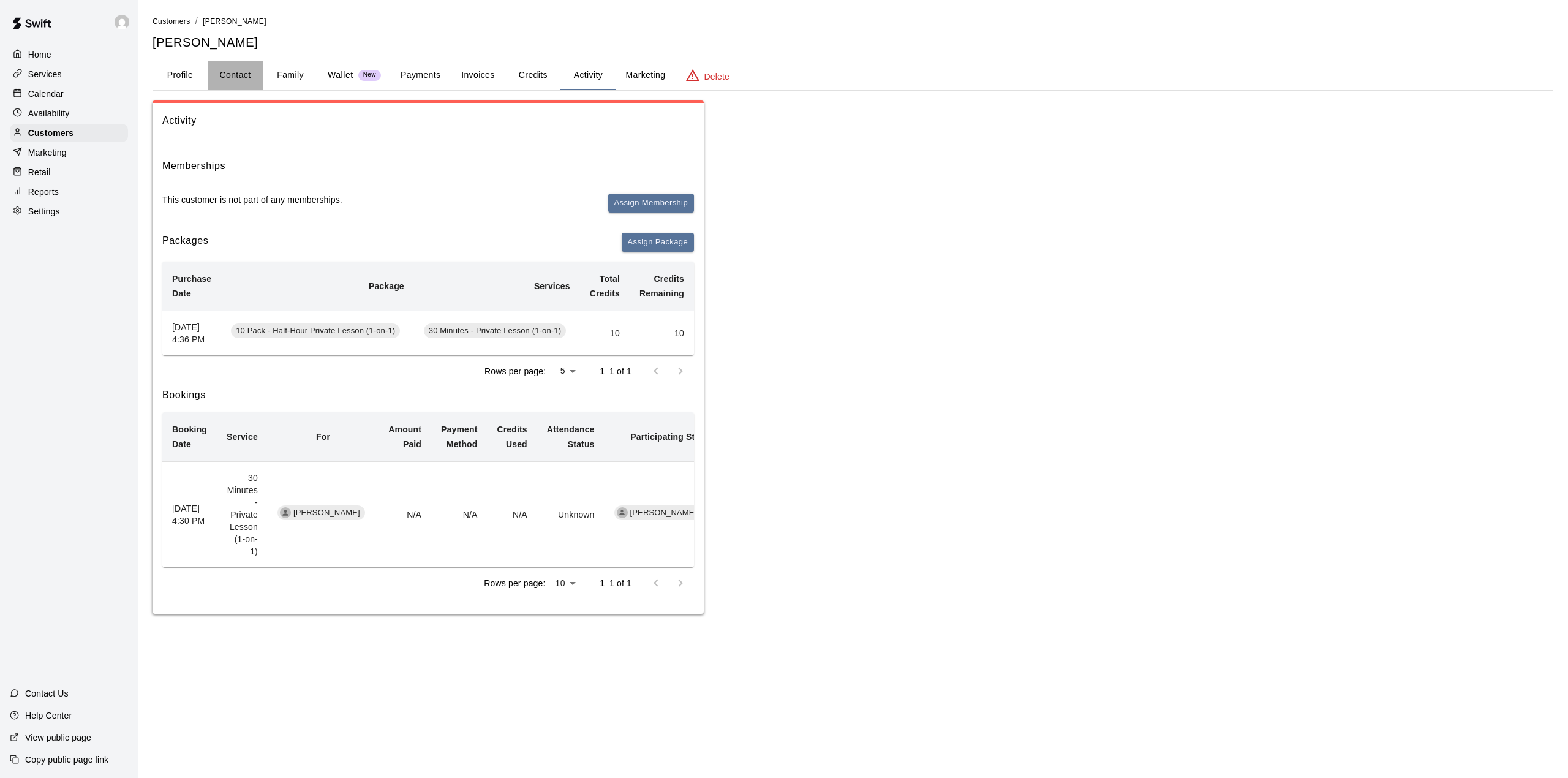
click at [249, 83] on button "Contact" at bounding box center [235, 75] width 55 height 29
select select "**"
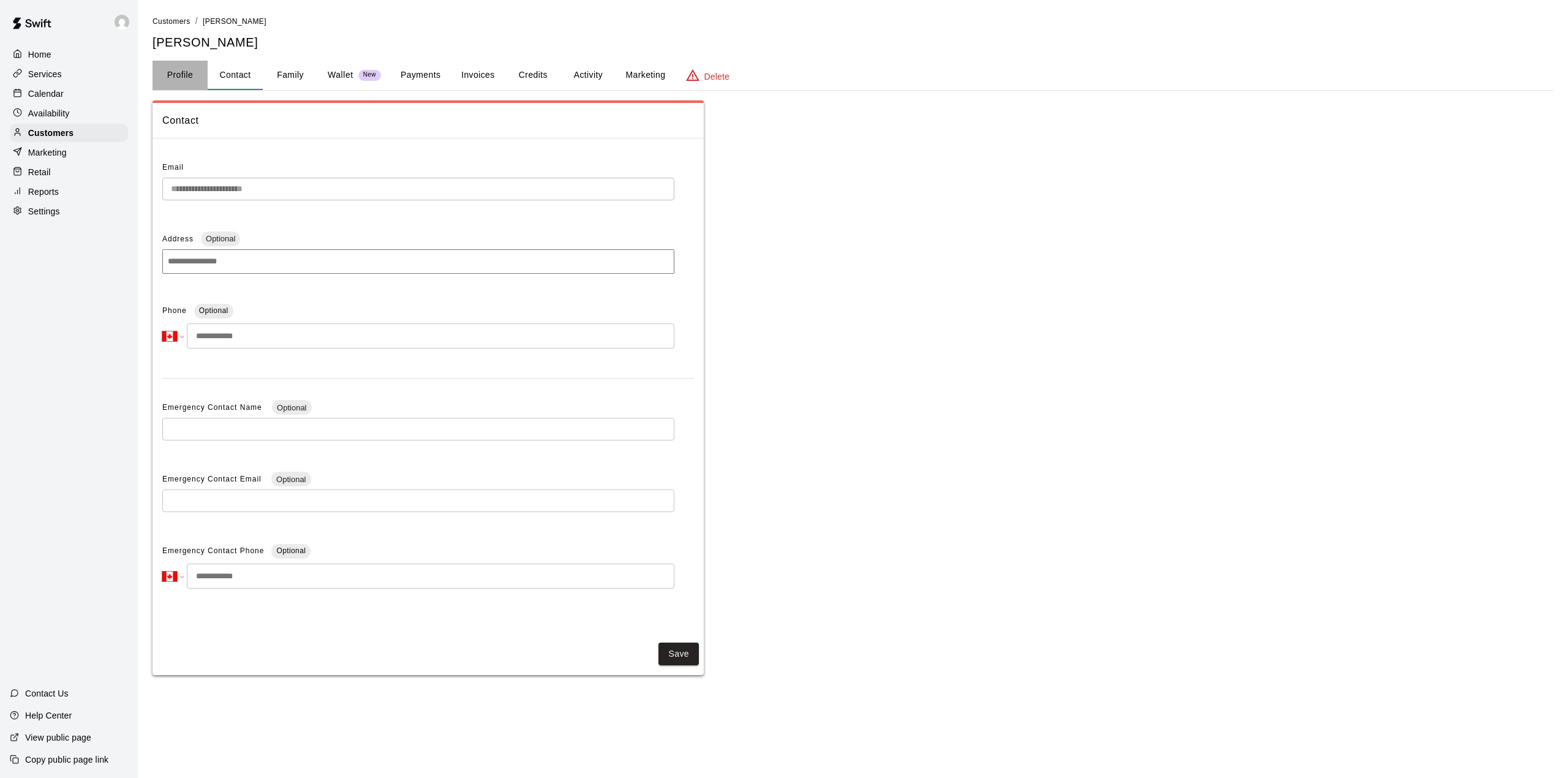
click at [191, 70] on button "Profile" at bounding box center [180, 75] width 55 height 29
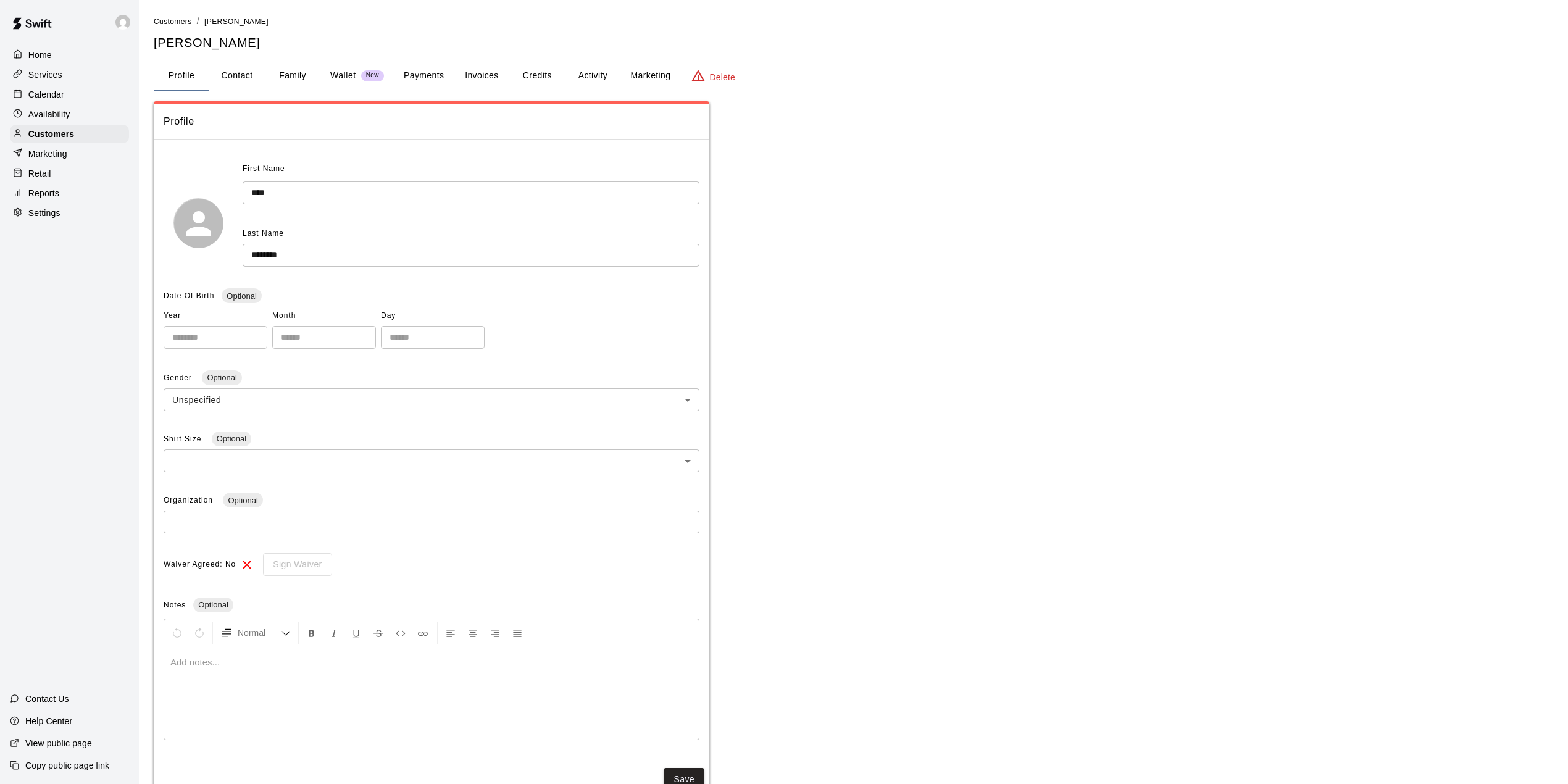
click at [253, 195] on input "****" at bounding box center [471, 193] width 457 height 23
type input "****"
click at [254, 256] on input "********" at bounding box center [471, 256] width 457 height 23
type input "********"
click at [689, 771] on div "Save You have unsaved changes. Press "Save" to save your settings" at bounding box center [431, 782] width 556 height 39
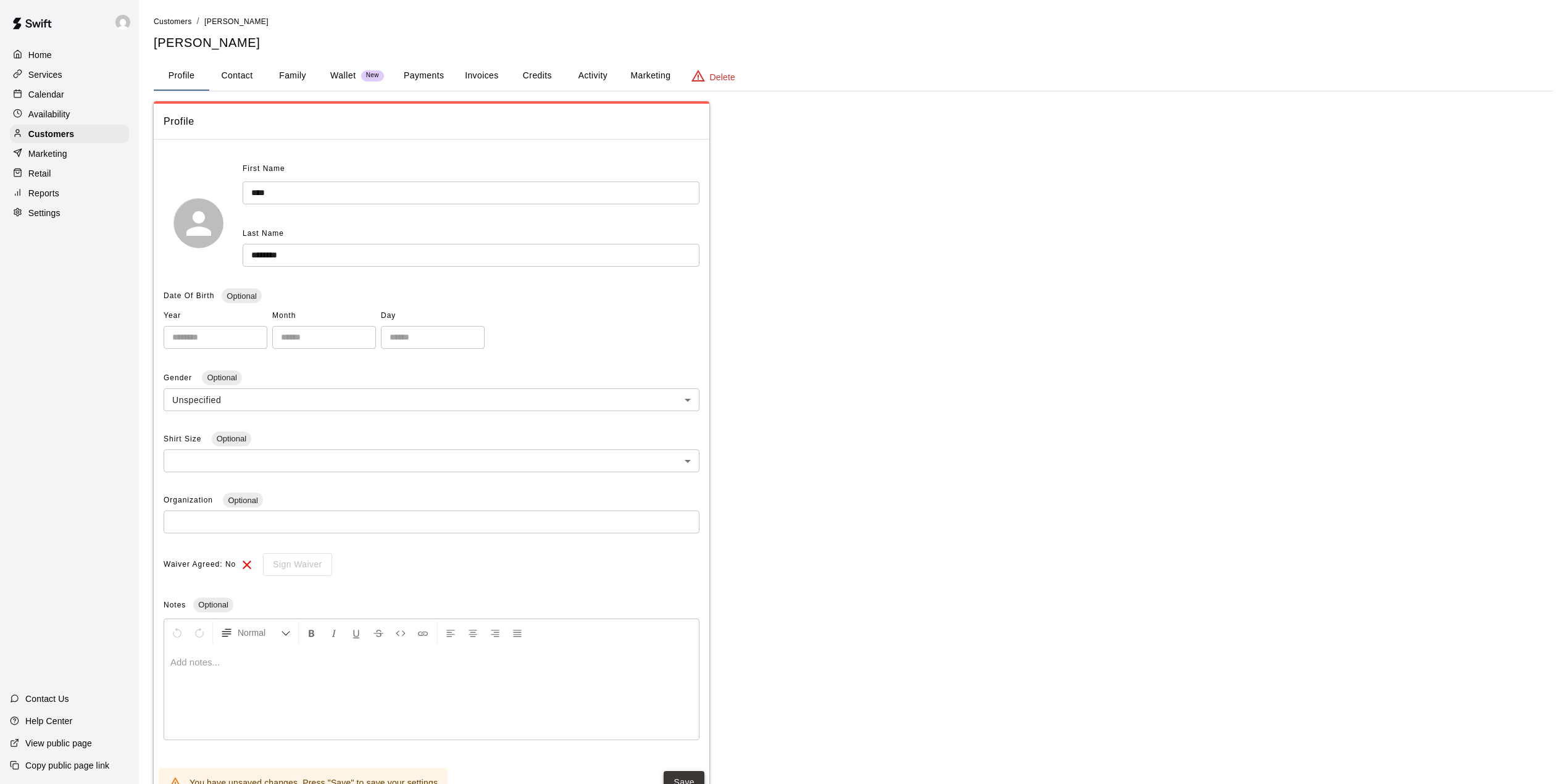
click at [680, 774] on button "Save" at bounding box center [684, 782] width 41 height 23
click at [542, 68] on button "Credits" at bounding box center [538, 76] width 56 height 29
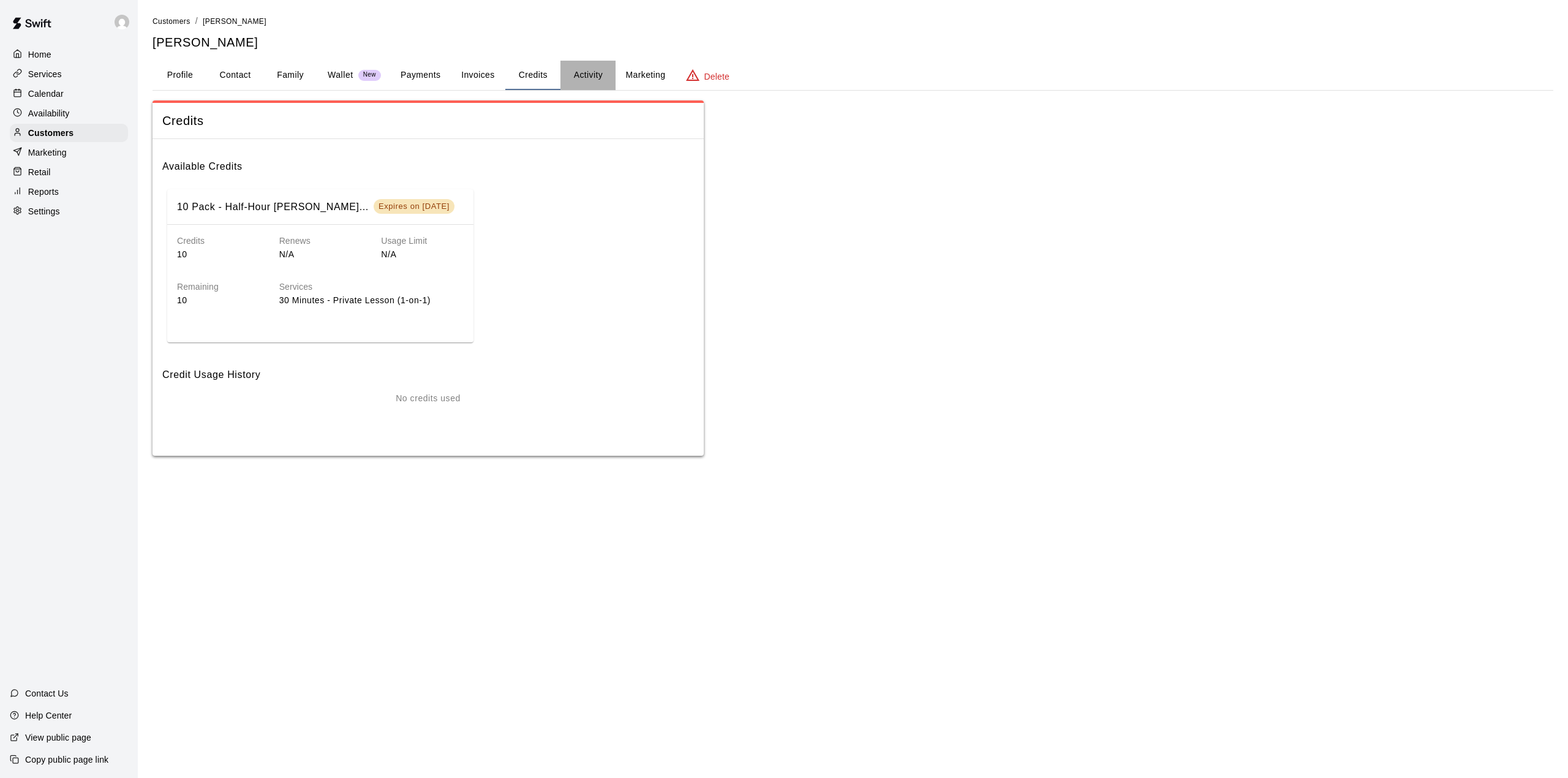
click at [586, 72] on button "Activity" at bounding box center [588, 75] width 55 height 29
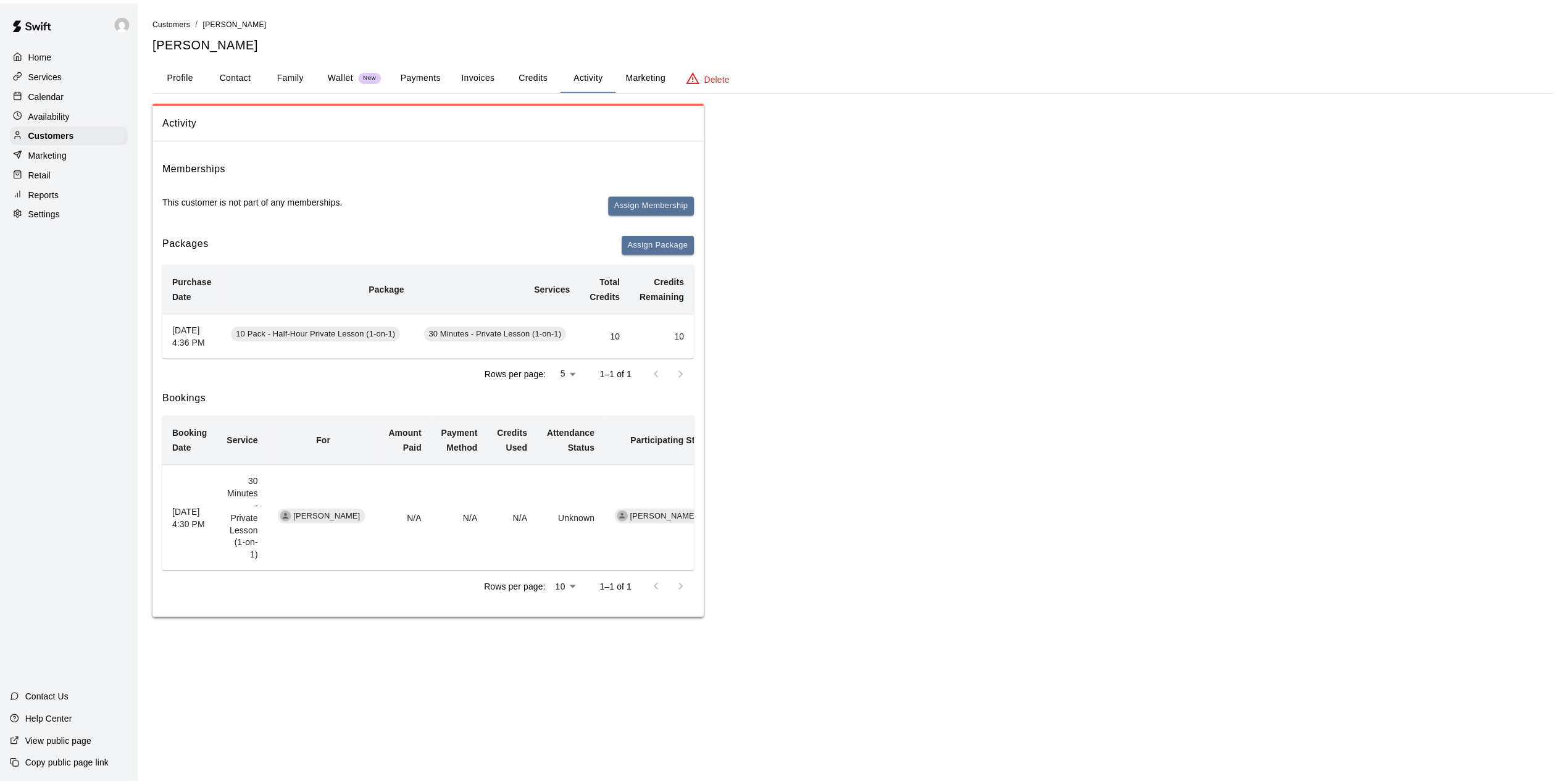
scroll to position [0, 129]
click at [655, 344] on button "Redeem" at bounding box center [672, 335] width 38 height 19
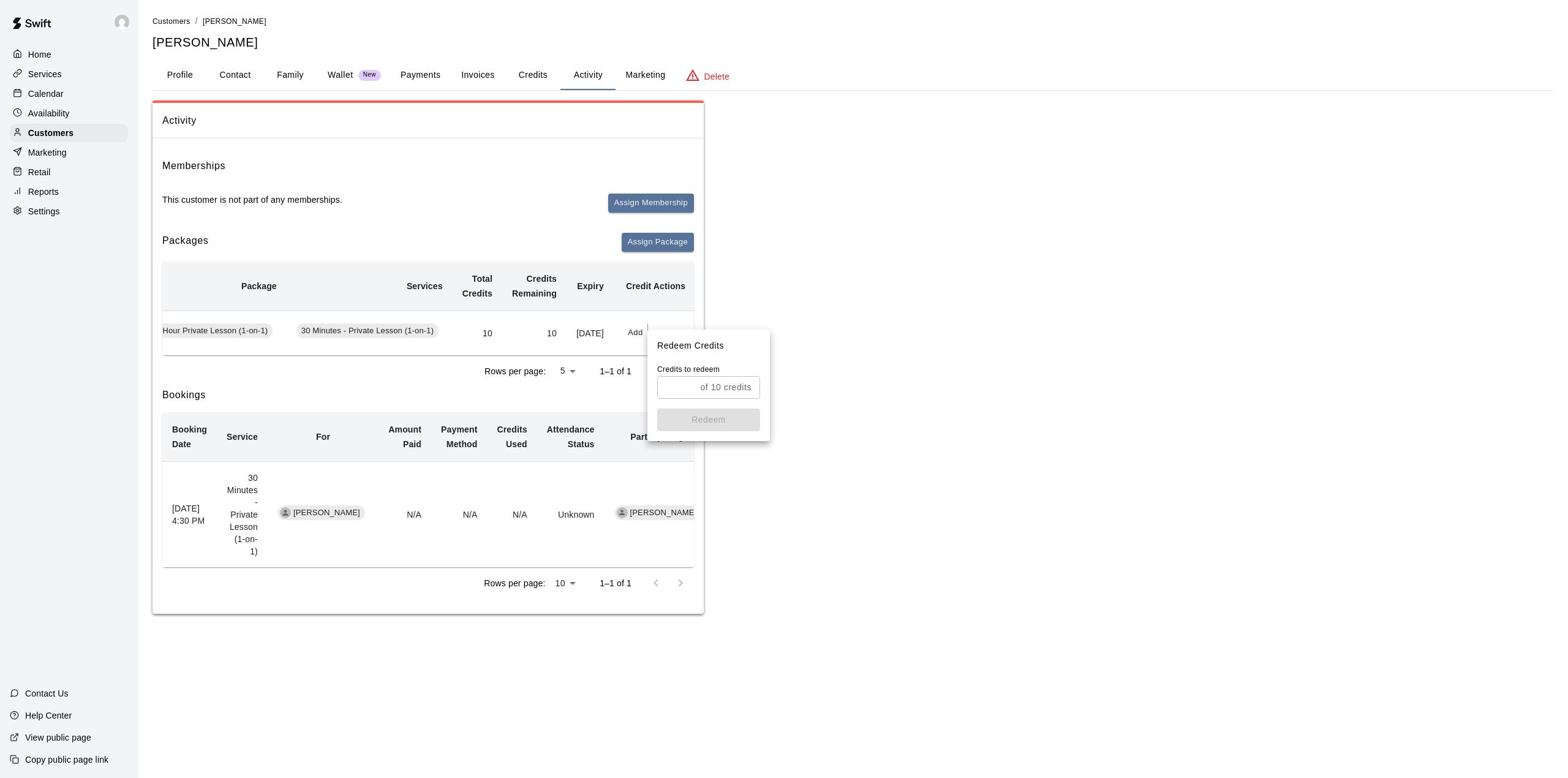
click at [673, 386] on input "text" at bounding box center [676, 387] width 38 height 23
type input "*"
click at [693, 414] on button "Redeem" at bounding box center [708, 420] width 103 height 23
click at [54, 94] on p "Calendar" at bounding box center [46, 94] width 35 height 12
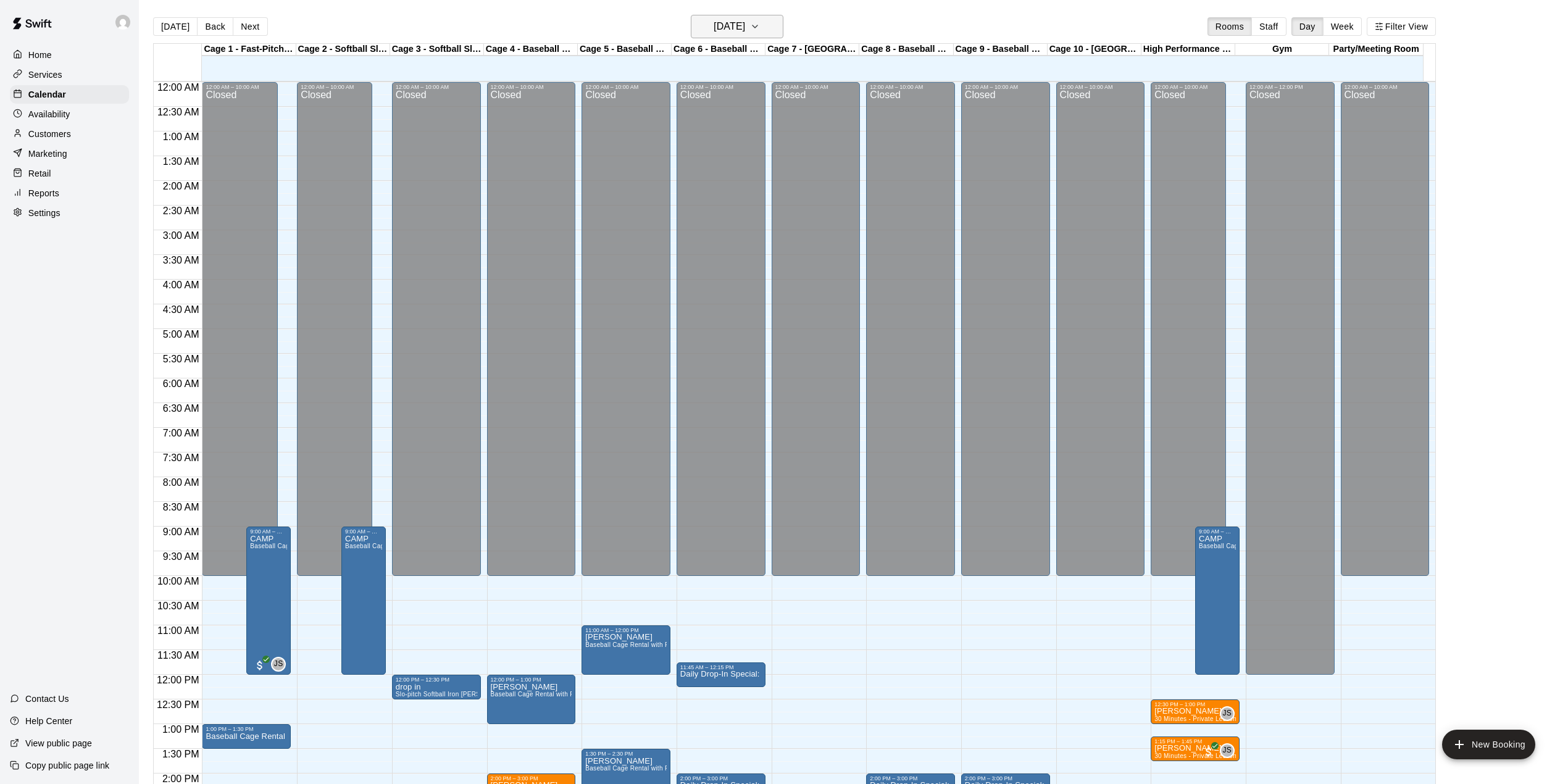
scroll to position [432, 0]
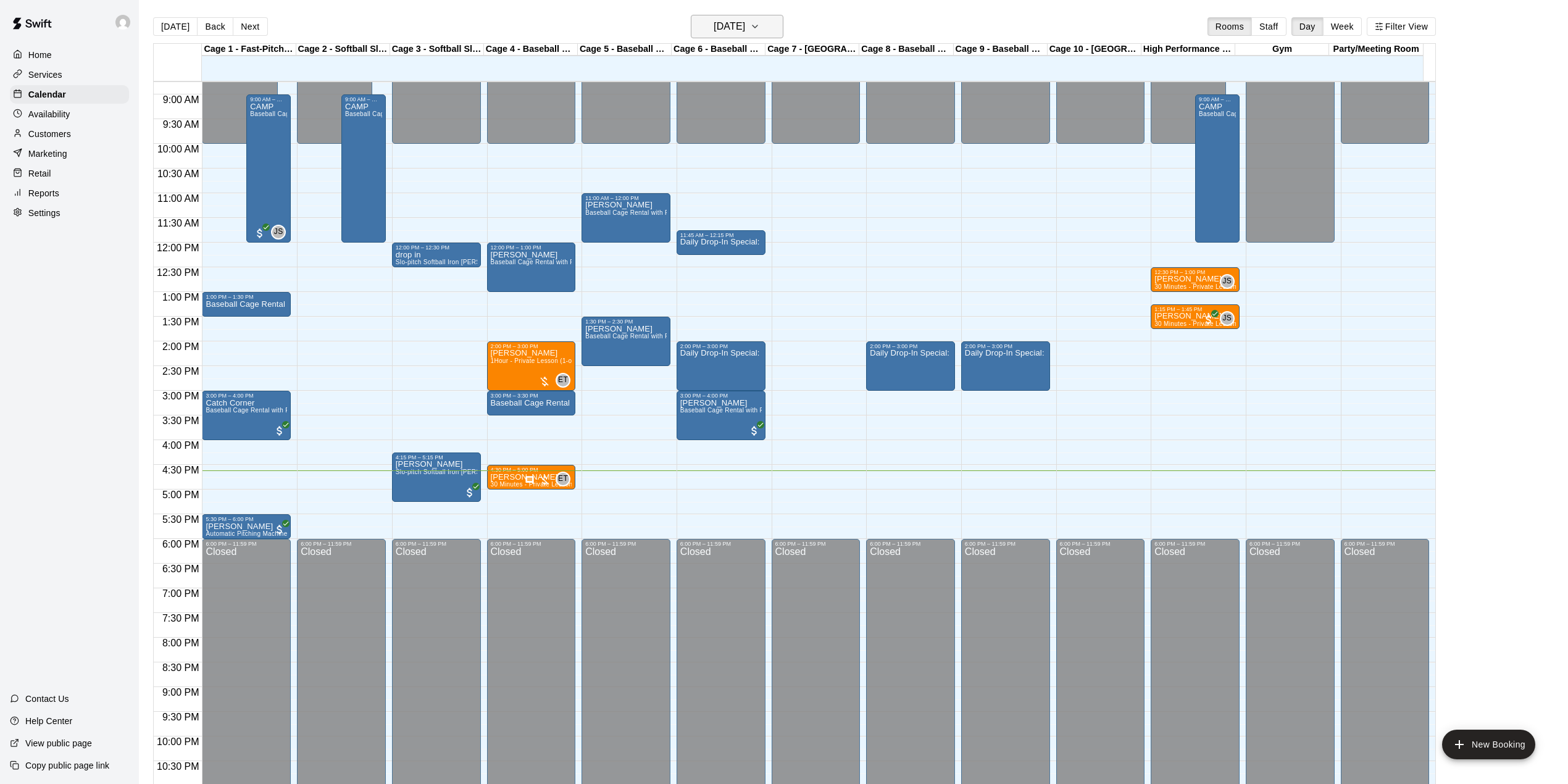
click at [719, 30] on h6 "[DATE]" at bounding box center [730, 26] width 32 height 17
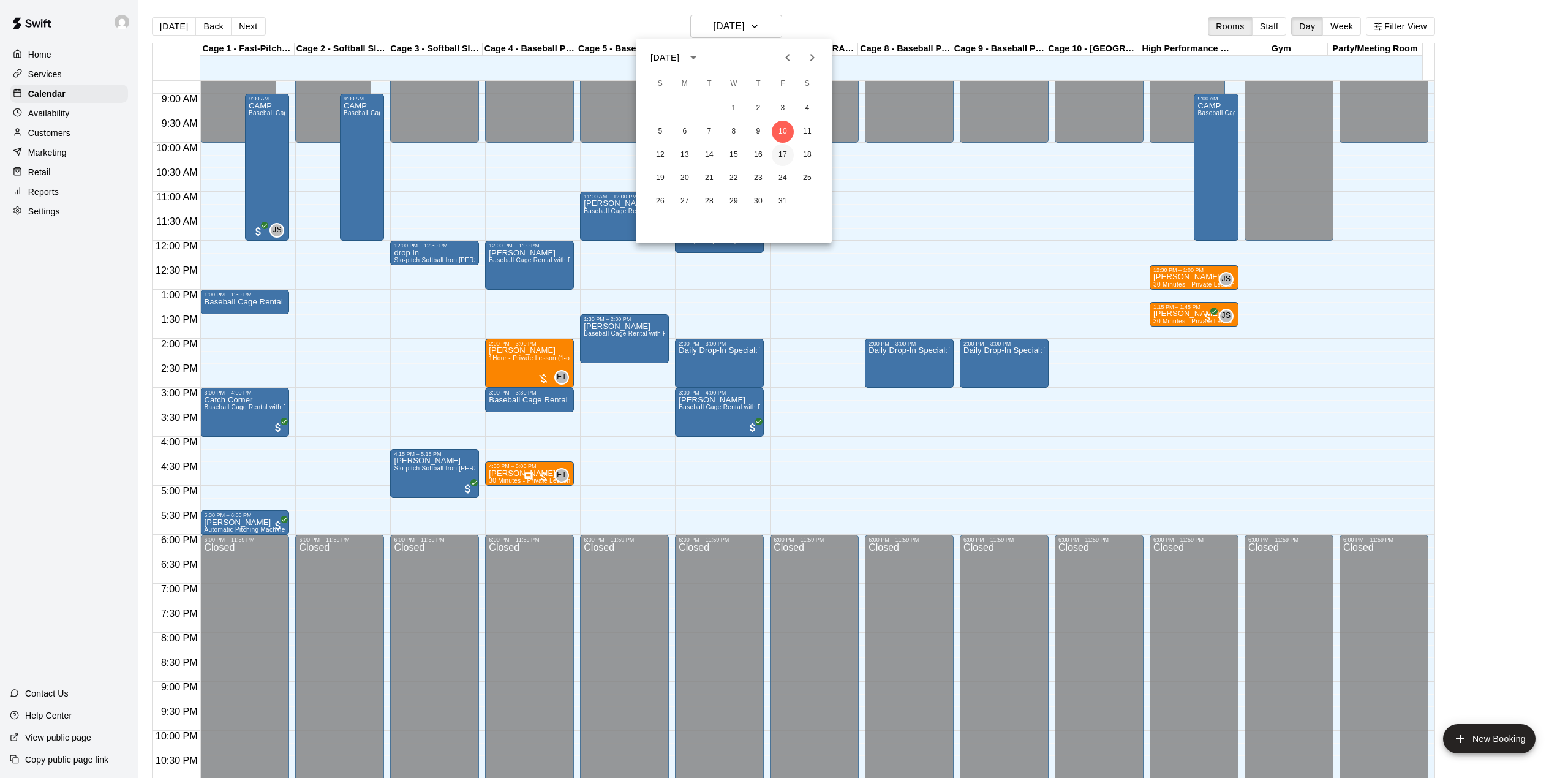
click at [780, 150] on button "17" at bounding box center [782, 155] width 22 height 22
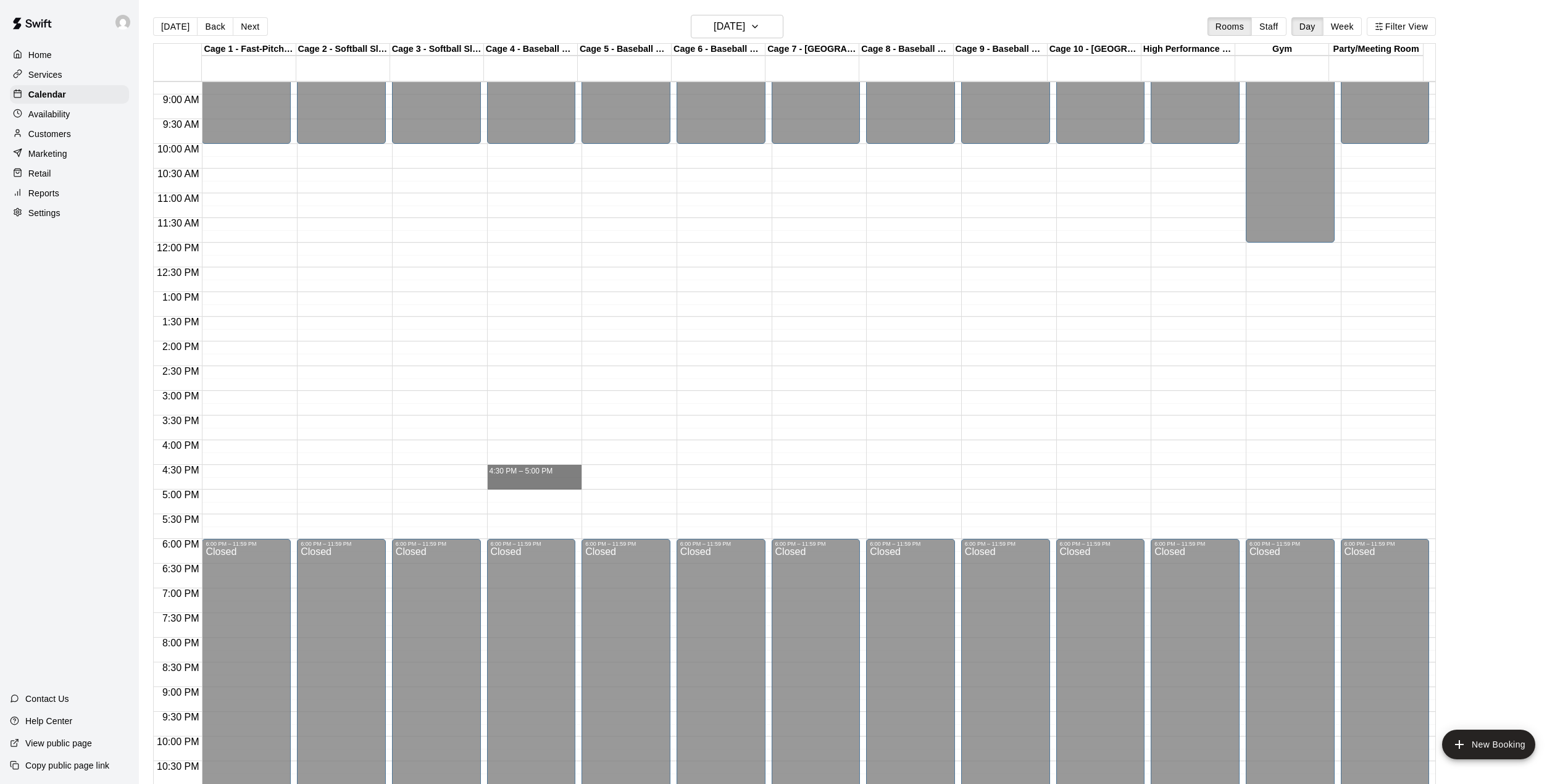
drag, startPoint x: 524, startPoint y: 472, endPoint x: 525, endPoint y: 482, distance: 10.0
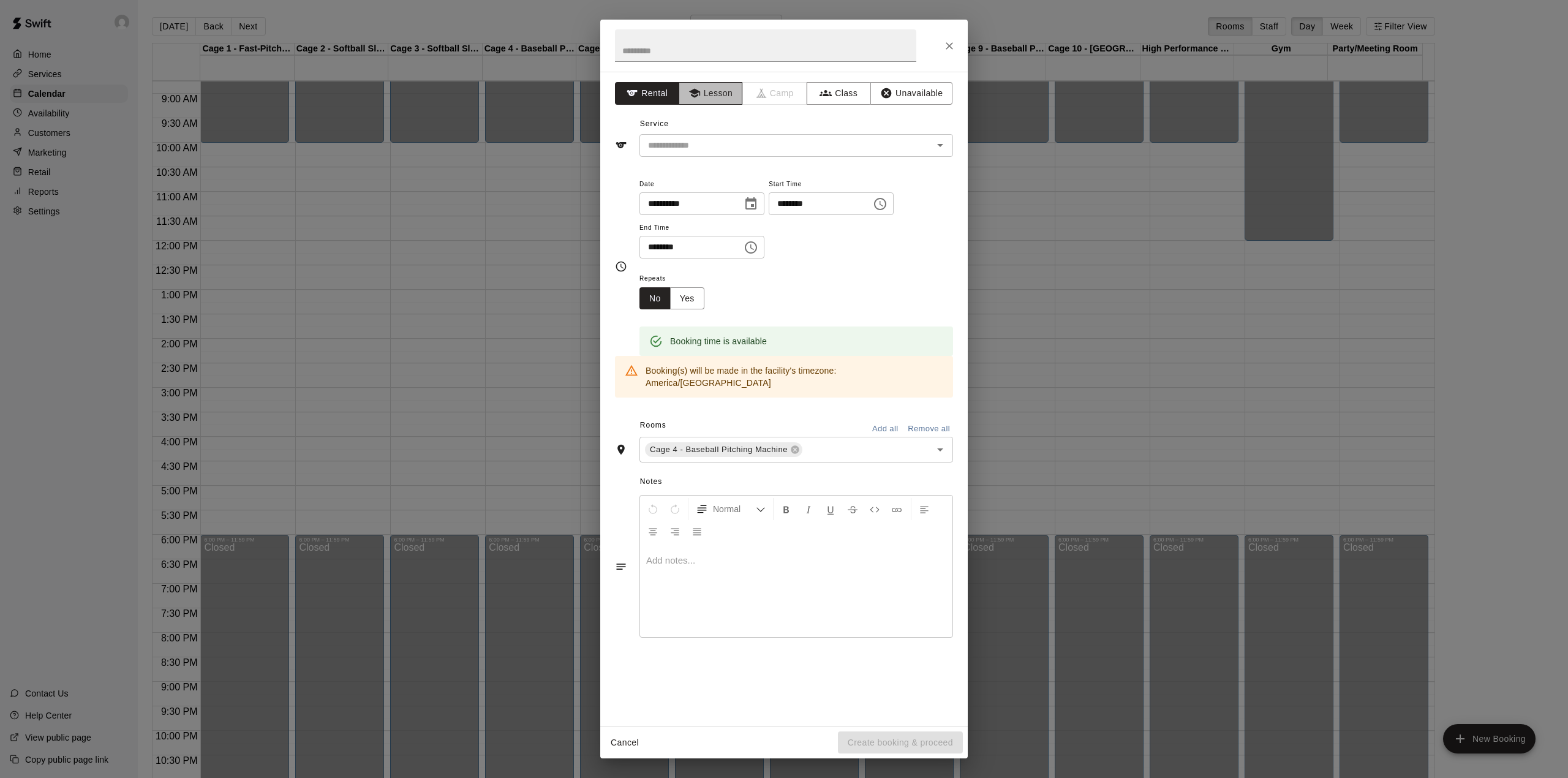
click at [719, 94] on button "Lesson" at bounding box center [711, 93] width 64 height 23
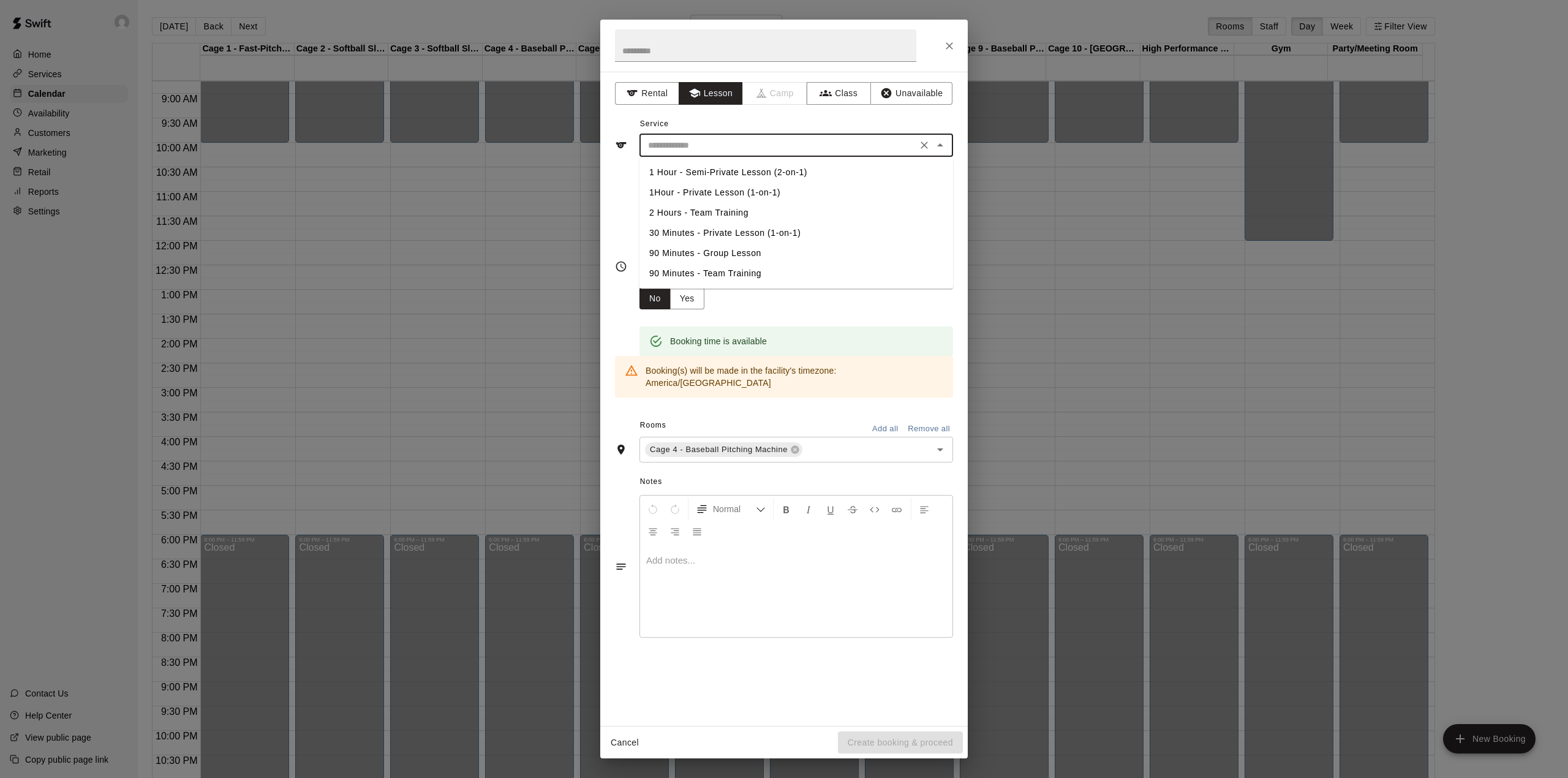
click at [710, 146] on input "text" at bounding box center [778, 146] width 270 height 15
click at [729, 233] on li "30 Minutes - Private Lesson (1-on-1)" at bounding box center [796, 233] width 313 height 20
type input "**********"
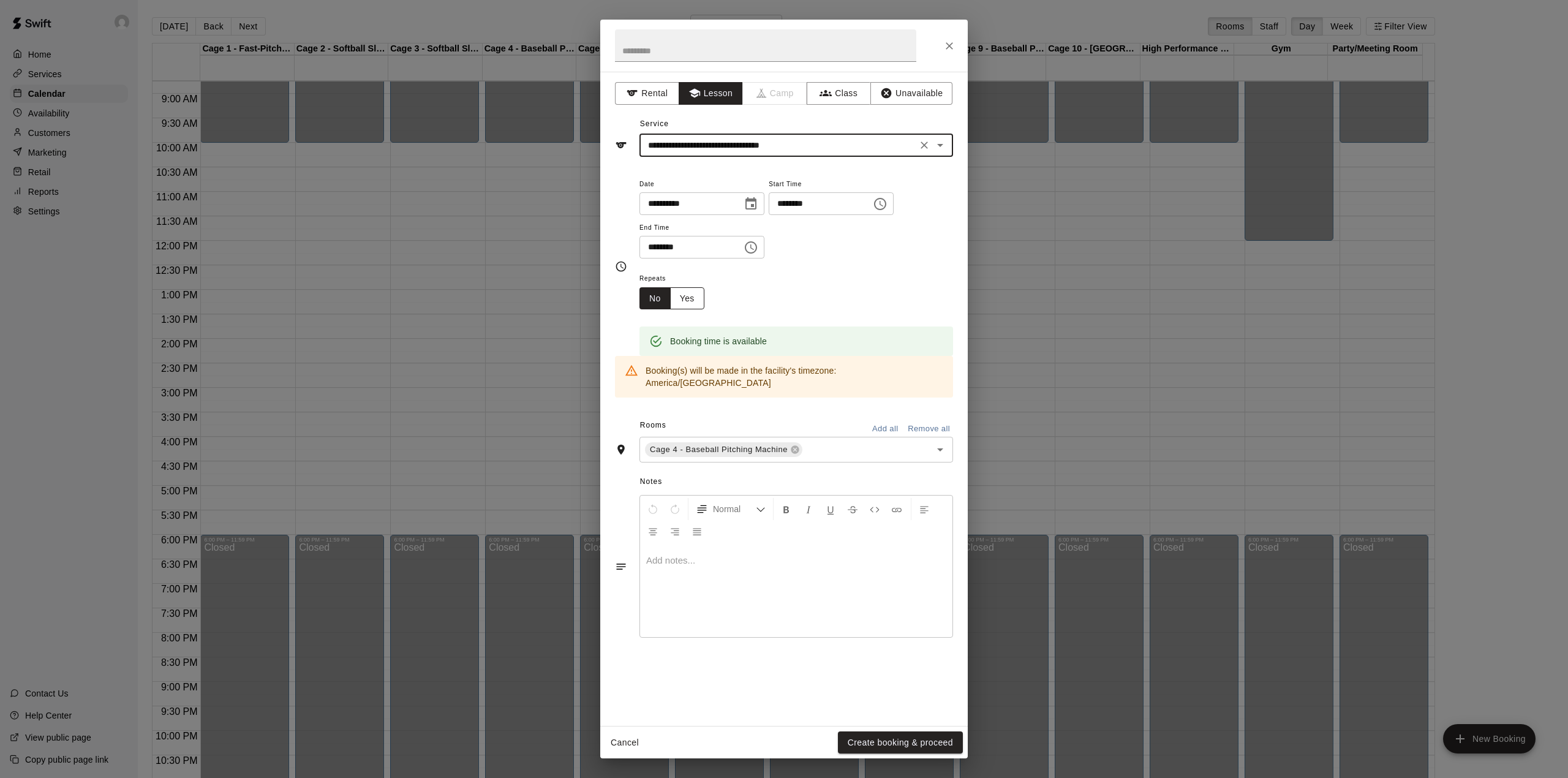
click at [676, 296] on button "Yes" at bounding box center [687, 299] width 34 height 23
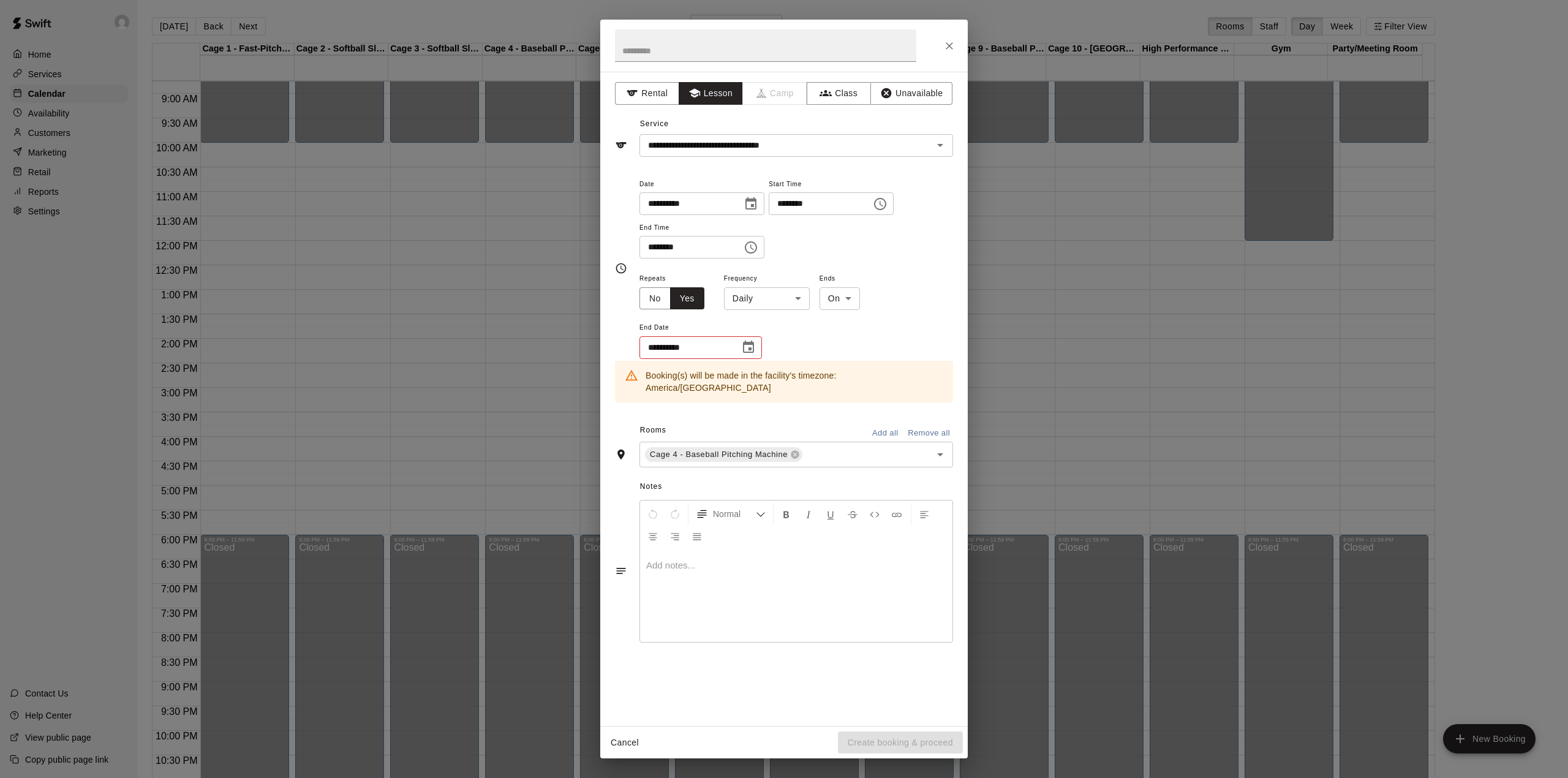
click at [760, 296] on body "Home Services Calendar Availability Customers Marketing Retail Reports Settings…" at bounding box center [784, 398] width 1568 height 798
click at [768, 339] on li "Weekly on Friday" at bounding box center [767, 346] width 153 height 20
type input "******"
click at [750, 349] on icon "Choose date" at bounding box center [748, 347] width 11 height 12
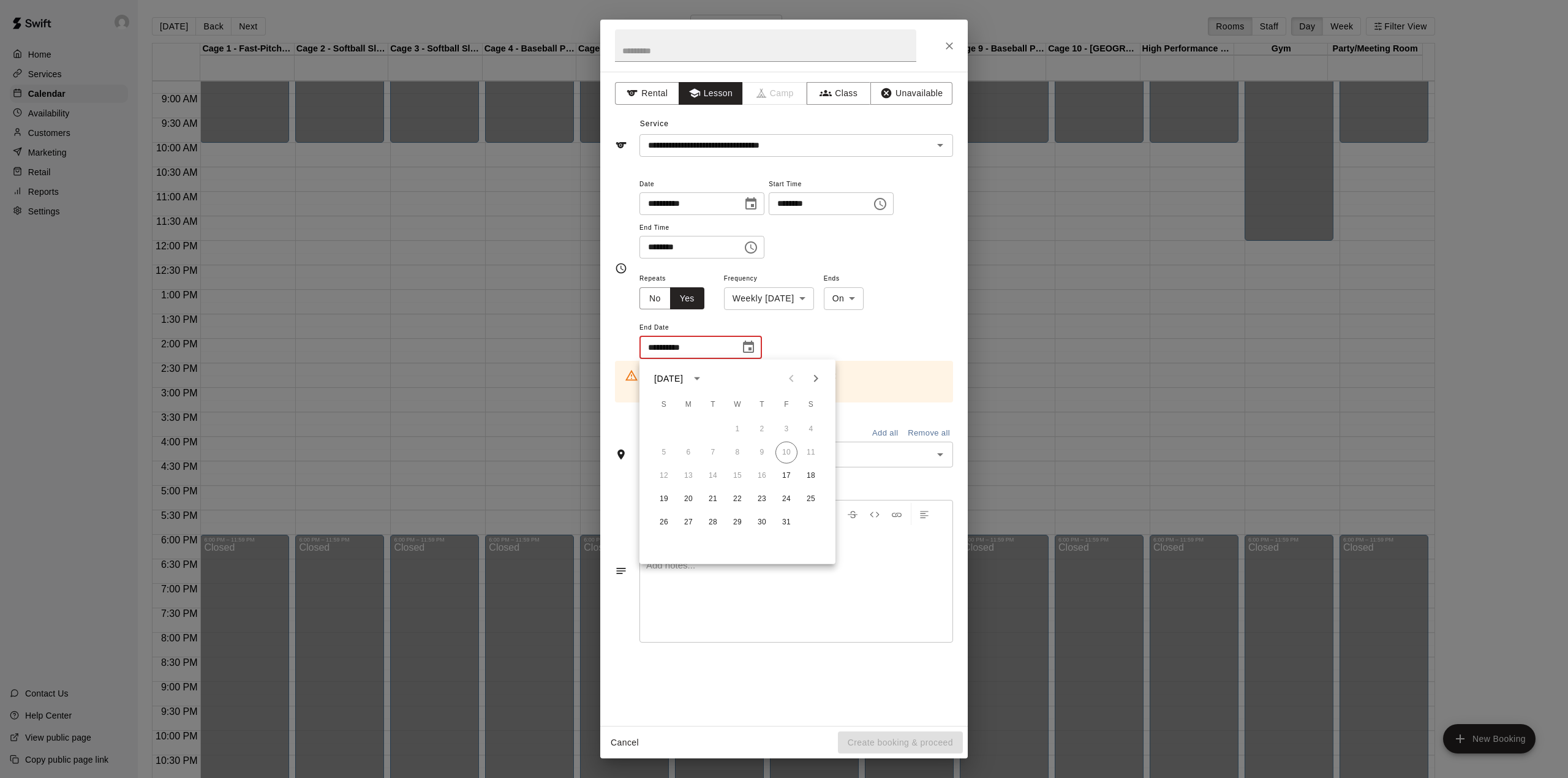
click at [817, 380] on icon "Next month" at bounding box center [816, 379] width 15 height 15
click at [820, 377] on icon "Next month" at bounding box center [816, 379] width 15 height 15
click at [787, 456] on button "12" at bounding box center [786, 452] width 22 height 22
type input "**********"
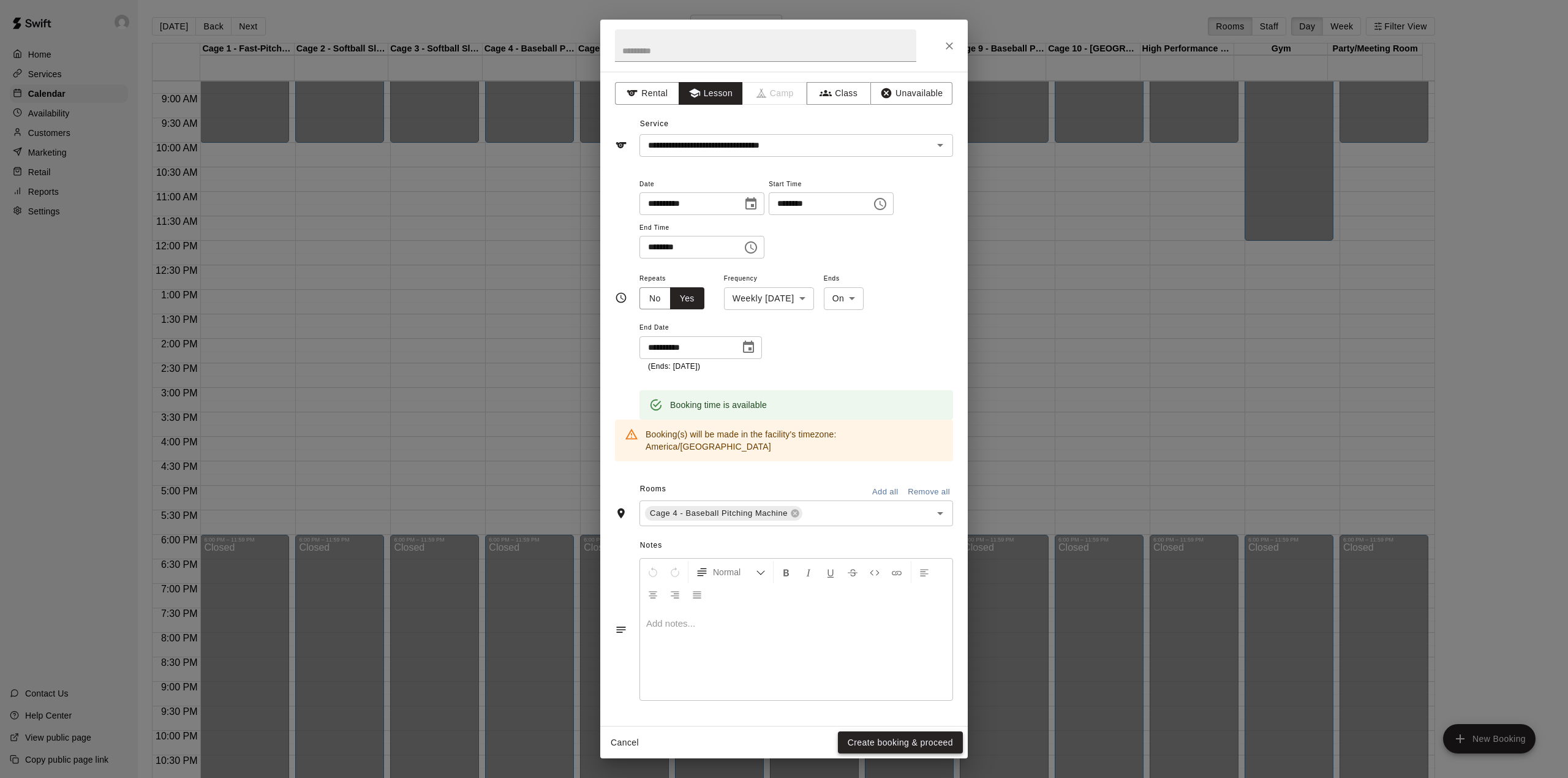
click at [882, 739] on button "Create booking & proceed" at bounding box center [900, 743] width 125 height 23
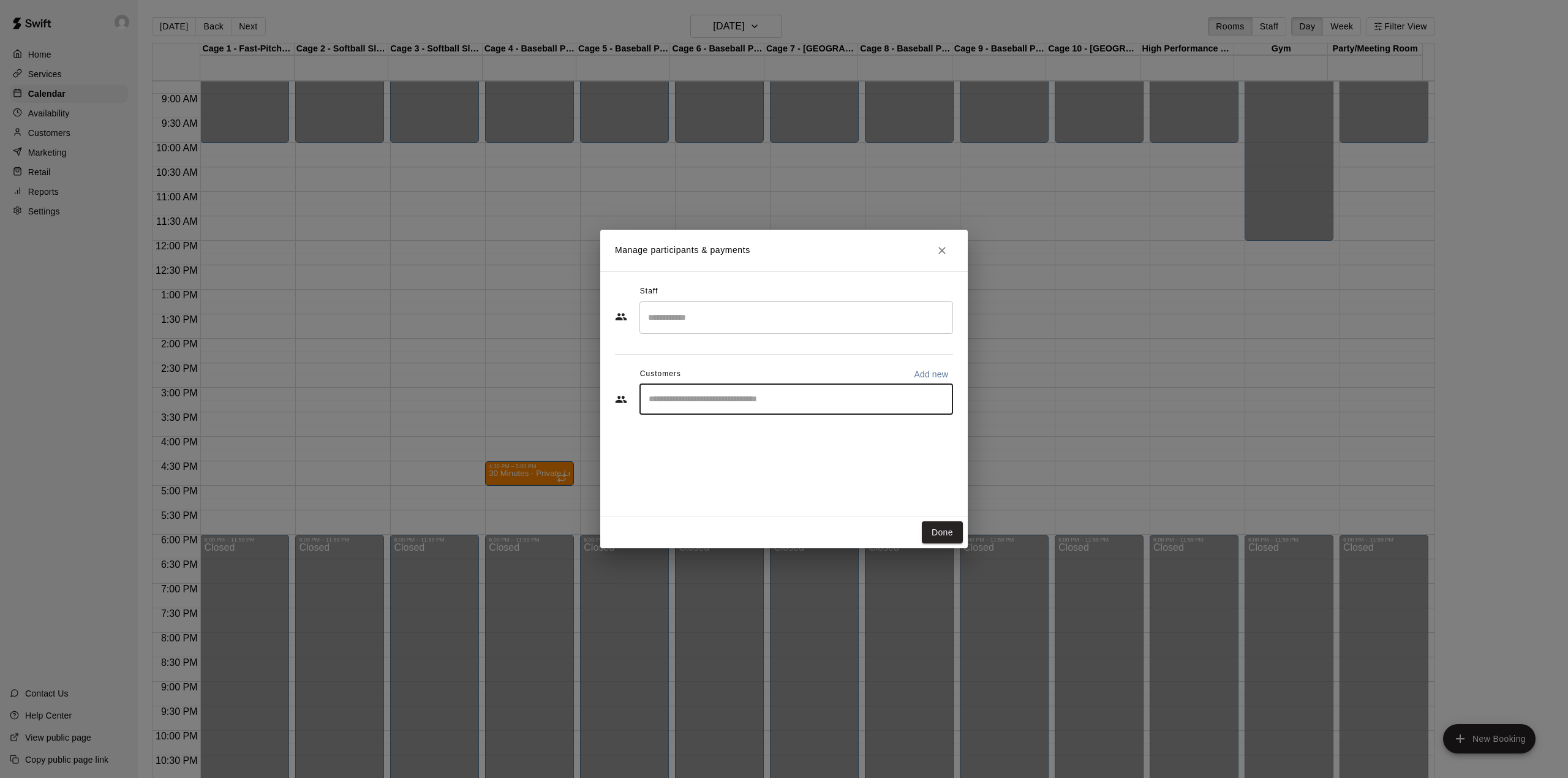
click at [660, 396] on input "Start typing to search customers..." at bounding box center [796, 399] width 302 height 12
type input "******"
click at [689, 426] on p "Joan Nogueire" at bounding box center [711, 428] width 75 height 13
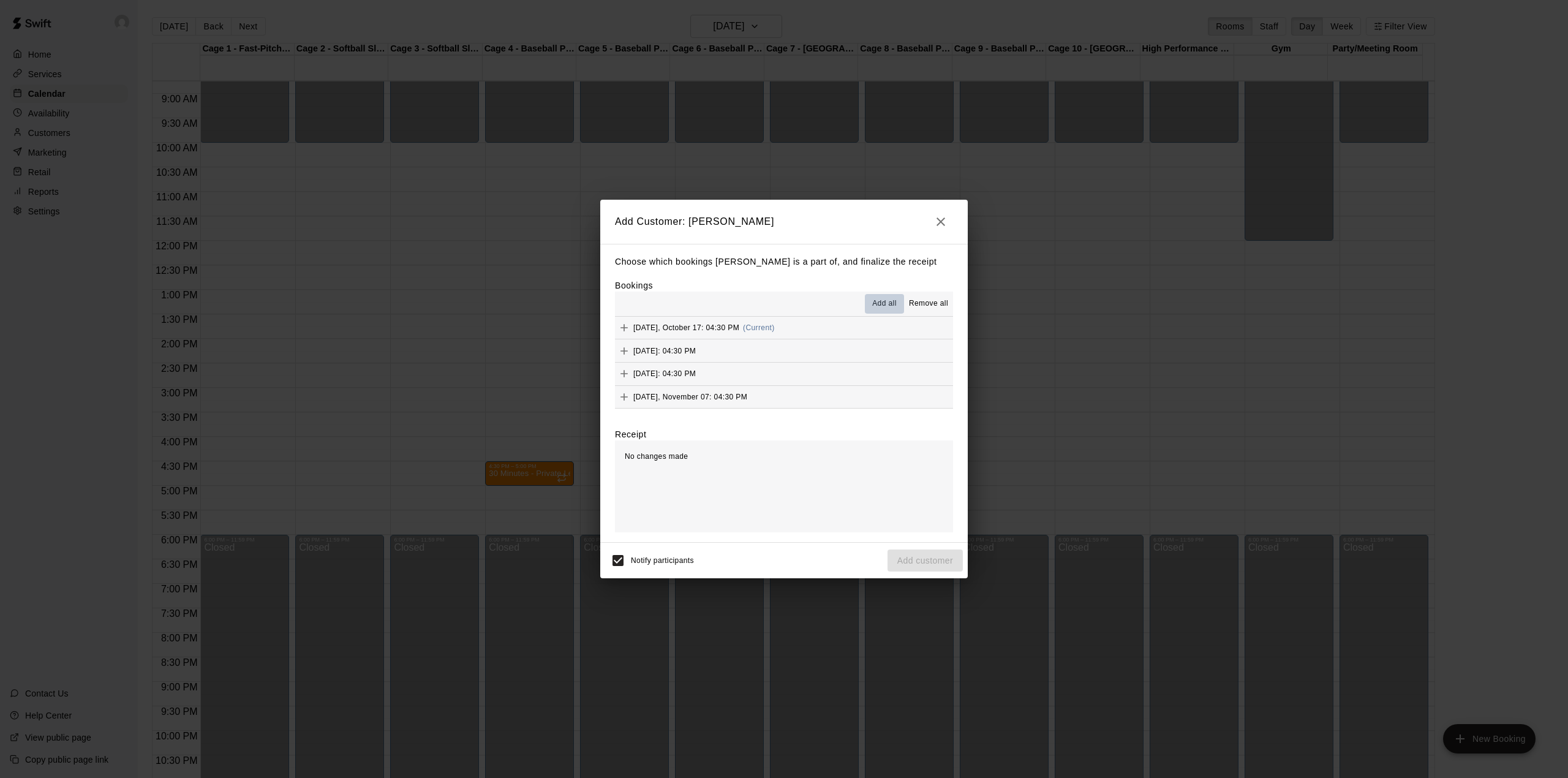
click at [887, 299] on span "Add all" at bounding box center [884, 304] width 25 height 12
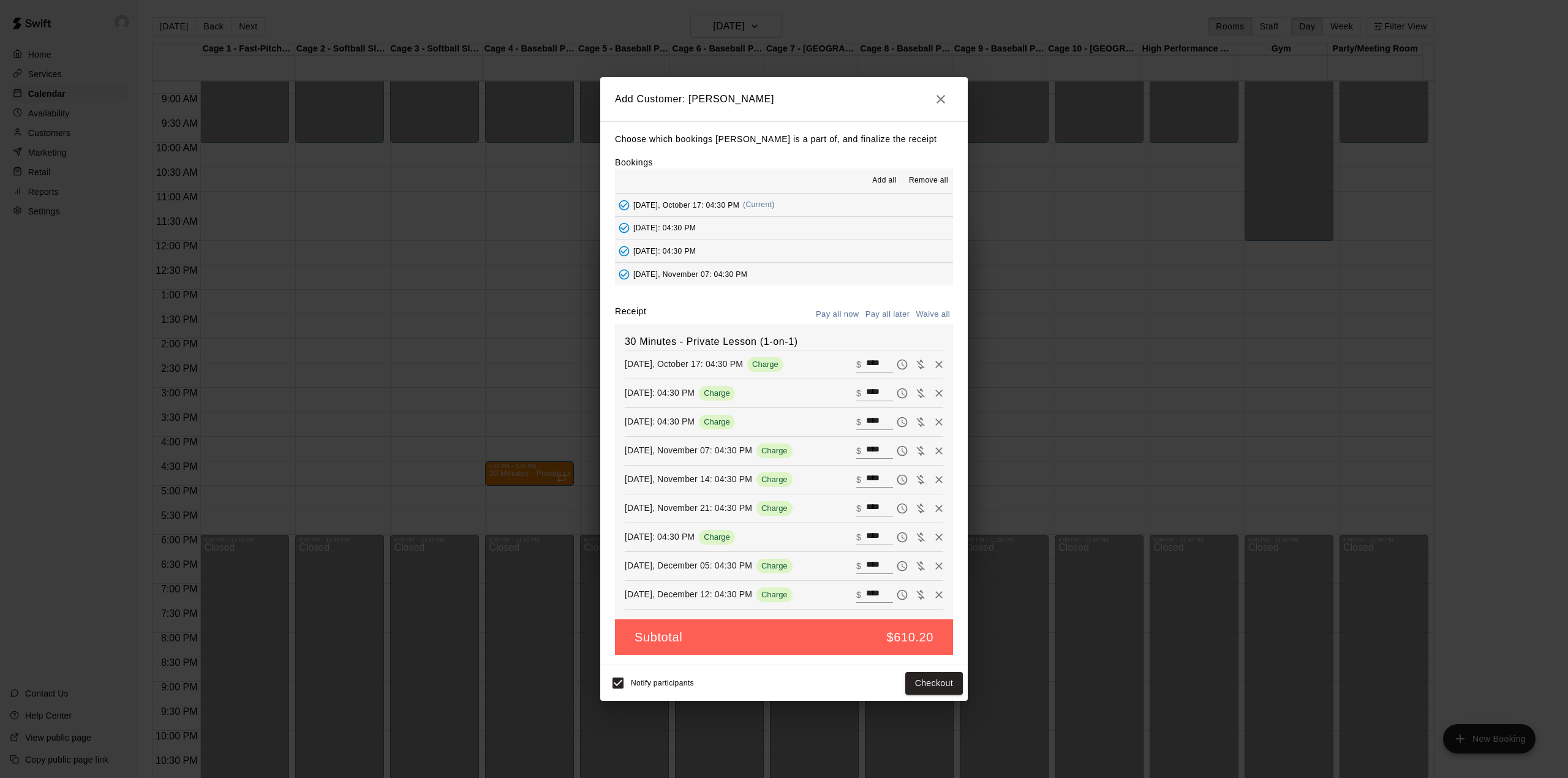
click at [944, 316] on button "Waive all" at bounding box center [933, 314] width 40 height 19
type input "*"
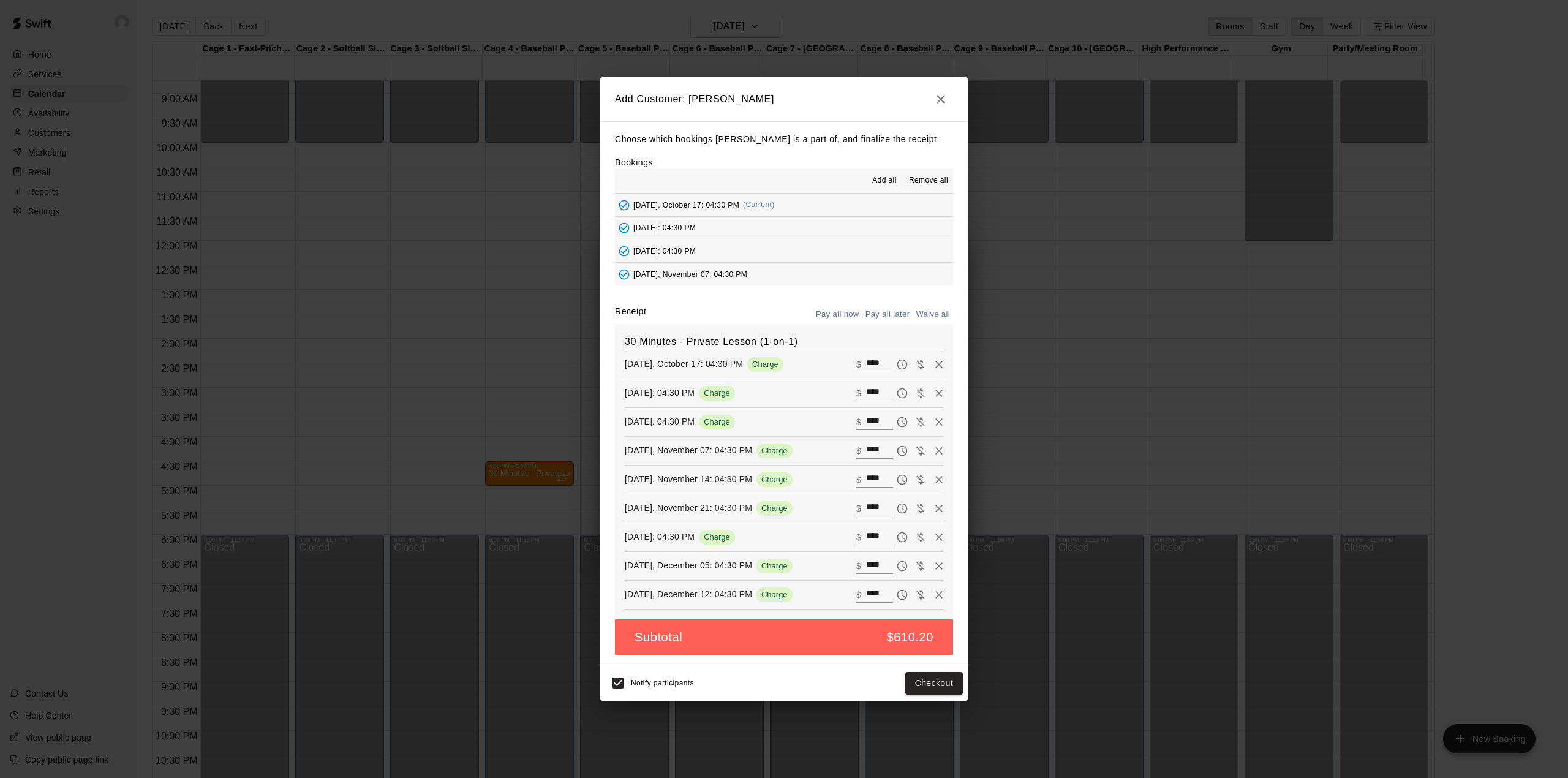
type input "*"
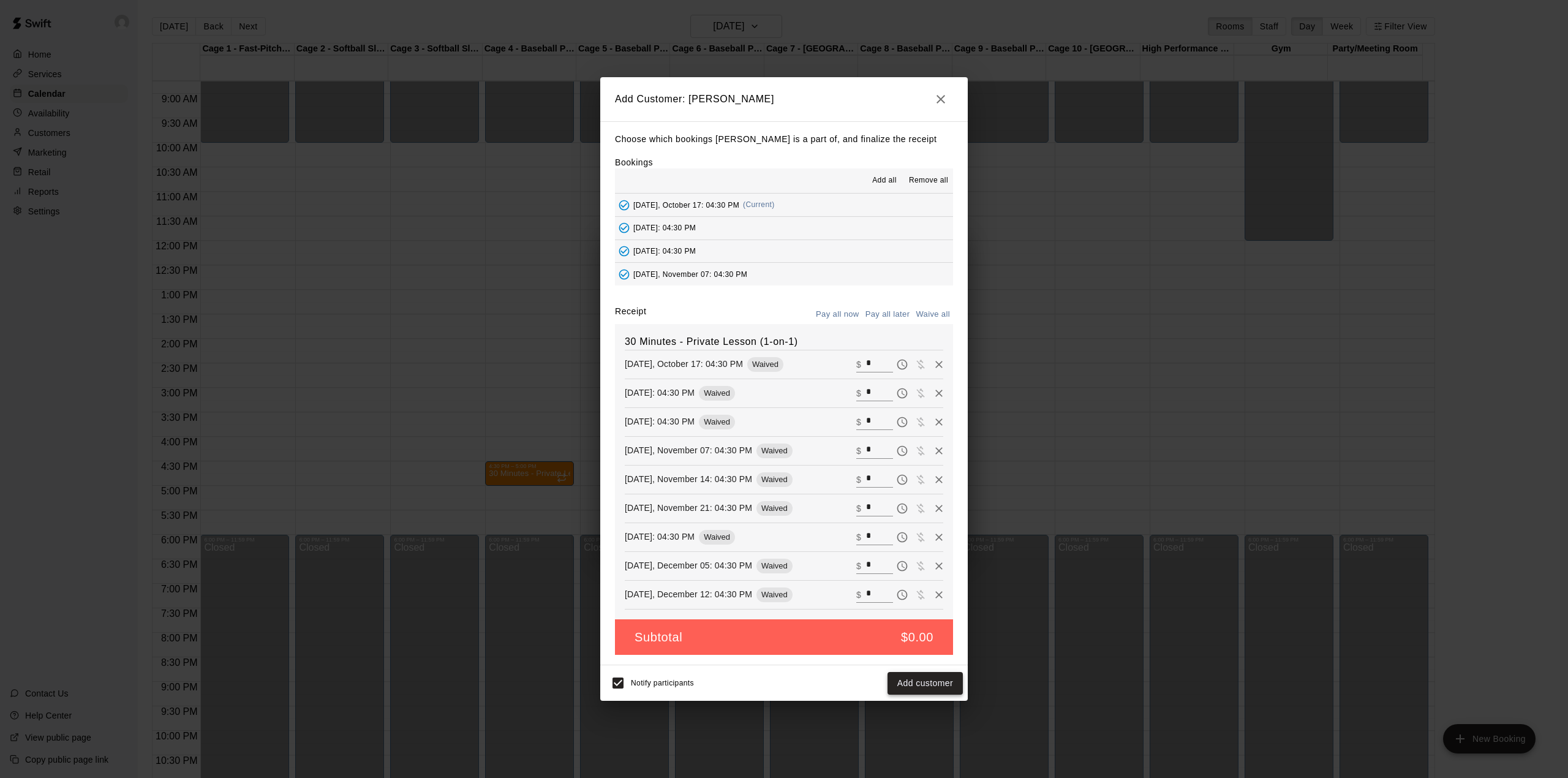
click at [927, 682] on button "Add customer" at bounding box center [925, 683] width 75 height 23
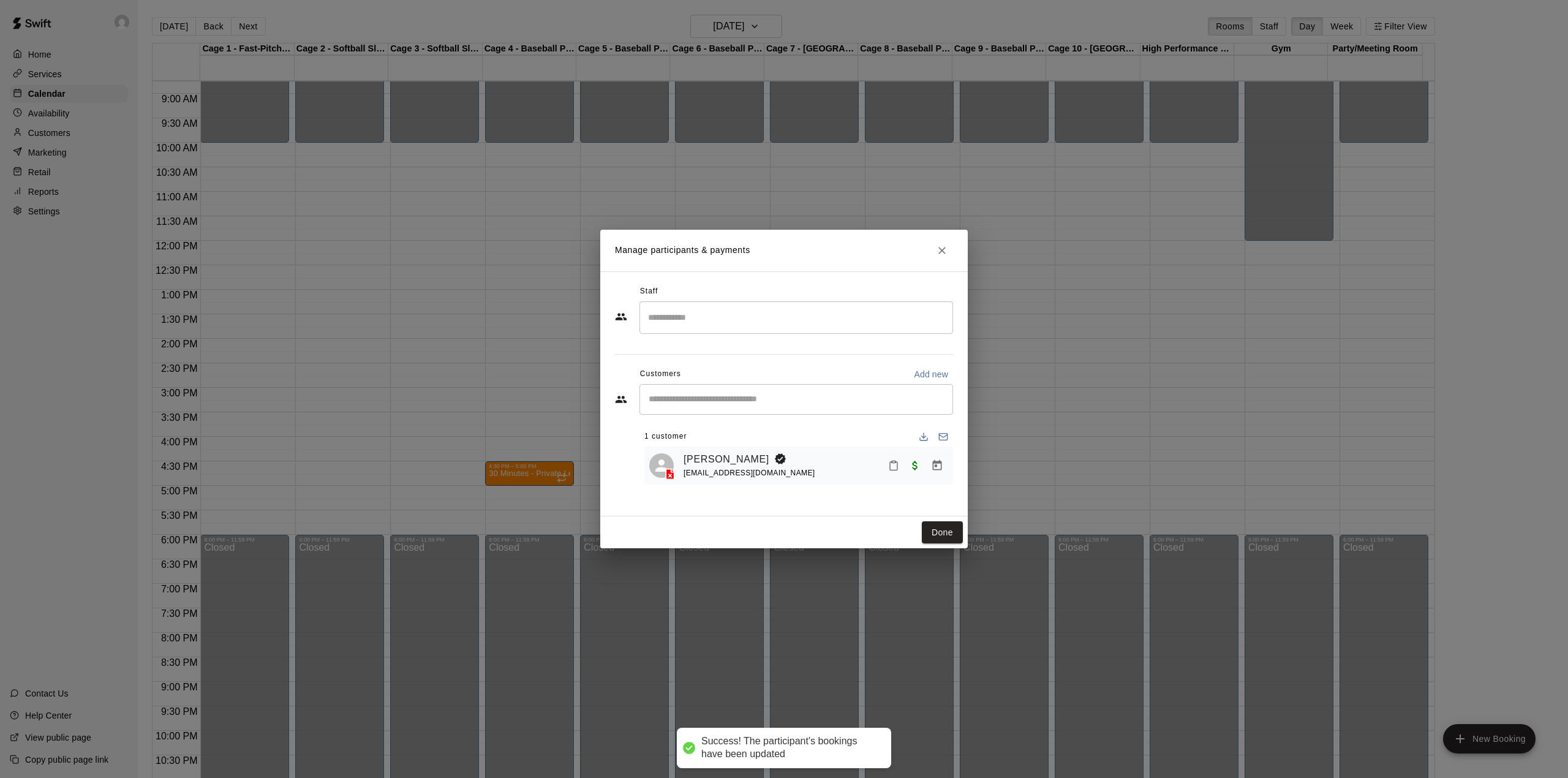
click at [748, 312] on input "Search staff" at bounding box center [796, 317] width 302 height 22
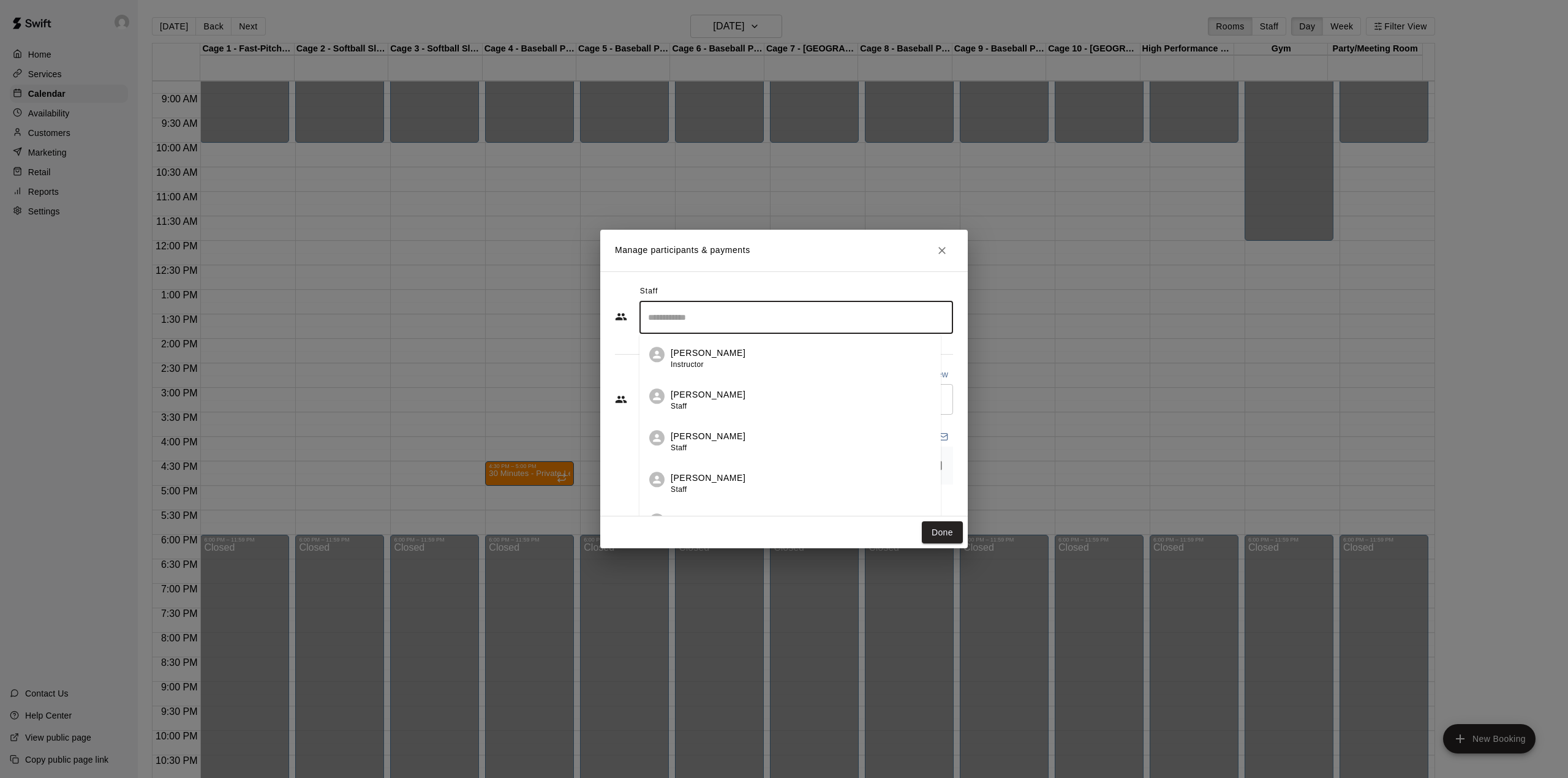
click at [724, 361] on div "Evan Tondera Instructor" at bounding box center [708, 359] width 75 height 24
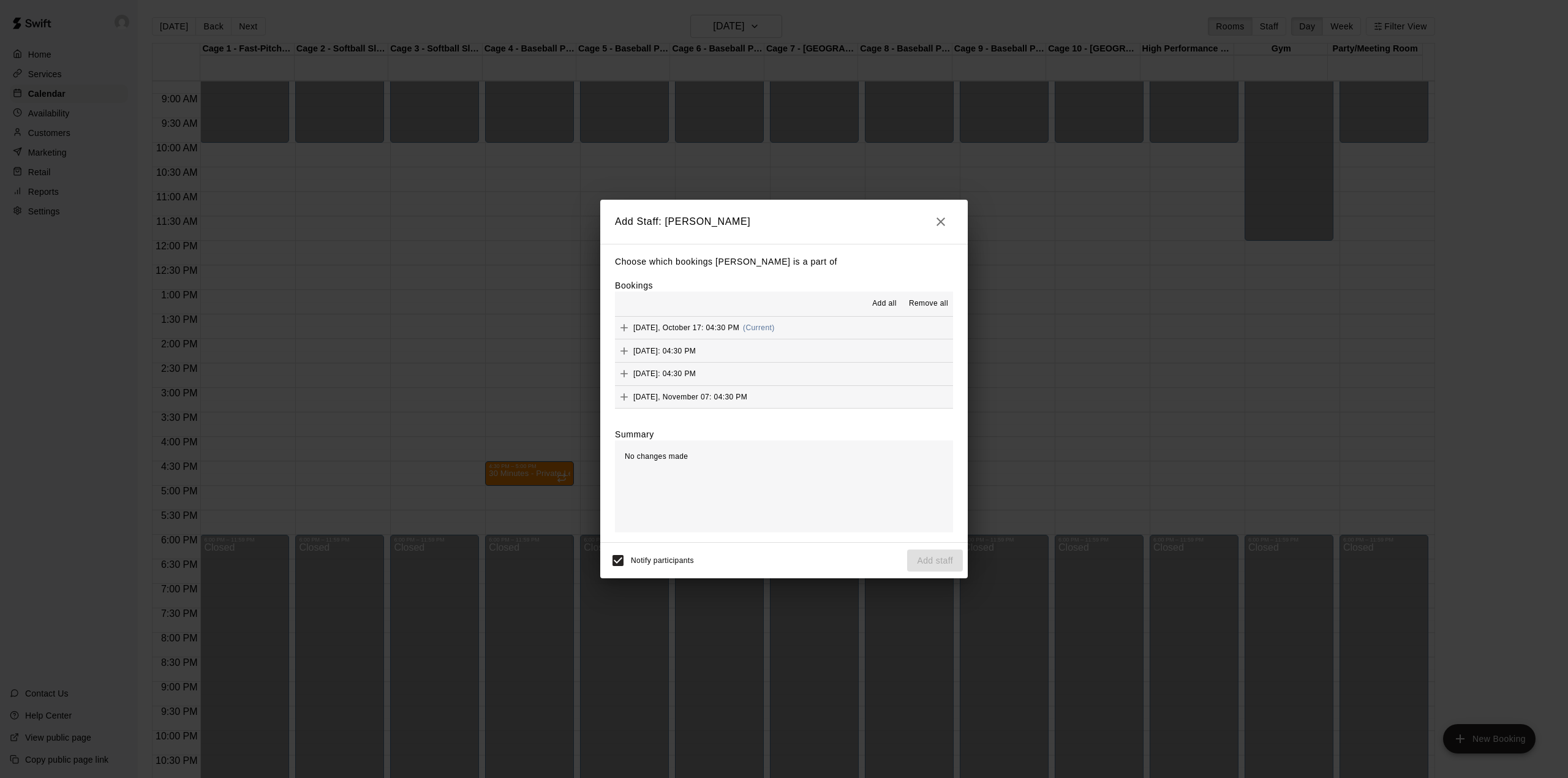
click at [878, 302] on span "Add all" at bounding box center [884, 304] width 25 height 12
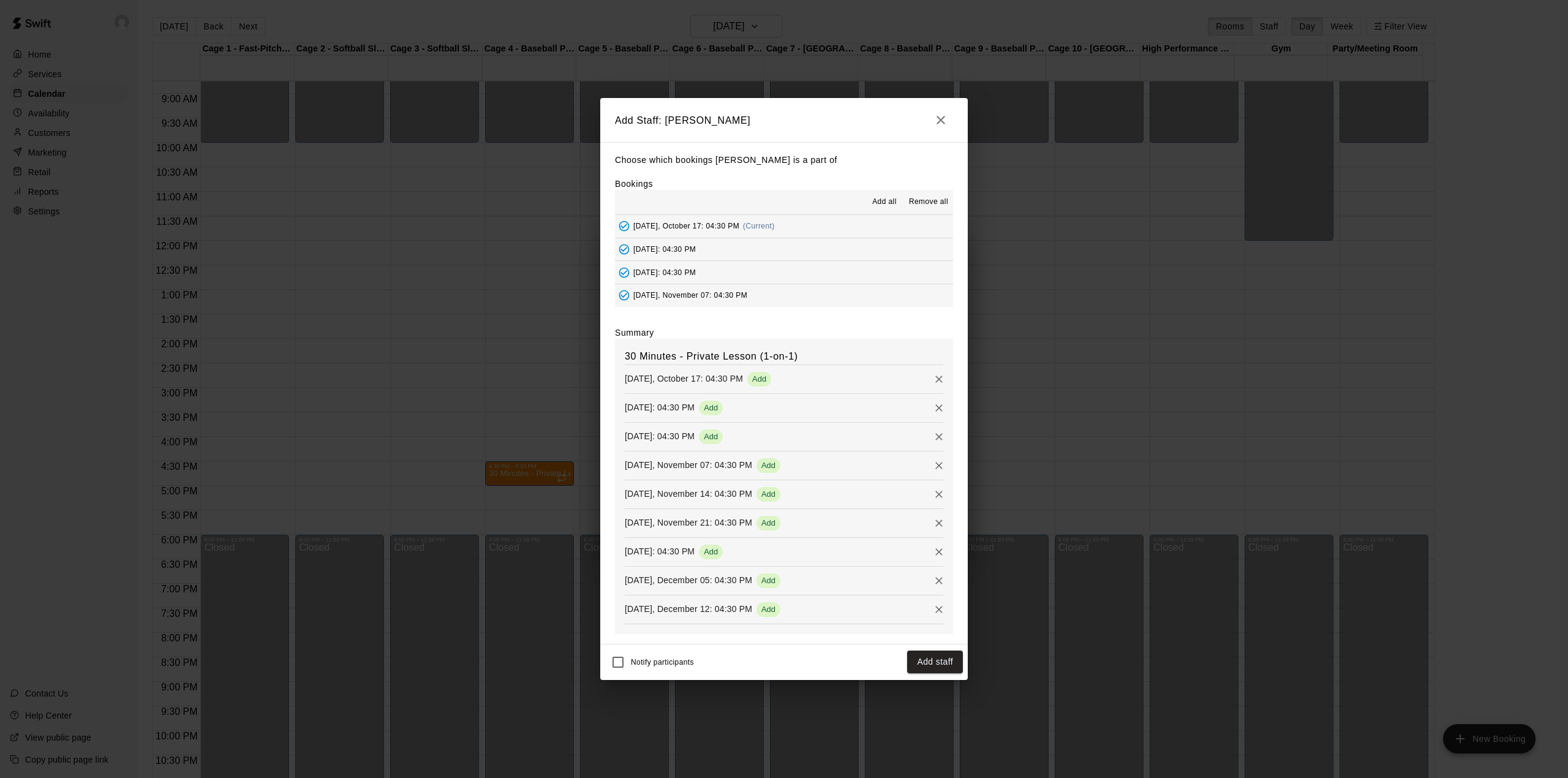
click at [919, 660] on button "Add staff" at bounding box center [935, 662] width 55 height 23
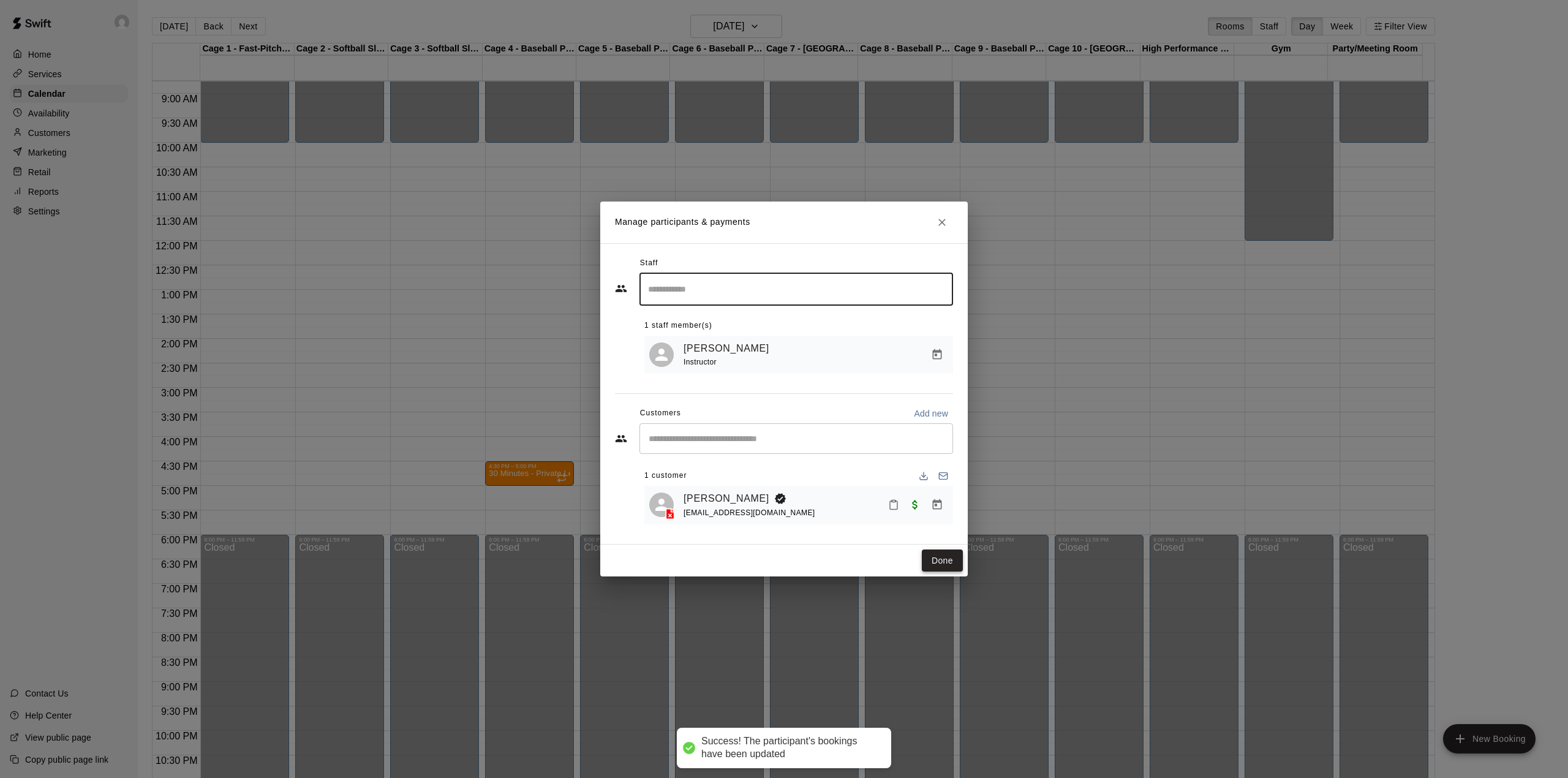
click at [934, 562] on button "Done" at bounding box center [942, 561] width 41 height 23
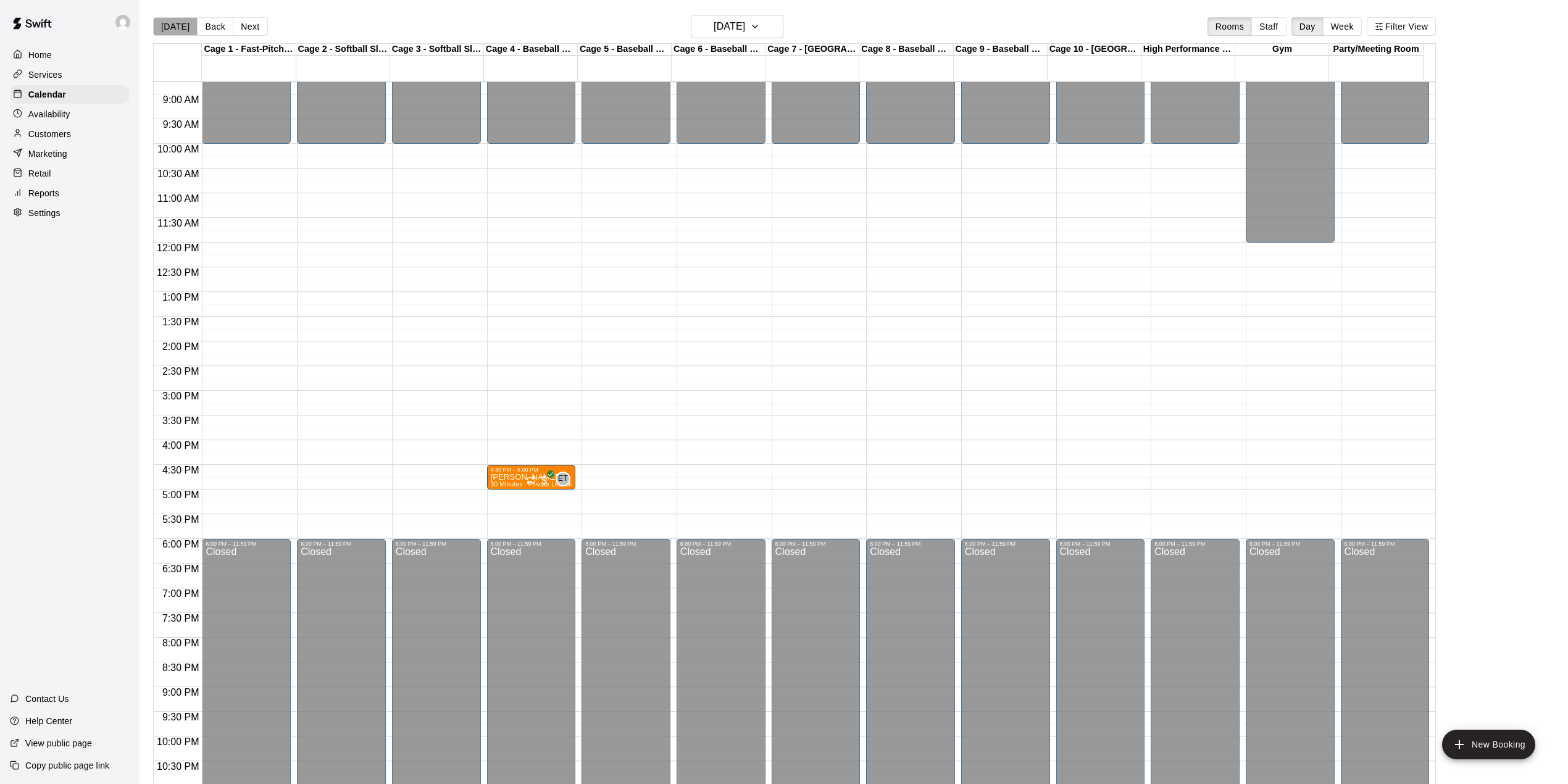
click at [177, 29] on button "[DATE]" at bounding box center [175, 26] width 45 height 19
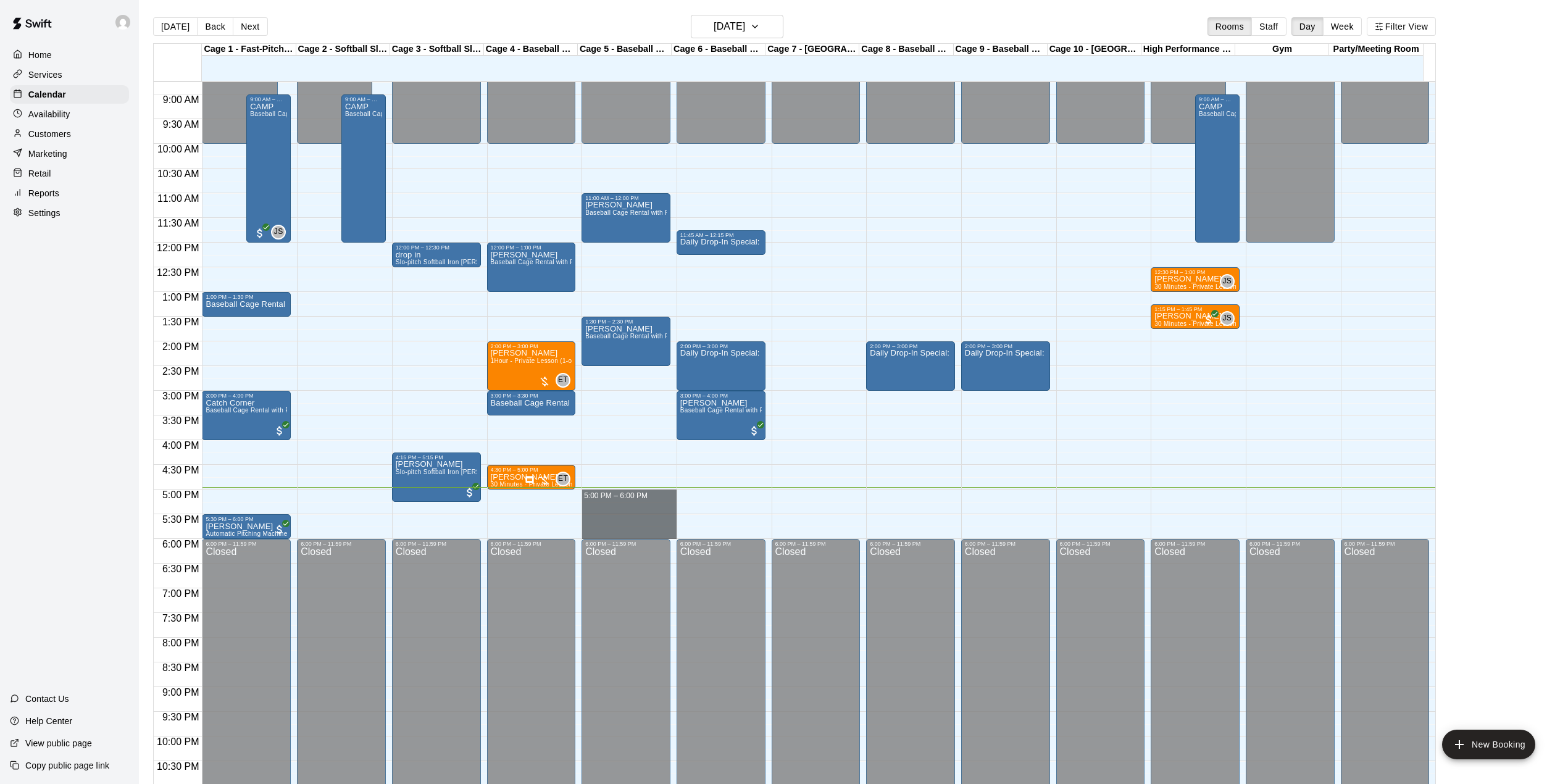
drag, startPoint x: 643, startPoint y: 493, endPoint x: 649, endPoint y: 530, distance: 37.5
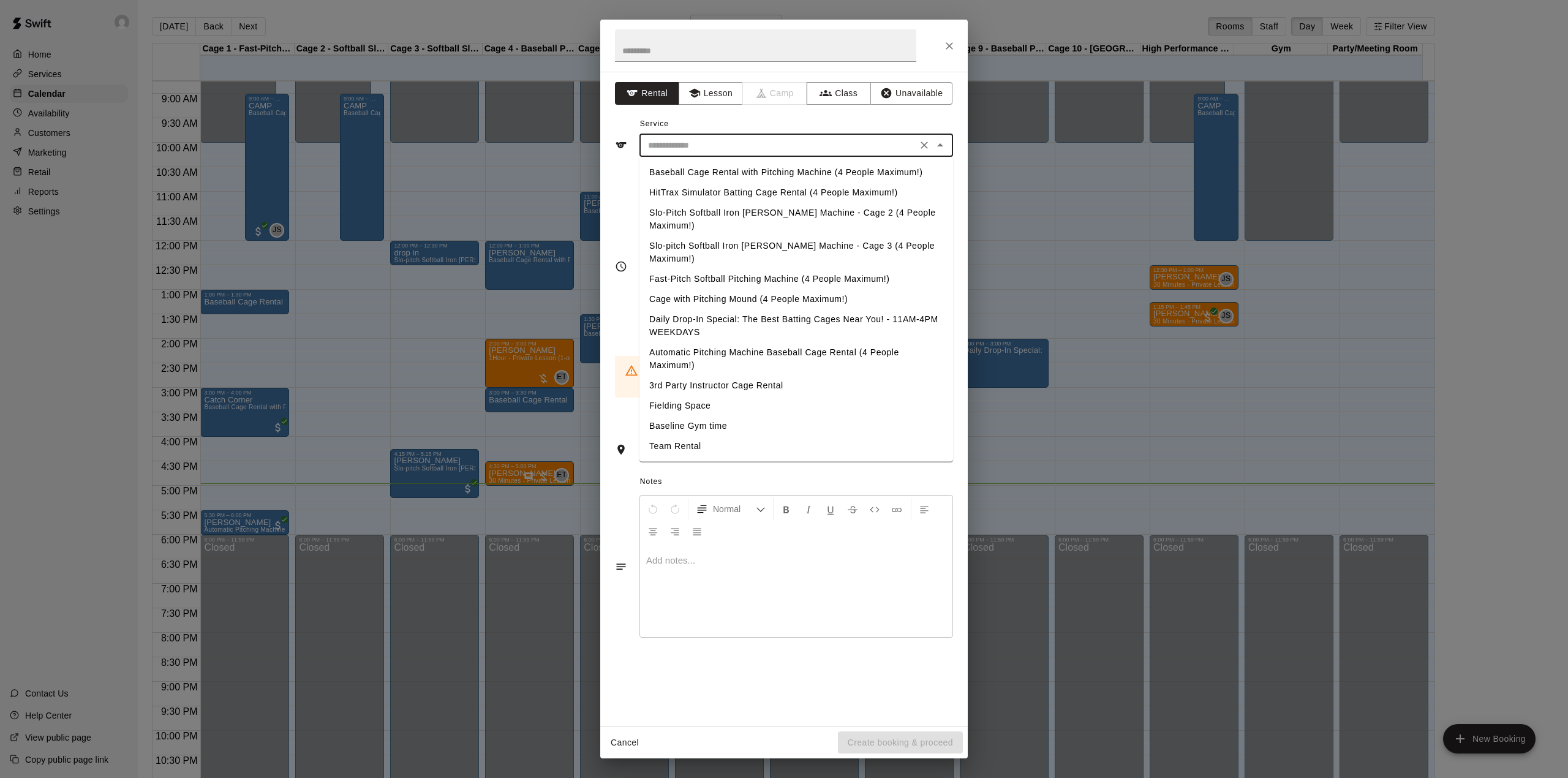
click at [838, 147] on input "text" at bounding box center [778, 146] width 270 height 15
click at [797, 174] on li "Baseball Cage Rental with Pitching Machine (4 People Maximum!)" at bounding box center [796, 172] width 313 height 20
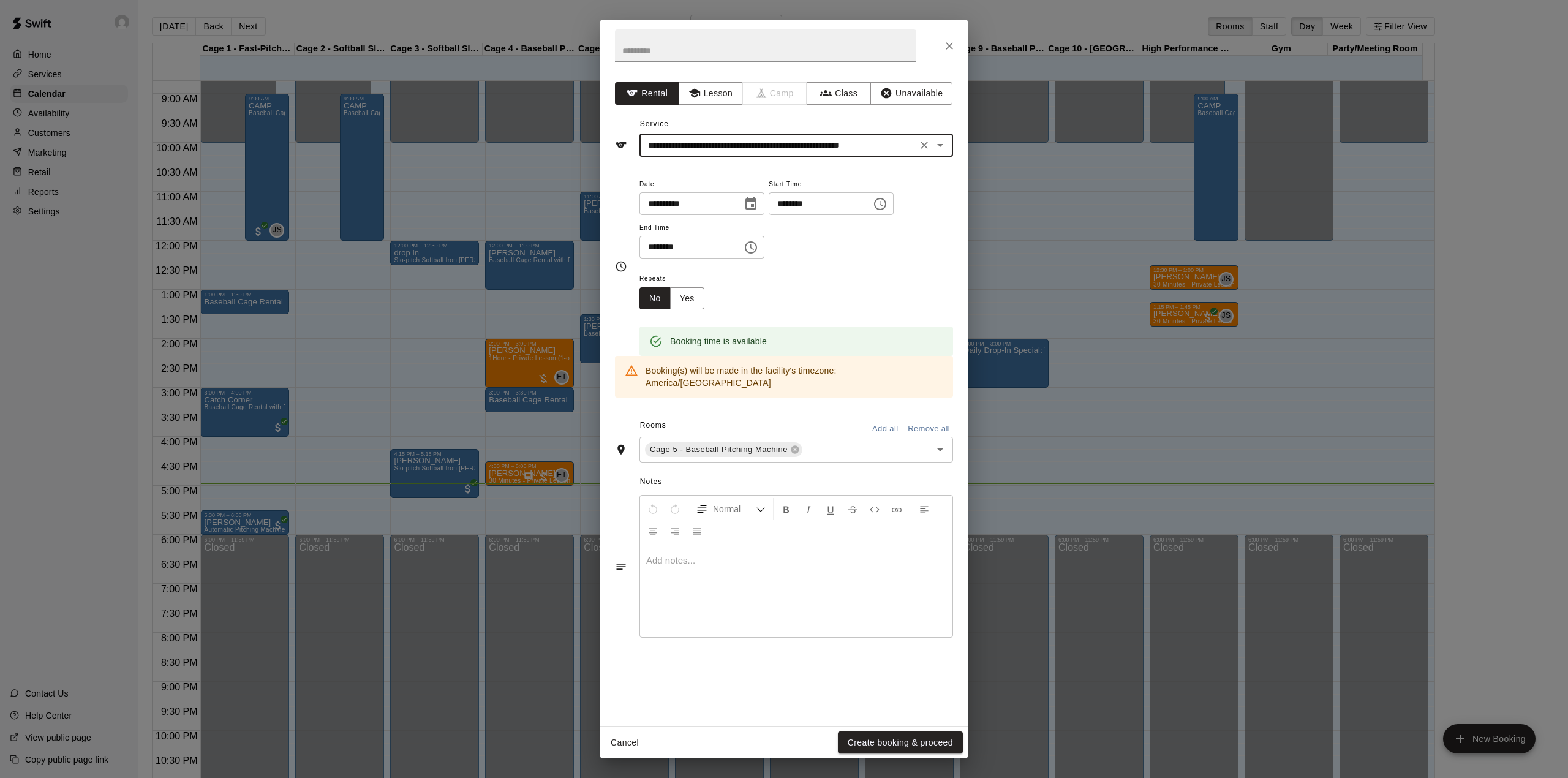
type input "**********"
click at [871, 743] on button "Create booking & proceed" at bounding box center [900, 743] width 125 height 23
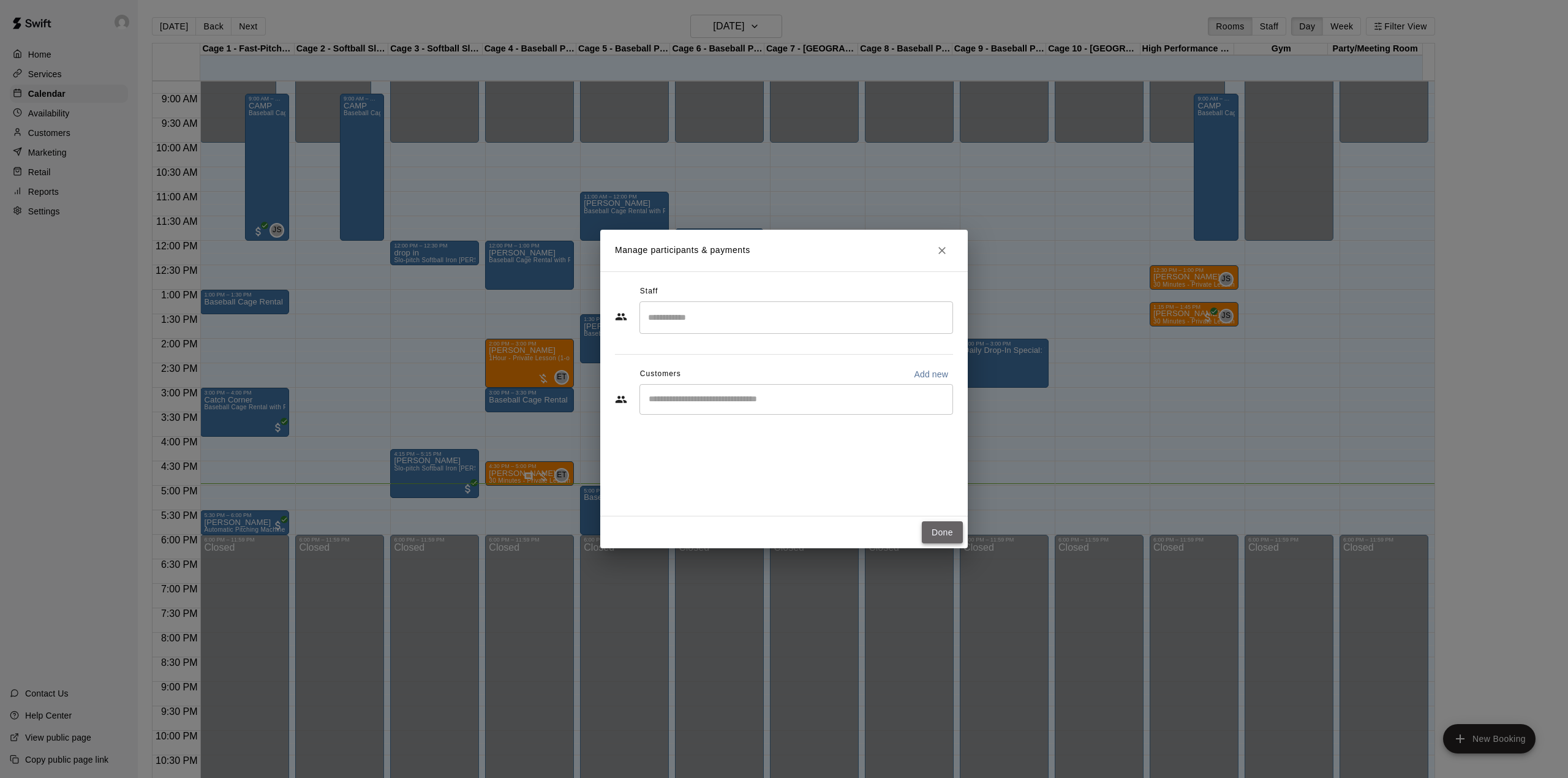
click at [938, 532] on button "Done" at bounding box center [942, 533] width 41 height 23
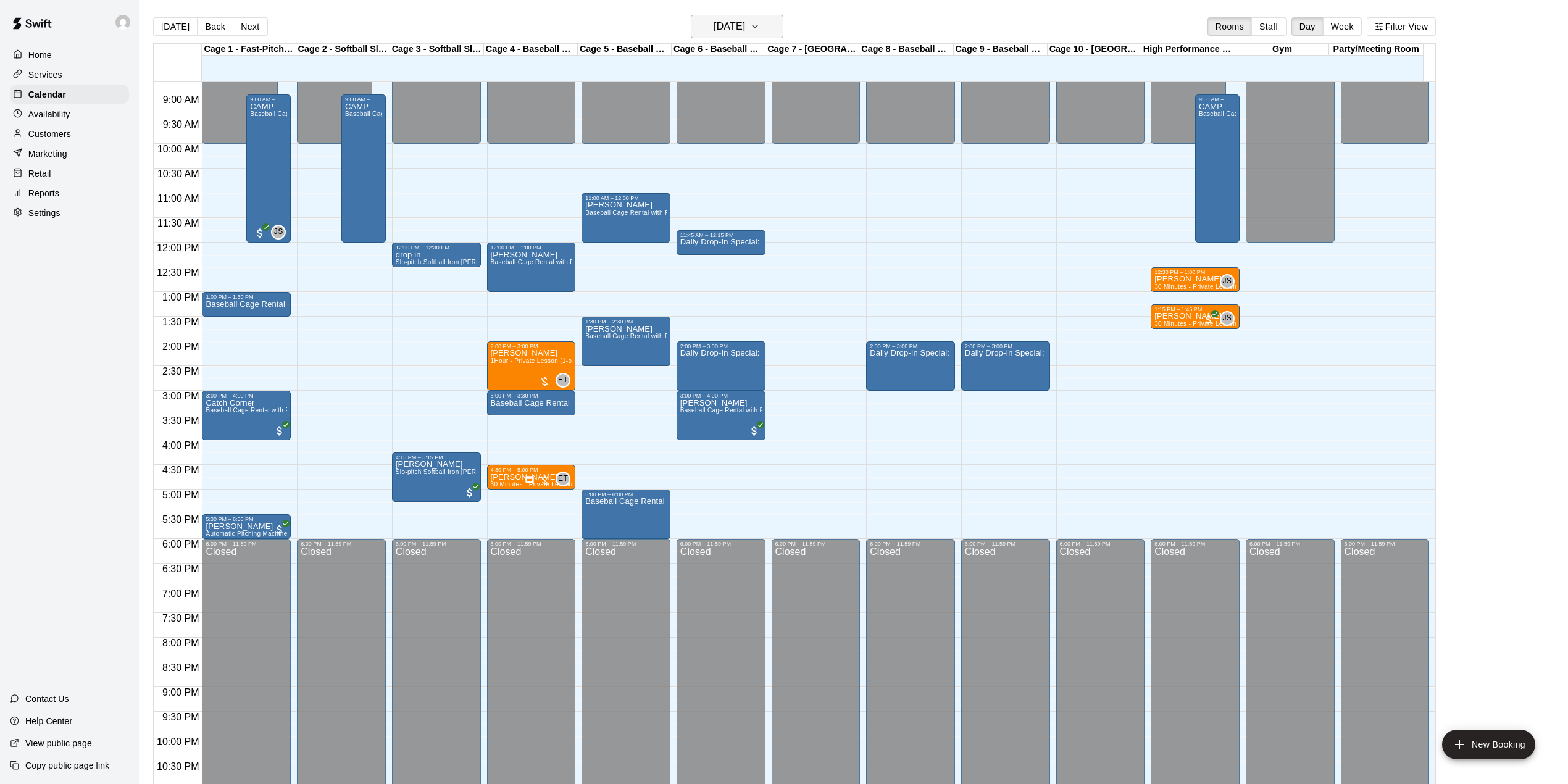
click at [745, 27] on h6 "[DATE]" at bounding box center [730, 26] width 32 height 17
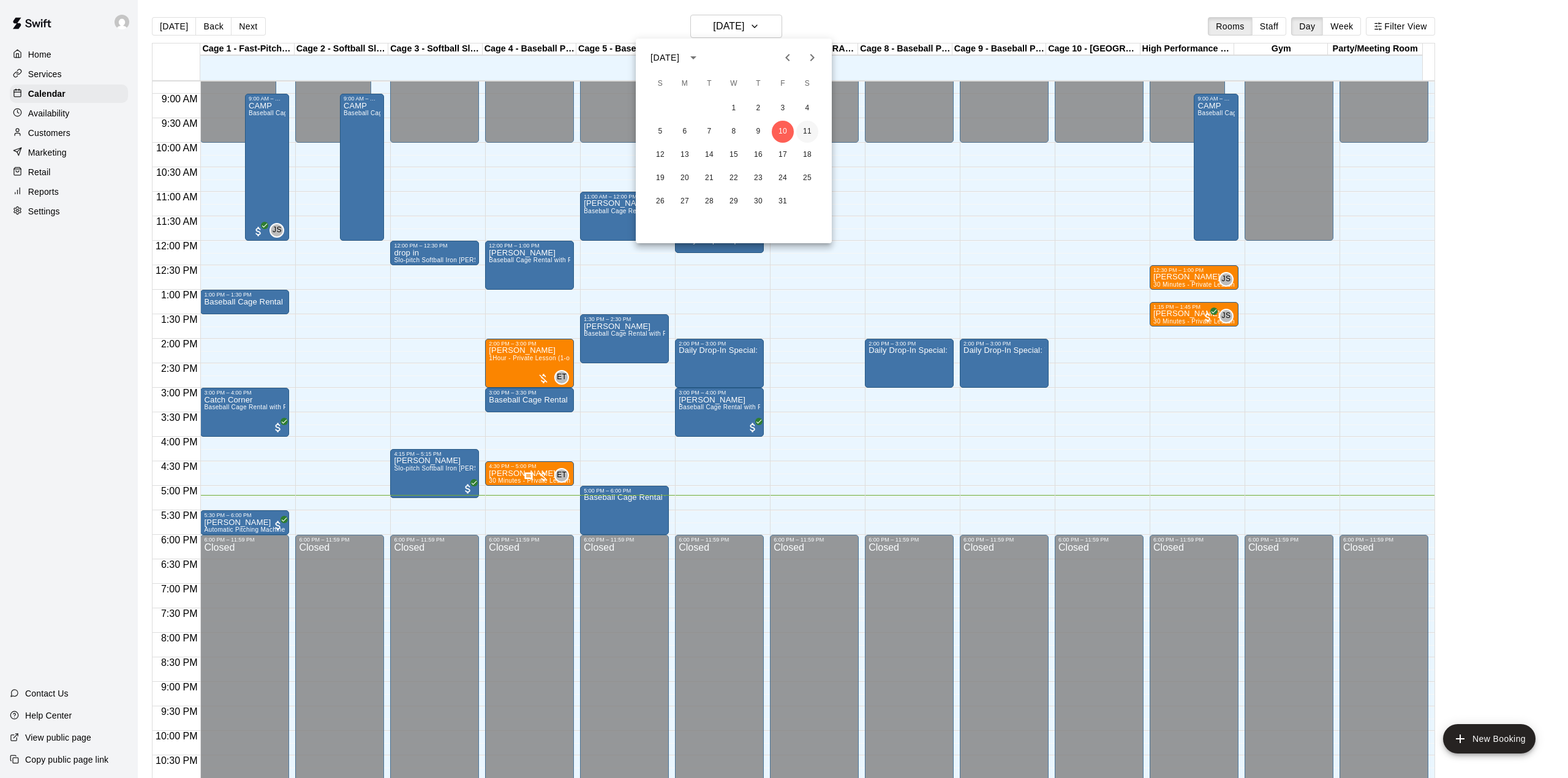
click at [811, 134] on button "11" at bounding box center [807, 131] width 22 height 22
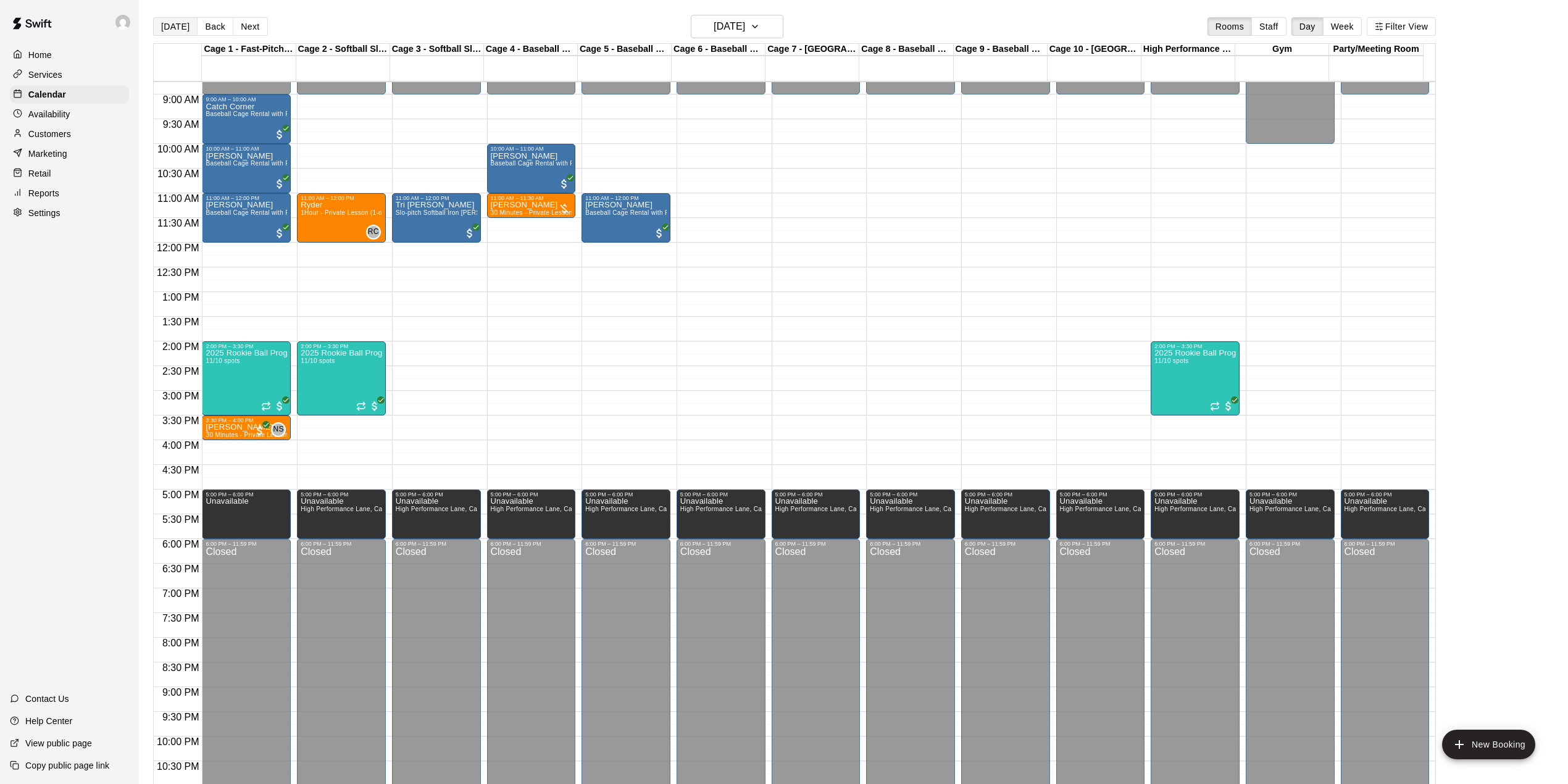
click at [172, 26] on button "[DATE]" at bounding box center [175, 26] width 45 height 19
